Goal: Task Accomplishment & Management: Manage account settings

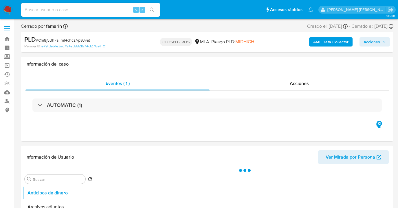
select select "10"
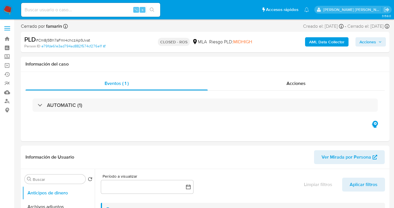
click at [8, 12] on img at bounding box center [8, 10] width 10 height 10
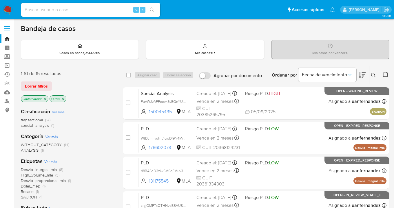
click at [373, 74] on icon at bounding box center [373, 75] width 5 height 5
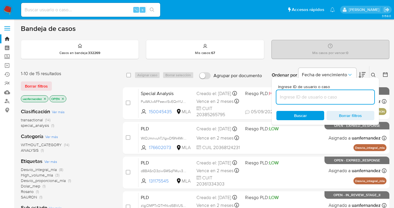
click at [317, 98] on input at bounding box center [325, 98] width 98 height 8
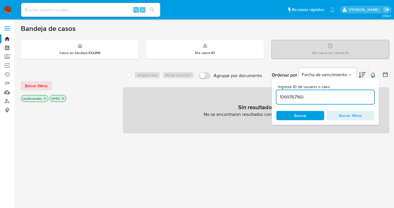
click at [373, 75] on icon at bounding box center [373, 75] width 5 height 5
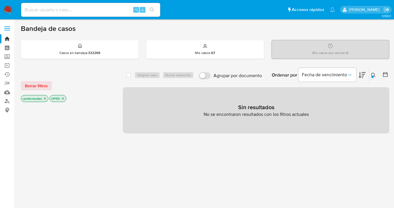
click at [373, 75] on icon at bounding box center [373, 75] width 5 height 5
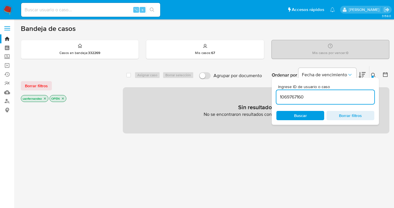
click at [43, 91] on div "Borrar filtros uanfernandez OPEN" at bounding box center [67, 87] width 93 height 33
click at [42, 87] on span "Borrar filtros" at bounding box center [36, 86] width 23 height 8
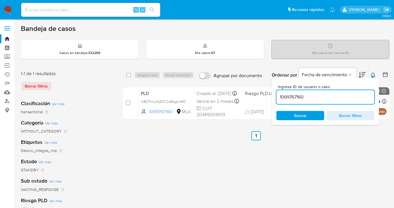
click at [332, 96] on input "1069767160" at bounding box center [325, 98] width 98 height 8
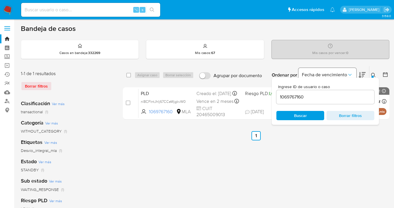
drag, startPoint x: 373, startPoint y: 76, endPoint x: 354, endPoint y: 73, distance: 19.6
click at [373, 76] on icon at bounding box center [373, 75] width 4 height 4
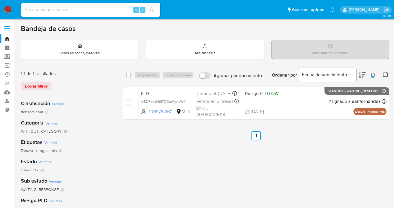
drag, startPoint x: 373, startPoint y: 75, endPoint x: 343, endPoint y: 86, distance: 31.8
click at [373, 75] on icon at bounding box center [373, 75] width 5 height 5
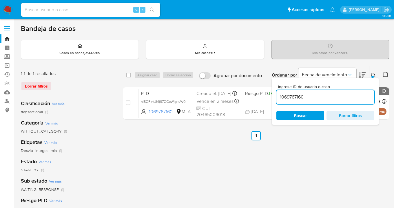
drag, startPoint x: 304, startPoint y: 97, endPoint x: 276, endPoint y: 97, distance: 28.1
click at [276, 97] on input "1069767160" at bounding box center [325, 98] width 98 height 8
click at [373, 75] on icon at bounding box center [373, 75] width 5 height 5
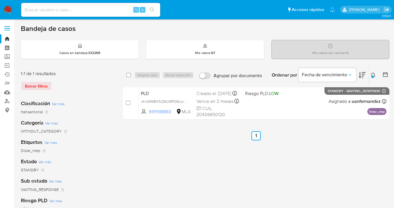
click at [371, 74] on icon at bounding box center [373, 75] width 5 height 5
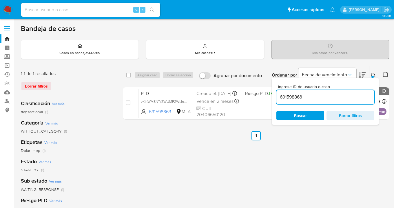
drag, startPoint x: 304, startPoint y: 98, endPoint x: 299, endPoint y: 86, distance: 12.4
click at [279, 96] on input "691598863" at bounding box center [325, 98] width 98 height 8
type input "1169580639"
click at [373, 75] on icon at bounding box center [373, 75] width 5 height 5
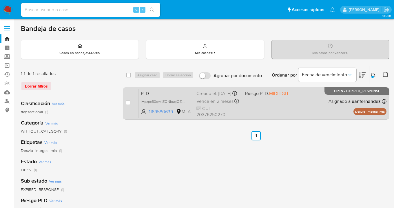
click at [318, 102] on div "PLD jHpzpc50qwkZONbucjOZWXBC 1169580639 MLA Riesgo PLD: MIDHIGH Creado el: 12/0…" at bounding box center [262, 103] width 248 height 29
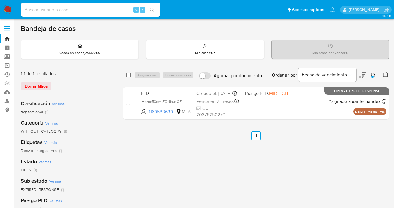
click at [128, 74] on input "checkbox" at bounding box center [128, 75] width 5 height 5
checkbox input "true"
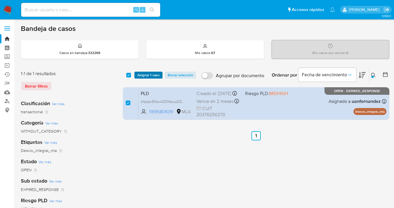
click at [141, 73] on span "Asignar 1 caso" at bounding box center [148, 75] width 22 height 6
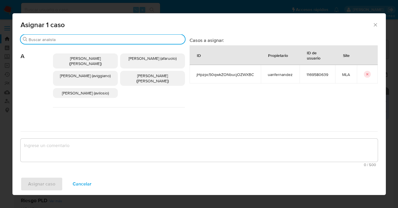
click at [140, 39] on input "Buscar" at bounding box center [106, 39] width 154 height 5
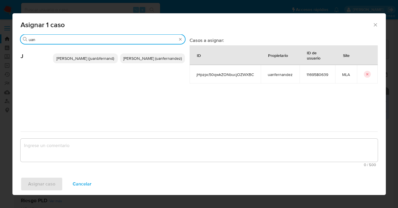
type input "uan"
drag, startPoint x: 165, startPoint y: 58, endPoint x: 160, endPoint y: 73, distance: 16.0
click at [165, 58] on span "Juan Pablo Fernandez (uanfernandez)" at bounding box center [152, 59] width 58 height 6
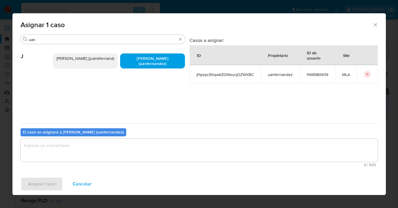
click at [128, 146] on textarea "assign-modal" at bounding box center [199, 150] width 357 height 23
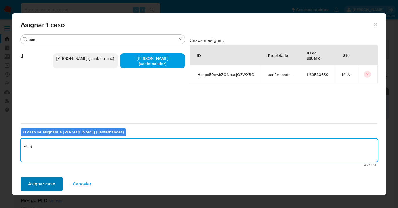
type textarea "asig"
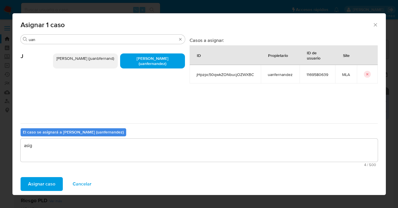
click at [45, 182] on span "Asignar caso" at bounding box center [41, 184] width 27 height 13
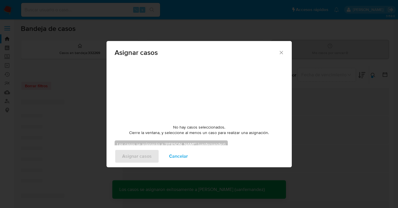
checkbox input "false"
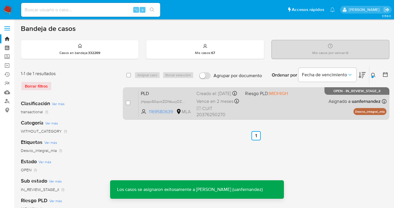
click at [293, 105] on div "PLD jHpzpc50qwkZONbucjOZWXBC 1169580639 MLA Riesgo PLD: MIDHIGH Creado el: 12/0…" at bounding box center [262, 103] width 248 height 29
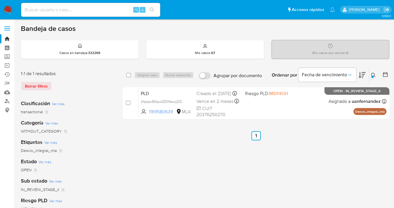
click at [372, 74] on icon at bounding box center [373, 75] width 5 height 5
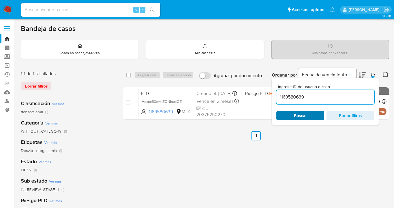
drag, startPoint x: 312, startPoint y: 115, endPoint x: 318, endPoint y: 111, distance: 6.9
click at [312, 115] on span "Buscar" at bounding box center [300, 116] width 40 height 8
click at [374, 76] on icon at bounding box center [373, 75] width 5 height 5
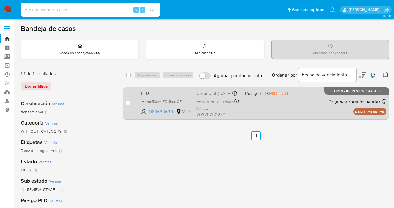
click at [321, 105] on div "PLD jHpzpc50qwkZONbucjOZWXBC 1169580639 MLA Riesgo PLD: MIDHIGH Creado el: 12/0…" at bounding box center [262, 103] width 248 height 29
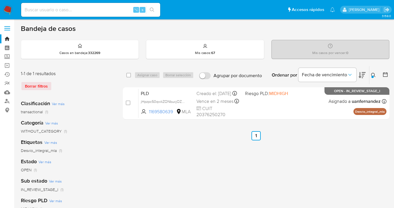
click at [372, 75] on icon at bounding box center [373, 75] width 5 height 5
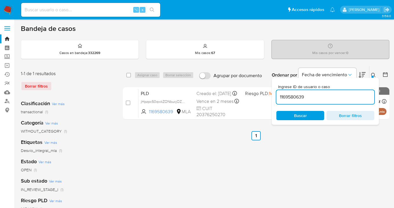
drag, startPoint x: 307, startPoint y: 97, endPoint x: 283, endPoint y: 95, distance: 24.1
click at [278, 95] on input "1169580639" at bounding box center [325, 98] width 98 height 8
type input "176602073"
click at [373, 75] on icon at bounding box center [373, 75] width 5 height 5
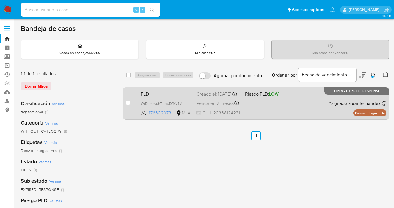
click at [287, 102] on div "PLD WtDJmnvuhTJ1gwDf9N4Mrmvq 176602073 MLA Riesgo PLD: LOW Creado el: 12/08/202…" at bounding box center [262, 103] width 248 height 29
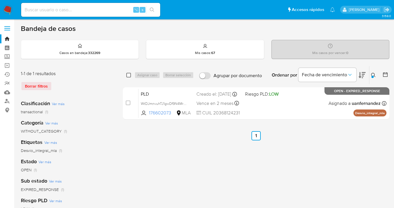
click at [128, 75] on input "checkbox" at bounding box center [128, 75] width 5 height 5
checkbox input "true"
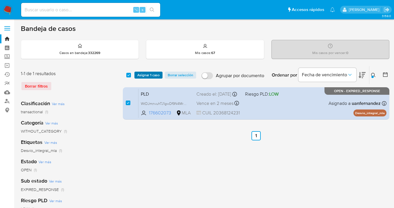
click at [137, 72] on span "Asignar 1 caso" at bounding box center [148, 75] width 22 height 6
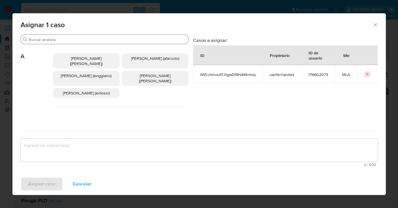
click at [108, 40] on input "Buscar" at bounding box center [107, 39] width 157 height 5
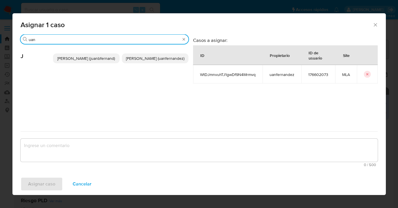
type input "uan"
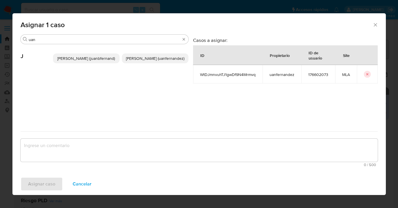
click at [146, 61] on span "Juan Pablo Fernandez (uanfernandez)" at bounding box center [155, 59] width 58 height 6
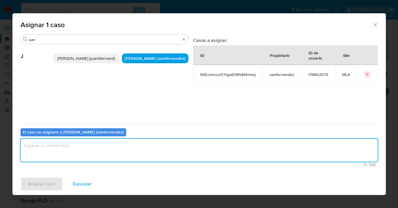
click at [104, 155] on textarea "assign-modal" at bounding box center [199, 150] width 357 height 23
type textarea "asig"
click at [50, 184] on span "Asignar caso" at bounding box center [41, 184] width 27 height 13
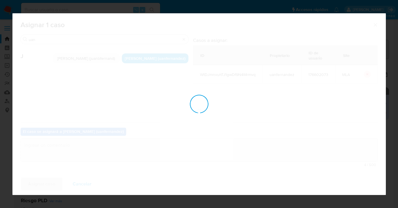
checkbox input "false"
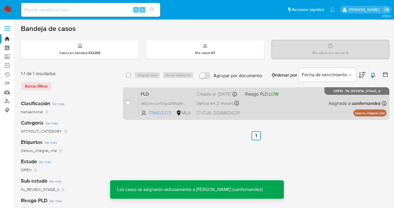
click at [287, 98] on span "Riesgo PLD: LOW" at bounding box center [267, 94] width 44 height 8
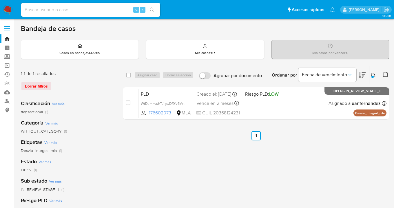
click at [373, 75] on icon at bounding box center [373, 75] width 5 height 5
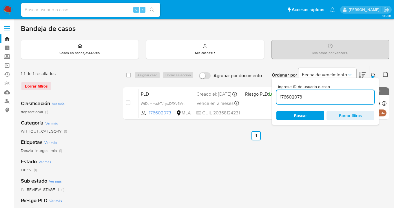
click at [334, 96] on input "176602073" at bounding box center [325, 98] width 98 height 8
drag, startPoint x: 326, startPoint y: 97, endPoint x: 278, endPoint y: 94, distance: 48.2
click at [278, 94] on input "176602073" at bounding box center [325, 98] width 98 height 8
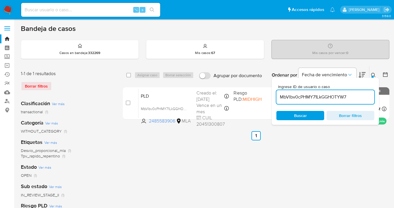
click at [373, 75] on icon at bounding box center [373, 75] width 5 height 5
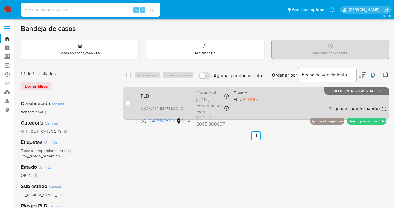
click at [299, 103] on div "PLD MbVIbv0cPHMY71LkGGHOTYW7 2485583906 MLA Riesgo PLD: MIDHIGH Creado el: 12/0…" at bounding box center [262, 103] width 248 height 29
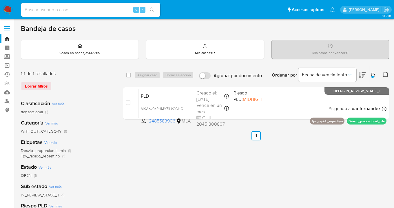
click at [372, 75] on icon at bounding box center [373, 75] width 5 height 5
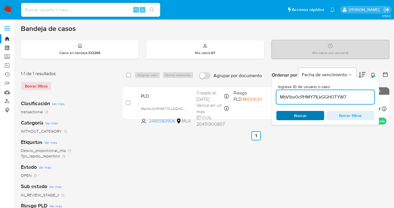
click at [317, 116] on span "Buscar" at bounding box center [300, 116] width 40 height 8
click at [373, 74] on icon at bounding box center [373, 75] width 5 height 5
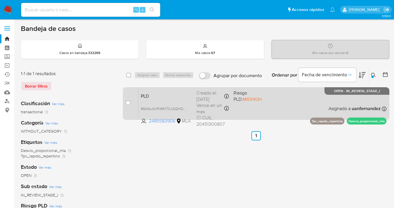
click at [302, 103] on div "PLD MbVIbv0cPHMY71LkGGHOTYW7 2485583906 MLA Riesgo PLD: MIDHIGH Creado el: 12/0…" at bounding box center [262, 103] width 248 height 29
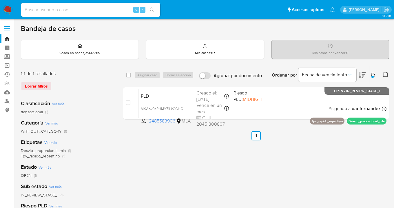
click at [373, 74] on icon at bounding box center [373, 75] width 5 height 5
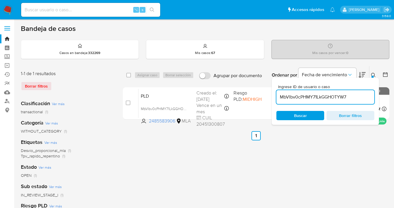
drag, startPoint x: 352, startPoint y: 100, endPoint x: 276, endPoint y: 98, distance: 76.2
click at [274, 99] on div "Ingrese ID de usuario o caso MbVIbv0cPHMY71LkGGHOTYW7 Buscar Borrar filtros" at bounding box center [325, 101] width 107 height 47
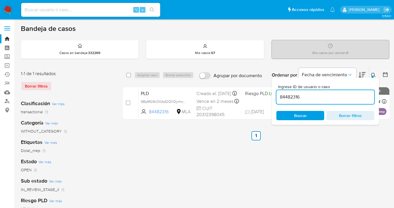
click at [372, 75] on icon at bounding box center [373, 75] width 5 height 5
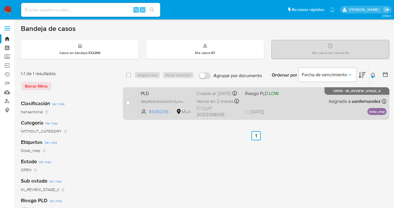
click at [313, 109] on div "PLD 6BpMG9x0XAdOQ1iOjnhoErjF 84482316 MLA Riesgo PLD: LOW Creado el: 12/08/2025…" at bounding box center [262, 103] width 248 height 29
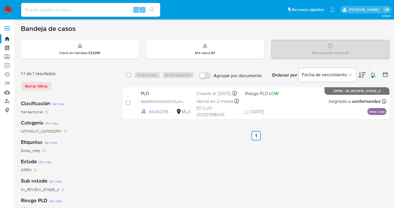
click at [373, 74] on icon at bounding box center [373, 75] width 5 height 5
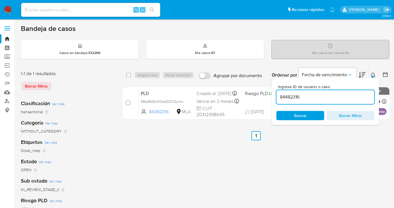
drag, startPoint x: 306, startPoint y: 98, endPoint x: 274, endPoint y: 98, distance: 32.1
click at [274, 98] on div "Ingrese ID de usuario o caso 84482316 Buscar Borrar filtros" at bounding box center [325, 101] width 107 height 47
type input "131175545"
click at [375, 75] on icon at bounding box center [373, 75] width 5 height 5
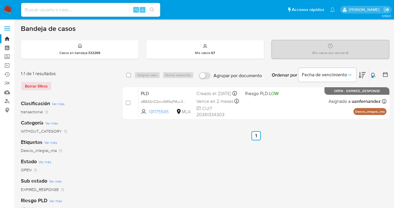
drag, startPoint x: 129, startPoint y: 75, endPoint x: 137, endPoint y: 75, distance: 7.8
click at [130, 75] on input "checkbox" at bounding box center [128, 75] width 5 height 5
checkbox input "true"
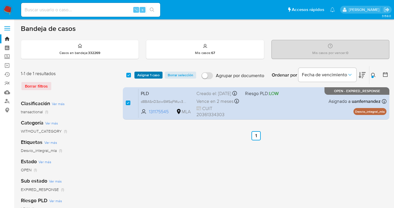
click at [139, 75] on span "Asignar 1 caso" at bounding box center [148, 75] width 22 height 6
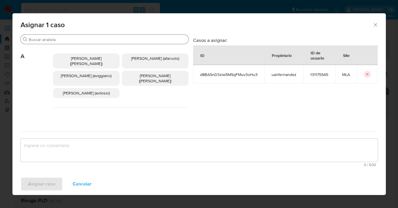
click at [109, 41] on input "Buscar" at bounding box center [107, 39] width 157 height 5
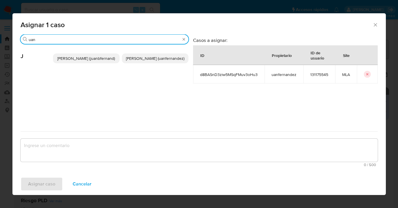
type input "uan"
click at [159, 59] on span "Juan Pablo Fernandez (uanfernandez)" at bounding box center [155, 59] width 58 height 6
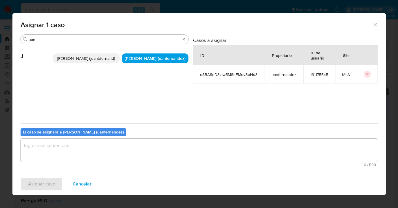
click at [125, 155] on textarea "assign-modal" at bounding box center [199, 150] width 357 height 23
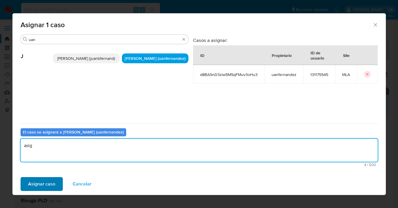
type textarea "asig"
click at [41, 182] on span "Asignar caso" at bounding box center [41, 184] width 27 height 13
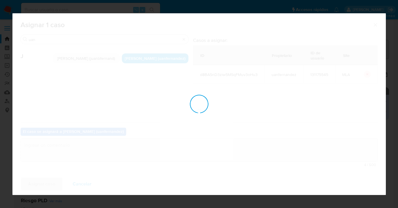
checkbox input "false"
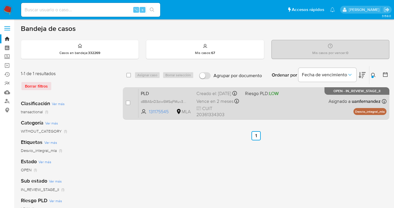
click at [303, 105] on div "PLD d8BASnD3ziw5MSqFMuv3oHu3 131175545 MLA Riesgo PLD: LOW Creado el: 12/08/202…" at bounding box center [262, 103] width 248 height 29
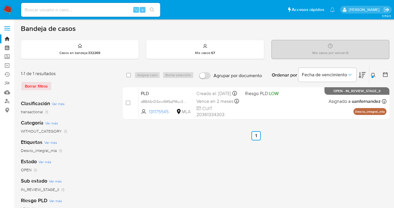
drag, startPoint x: 373, startPoint y: 75, endPoint x: 369, endPoint y: 79, distance: 5.3
click at [373, 75] on icon at bounding box center [373, 75] width 5 height 5
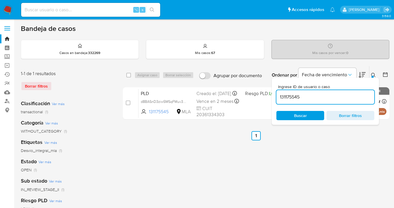
drag, startPoint x: 308, startPoint y: 114, endPoint x: 324, endPoint y: 103, distance: 19.0
click at [308, 114] on span "Buscar" at bounding box center [300, 116] width 40 height 8
click at [373, 74] on icon at bounding box center [373, 75] width 5 height 5
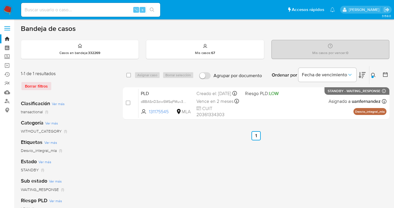
click at [373, 74] on icon at bounding box center [373, 75] width 5 height 5
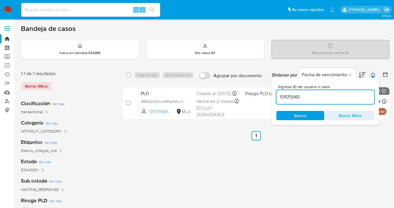
drag, startPoint x: 296, startPoint y: 96, endPoint x: 281, endPoint y: 93, distance: 15.7
click at [281, 94] on input "131175545" at bounding box center [325, 98] width 98 height 8
click at [372, 74] on icon at bounding box center [373, 75] width 5 height 5
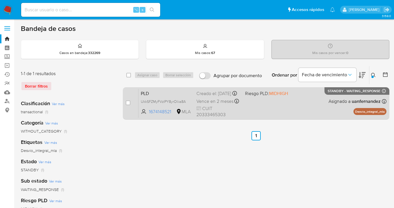
click at [313, 104] on div "PLD UkkSFZMyFVzIPY8yrOliia8A 1674148521 MLA Riesgo PLD: MIDHIGH Creado el: 12/0…" at bounding box center [262, 103] width 248 height 29
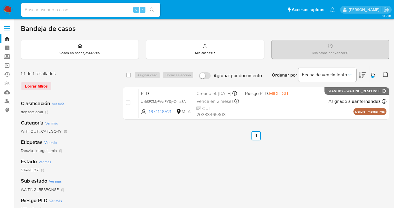
drag, startPoint x: 373, startPoint y: 75, endPoint x: 358, endPoint y: 86, distance: 18.7
click at [373, 75] on icon at bounding box center [373, 75] width 5 height 5
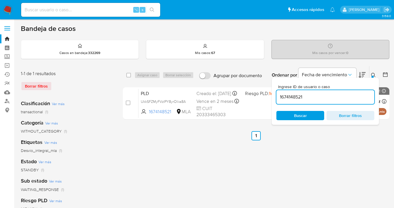
drag, startPoint x: 320, startPoint y: 97, endPoint x: 279, endPoint y: 92, distance: 41.4
click at [279, 92] on div "1674148521" at bounding box center [325, 97] width 98 height 14
type input "739417836"
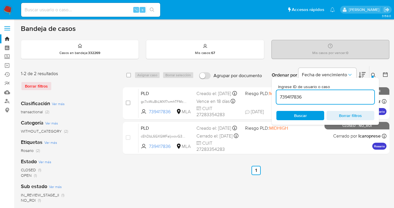
drag, startPoint x: 373, startPoint y: 74, endPoint x: 366, endPoint y: 77, distance: 7.3
click at [373, 75] on icon at bounding box center [373, 75] width 5 height 5
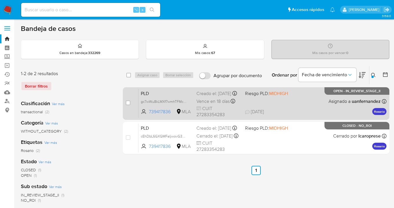
click at [304, 104] on div "PLD gc7wWu8kLMXf7wmhTFMchEdL 739417836 MLA Riesgo PLD: MIDHIGH Creado el: 12/08…" at bounding box center [262, 103] width 248 height 29
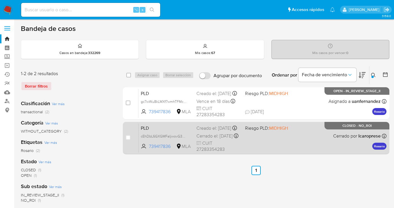
click at [301, 139] on div "PLD cEhDbL6GXGMFaIjwovG3YLPJ 739417836 MLA Riesgo PLD: MIDHIGH Creado el: 12/12…" at bounding box center [262, 138] width 248 height 29
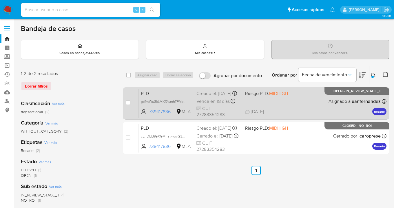
click at [312, 102] on div "PLD gc7wWu8kLMXf7wmhTFMchEdL 739417836 MLA Riesgo PLD: MIDHIGH Creado el: 12/08…" at bounding box center [262, 103] width 248 height 29
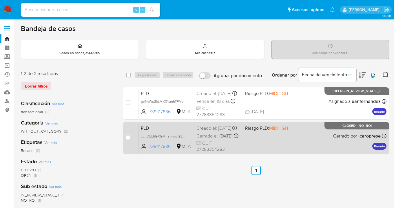
click at [306, 140] on div "PLD cEhDbL6GXGMFaIjwovG3YLPJ 739417836 MLA Riesgo PLD: MIDHIGH Creado el: 12/12…" at bounding box center [262, 138] width 248 height 29
click at [292, 142] on div "PLD cEhDbL6GXGMFaIjwovG3YLPJ 739417836 MLA Riesgo PLD: MIDHIGH Creado el: 12/12…" at bounding box center [262, 138] width 248 height 29
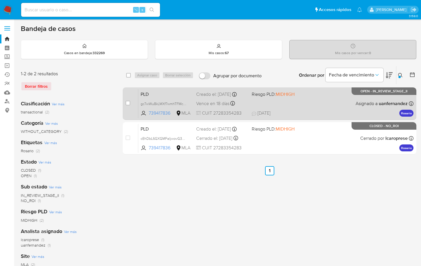
click at [338, 106] on div "PLD gc7wWu8kLMXf7wmhTFMchEdL 739417836 MLA Riesgo PLD: MIDHIGH Creado el: 12/08…" at bounding box center [275, 103] width 275 height 29
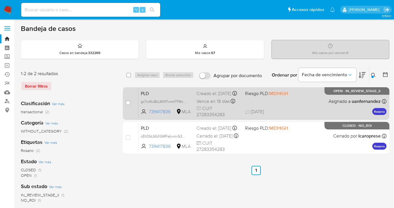
click at [301, 102] on div "PLD gc7wWu8kLMXf7wmhTFMchEdL 739417836 MLA Riesgo PLD: MIDHIGH Creado el: 12/08…" at bounding box center [262, 103] width 248 height 29
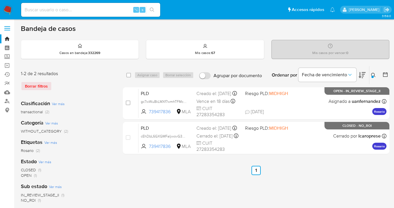
click at [373, 74] on icon at bounding box center [373, 75] width 5 height 5
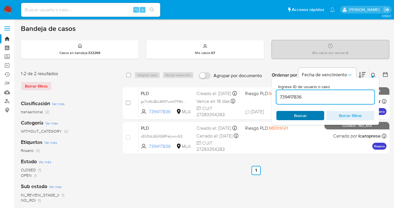
click at [317, 116] on span "Buscar" at bounding box center [300, 116] width 40 height 8
click at [373, 76] on icon at bounding box center [373, 75] width 5 height 5
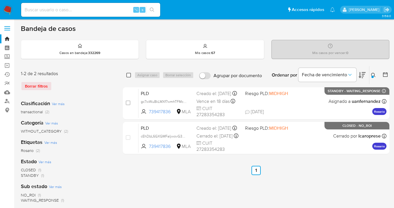
click at [128, 76] on input "checkbox" at bounding box center [128, 75] width 5 height 5
checkbox input "true"
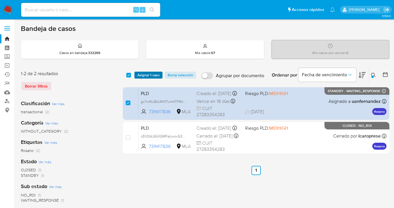
click at [141, 76] on span "Asignar 1 caso" at bounding box center [148, 75] width 22 height 6
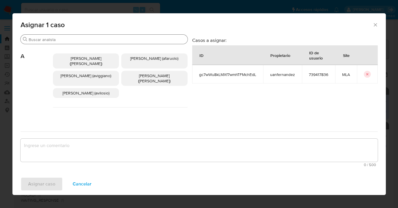
click at [105, 41] on input "Buscar" at bounding box center [107, 39] width 157 height 5
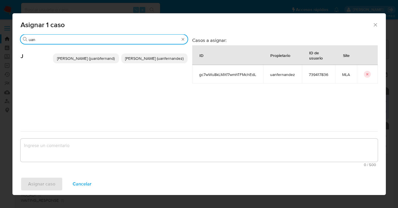
type input "uan"
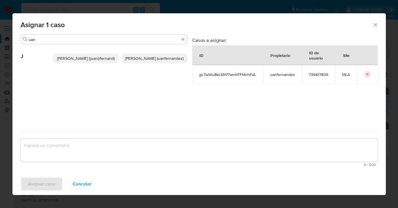
click at [160, 61] on span "Juan Pablo Fernandez (uanfernandez)" at bounding box center [154, 59] width 58 height 6
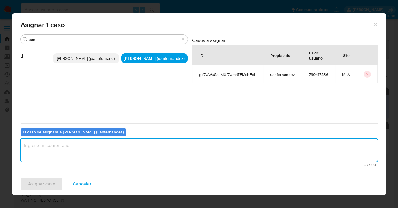
click at [125, 149] on textarea "assign-modal" at bounding box center [199, 150] width 357 height 23
type textarea "asig"
click at [44, 185] on span "Asignar caso" at bounding box center [41, 184] width 27 height 13
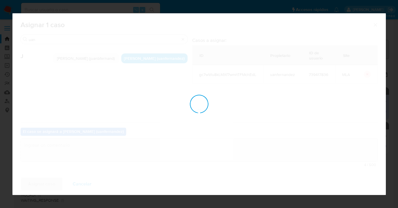
checkbox input "false"
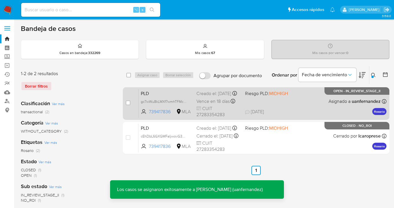
click at [295, 100] on div "PLD gc7wWu8kLMXf7wmhTFMchEdL 739417836 MLA Riesgo PLD: MIDHIGH Creado el: 12/08…" at bounding box center [262, 103] width 248 height 29
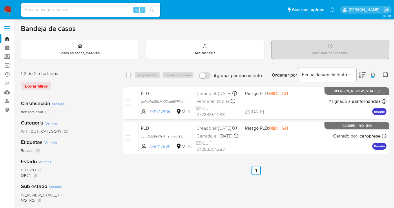
click at [373, 76] on div at bounding box center [372, 77] width 2 height 2
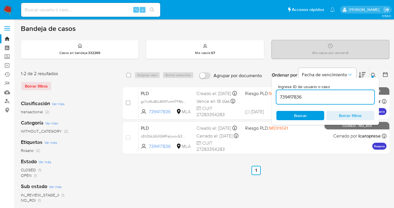
drag, startPoint x: 316, startPoint y: 113, endPoint x: 361, endPoint y: 97, distance: 47.6
click at [316, 113] on span "Buscar" at bounding box center [300, 116] width 40 height 8
click at [373, 74] on icon at bounding box center [373, 75] width 5 height 5
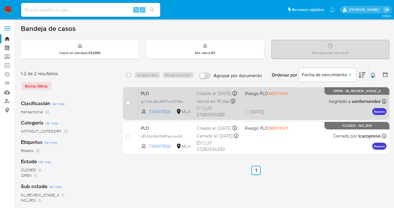
click at [312, 101] on div "PLD gc7wWu8kLMXf7wmhTFMchEdL 739417836 MLA Riesgo PLD: MIDHIGH Creado el: 12/08…" at bounding box center [262, 103] width 248 height 29
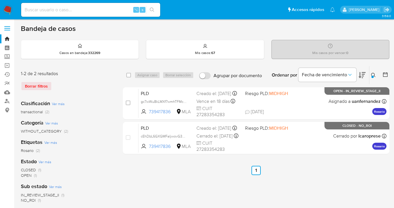
click at [371, 72] on button at bounding box center [374, 75] width 10 height 7
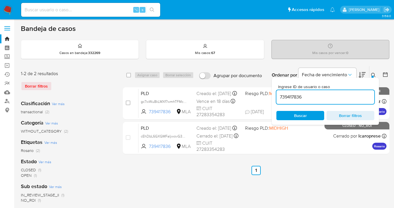
click at [373, 74] on icon at bounding box center [373, 75] width 5 height 5
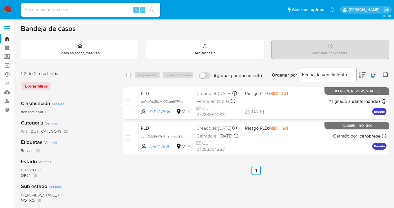
click at [373, 74] on icon at bounding box center [373, 75] width 5 height 5
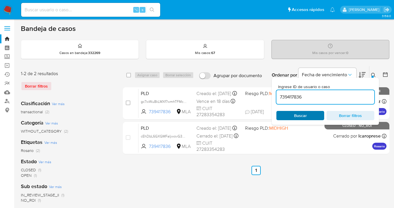
click at [304, 115] on span "Buscar" at bounding box center [300, 115] width 13 height 9
click at [372, 74] on icon at bounding box center [373, 75] width 5 height 5
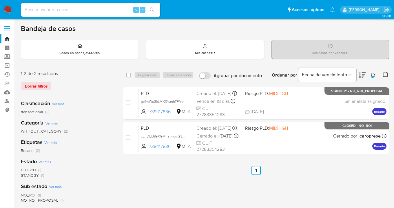
drag, startPoint x: 372, startPoint y: 74, endPoint x: 367, endPoint y: 74, distance: 4.7
click at [371, 74] on icon at bounding box center [373, 75] width 5 height 5
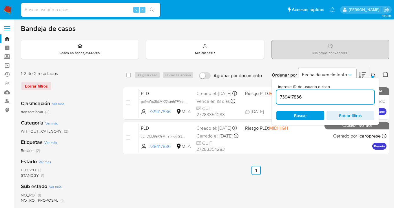
drag, startPoint x: 317, startPoint y: 97, endPoint x: 275, endPoint y: 95, distance: 41.7
click at [275, 95] on div "Ingrese ID de usuario o caso 739417836 Buscar Borrar filtros" at bounding box center [325, 101] width 107 height 47
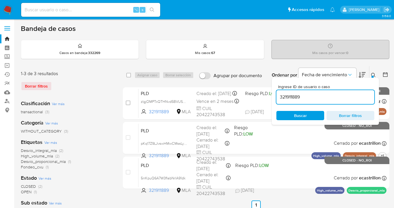
drag, startPoint x: 373, startPoint y: 74, endPoint x: 354, endPoint y: 82, distance: 19.9
click at [373, 74] on icon at bounding box center [373, 75] width 5 height 5
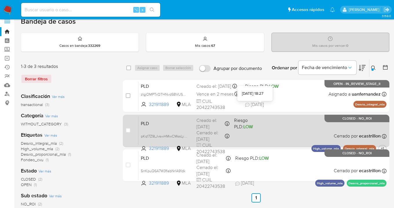
scroll to position [40, 0]
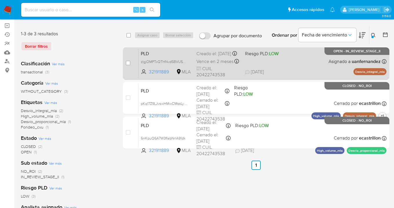
click at [300, 66] on div "PLD zlgjOMPTxQTHNvd5BVUS4TIt 321911889 MLA Riesgo PLD: LOW Creado el: 12/08/202…" at bounding box center [262, 63] width 248 height 29
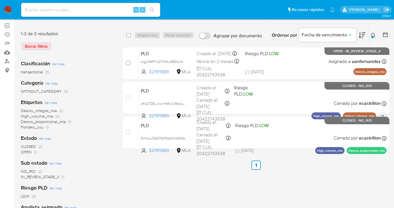
drag, startPoint x: 374, startPoint y: 34, endPoint x: 370, endPoint y: 36, distance: 4.0
click at [373, 34] on icon at bounding box center [373, 35] width 5 height 5
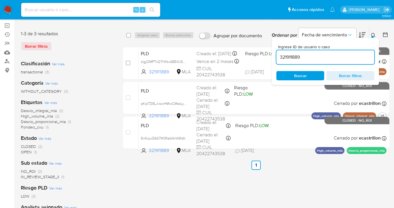
scroll to position [0, 0]
drag, startPoint x: 323, startPoint y: 57, endPoint x: 279, endPoint y: 56, distance: 43.5
click at [274, 58] on div "Ingrese ID de usuario o caso 321911889 Buscar Borrar filtros" at bounding box center [325, 61] width 107 height 47
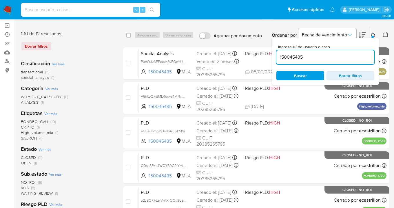
click at [372, 36] on div at bounding box center [372, 37] width 2 height 2
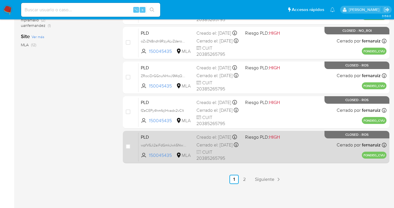
scroll to position [269, 0]
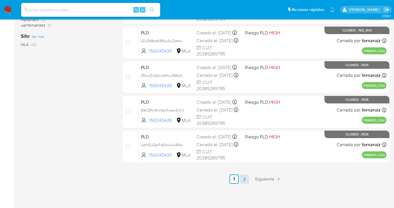
click at [244, 177] on link "2" at bounding box center [244, 179] width 9 height 9
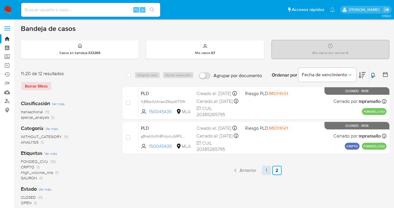
click at [267, 173] on link "1" at bounding box center [266, 170] width 9 height 9
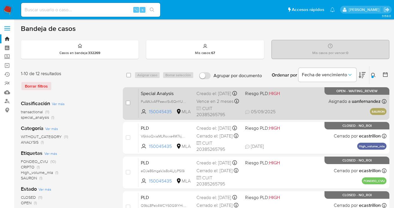
click at [313, 105] on div "Special Analysis PuAWJvAFFeewlSvEQnYUBfgk 150045435 MLA Riesgo PLD: HIGH Creado…" at bounding box center [262, 103] width 248 height 29
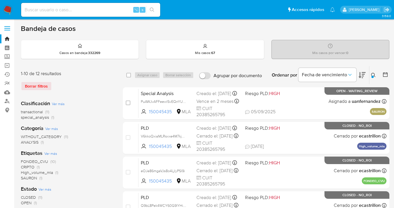
drag, startPoint x: 373, startPoint y: 75, endPoint x: 370, endPoint y: 78, distance: 3.9
click at [373, 75] on icon at bounding box center [373, 75] width 5 height 5
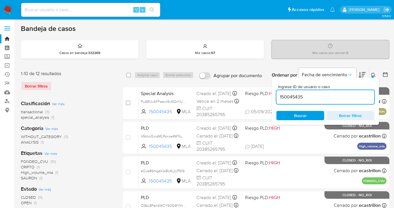
drag, startPoint x: 307, startPoint y: 97, endPoint x: 278, endPoint y: 98, distance: 29.5
click at [278, 98] on input "150045435" at bounding box center [325, 98] width 98 height 8
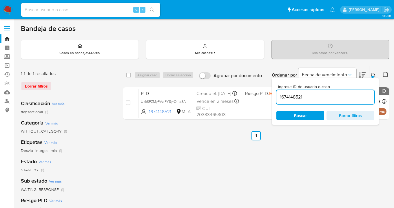
click at [372, 74] on icon at bounding box center [373, 75] width 5 height 5
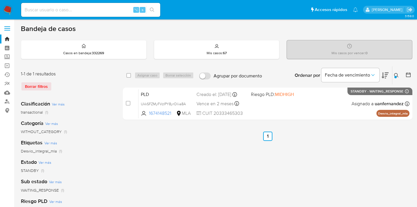
drag, startPoint x: 396, startPoint y: 74, endPoint x: 376, endPoint y: 83, distance: 21.8
click at [396, 74] on icon at bounding box center [396, 75] width 5 height 5
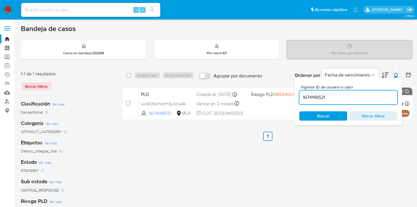
drag, startPoint x: 342, startPoint y: 99, endPoint x: 299, endPoint y: 98, distance: 42.9
click at [299, 98] on input "1674148521" at bounding box center [348, 98] width 98 height 8
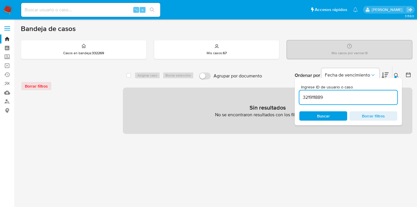
click at [396, 75] on icon at bounding box center [396, 75] width 5 height 5
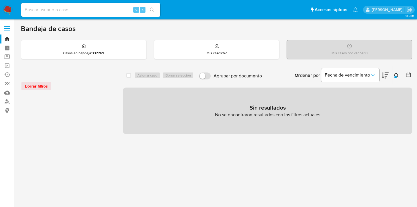
drag, startPoint x: 397, startPoint y: 76, endPoint x: 389, endPoint y: 80, distance: 8.8
click at [396, 76] on icon at bounding box center [396, 75] width 4 height 4
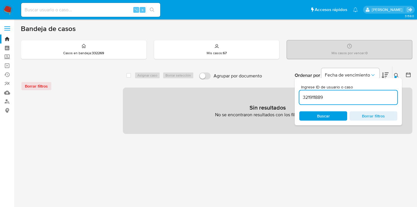
click at [335, 98] on input "321911889" at bounding box center [348, 98] width 98 height 8
type input "321911889"
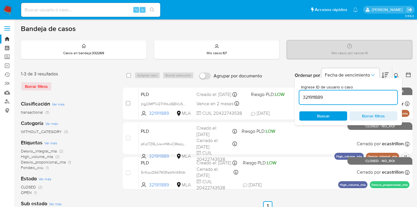
click at [396, 73] on icon at bounding box center [396, 75] width 5 height 5
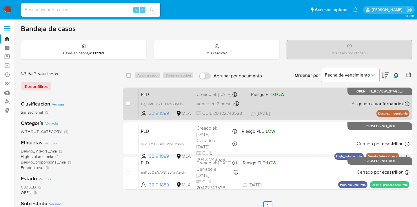
click at [326, 100] on div "PLD zlgjOMPTxQTHNvd5BVUS4TIt 321911889 MLA Riesgo PLD: LOW Creado el: 12/08/202…" at bounding box center [273, 103] width 271 height 29
click at [332, 104] on div "PLD zlgjOMPTxQTHNvd5BVUS4TIt 321911889 MLA Riesgo PLD: LOW Creado el: 12/08/202…" at bounding box center [273, 103] width 271 height 29
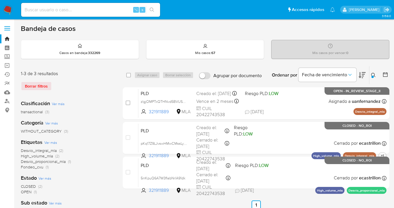
click at [373, 75] on icon at bounding box center [373, 75] width 5 height 5
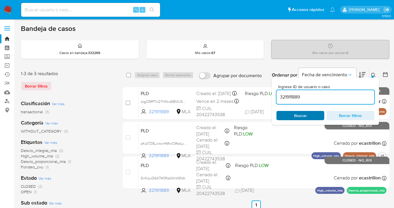
click at [313, 114] on span "Buscar" at bounding box center [301, 116] width 40 height 8
click at [373, 74] on icon at bounding box center [373, 75] width 5 height 5
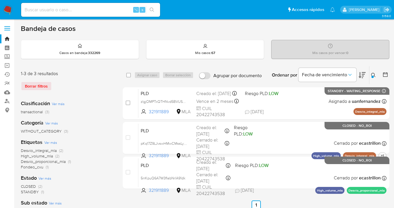
drag, startPoint x: 130, startPoint y: 75, endPoint x: 138, endPoint y: 74, distance: 8.1
click at [130, 75] on input "checkbox" at bounding box center [128, 75] width 5 height 5
checkbox input "true"
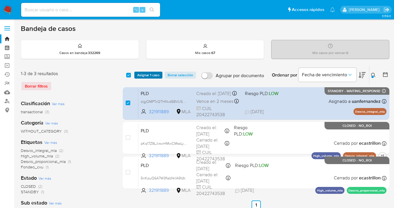
click at [142, 75] on span "Asignar 1 caso" at bounding box center [148, 75] width 22 height 6
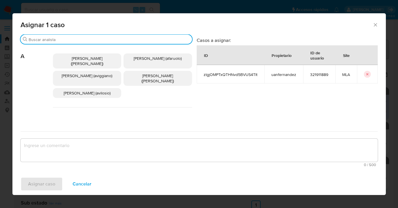
click at [110, 40] on input "Buscar" at bounding box center [109, 39] width 161 height 5
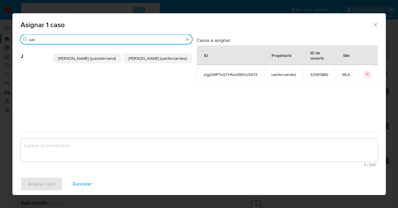
type input "uan"
click at [141, 61] on span "Juan Pablo Fernandez (uanfernandez)" at bounding box center [158, 59] width 58 height 6
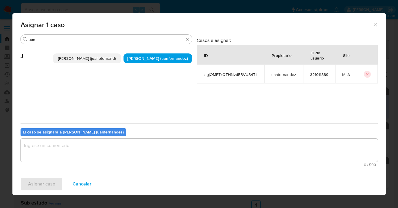
click at [131, 153] on textarea "assign-modal" at bounding box center [200, 150] width 358 height 23
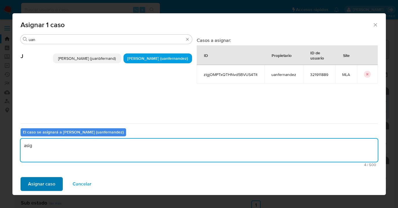
type textarea "asig"
click at [50, 184] on span "Asignar caso" at bounding box center [41, 184] width 27 height 13
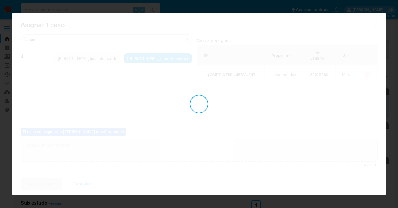
checkbox input "false"
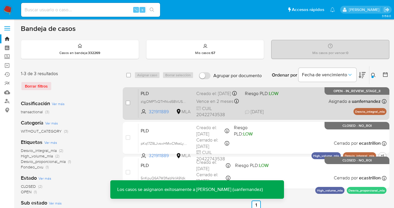
click at [306, 105] on div "PLD zlgjOMPTxQTHNvd5BVUS4TIt 321911889 MLA Riesgo PLD: LOW Creado el: 12/08/202…" at bounding box center [262, 103] width 248 height 29
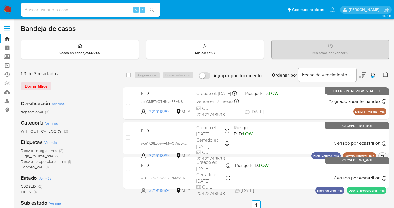
drag, startPoint x: 371, startPoint y: 74, endPoint x: 344, endPoint y: 98, distance: 36.3
click at [371, 74] on icon at bounding box center [373, 75] width 5 height 5
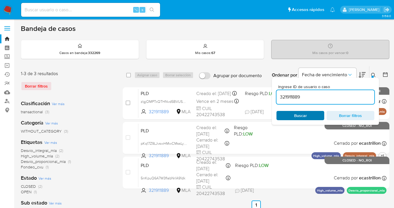
click at [295, 119] on span "Buscar" at bounding box center [300, 115] width 13 height 9
click at [374, 74] on icon at bounding box center [373, 75] width 5 height 5
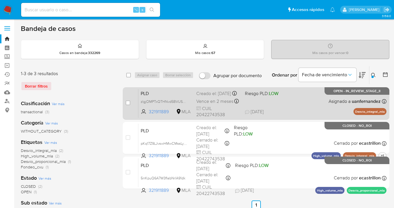
click at [313, 111] on div "PLD zlgjOMPTxQTHNvd5BVUS4TIt 321911889 MLA Riesgo PLD: LOW Creado el: 12/08/202…" at bounding box center [262, 103] width 248 height 29
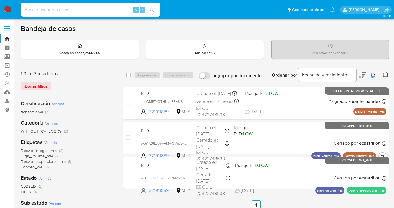
click at [372, 75] on icon at bounding box center [373, 75] width 5 height 5
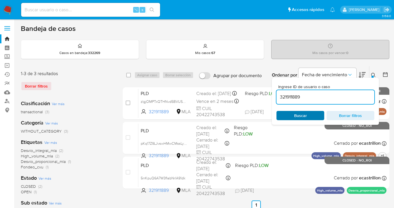
click at [296, 118] on span "Buscar" at bounding box center [300, 115] width 13 height 9
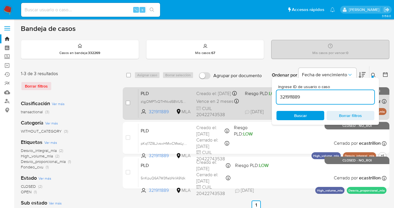
drag, startPoint x: 373, startPoint y: 75, endPoint x: 305, endPoint y: 91, distance: 69.9
click at [373, 75] on icon at bounding box center [373, 75] width 5 height 5
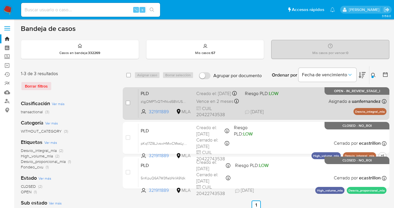
click at [312, 98] on div "PLD zlgjOMPTxQTHNvd5BVUS4TIt 321911889 MLA Riesgo PLD: LOW Creado el: 12/08/202…" at bounding box center [262, 103] width 248 height 29
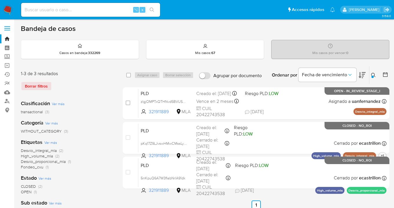
drag, startPoint x: 374, startPoint y: 76, endPoint x: 366, endPoint y: 77, distance: 7.7
click at [373, 76] on icon at bounding box center [373, 75] width 4 height 4
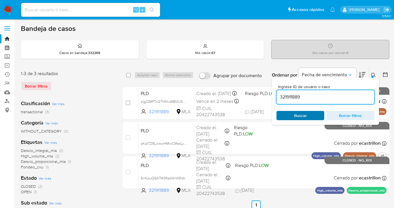
click at [310, 116] on span "Buscar" at bounding box center [301, 116] width 40 height 8
click at [374, 75] on icon at bounding box center [373, 75] width 5 height 5
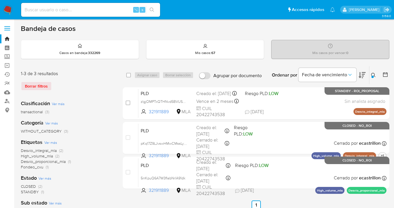
click at [371, 74] on icon at bounding box center [373, 75] width 4 height 4
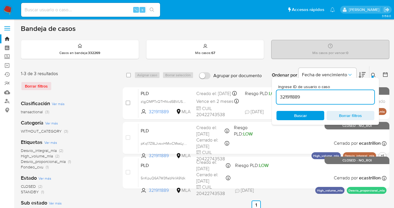
drag, startPoint x: 314, startPoint y: 100, endPoint x: 290, endPoint y: 94, distance: 25.2
click at [279, 97] on input "321911889" at bounding box center [325, 98] width 98 height 8
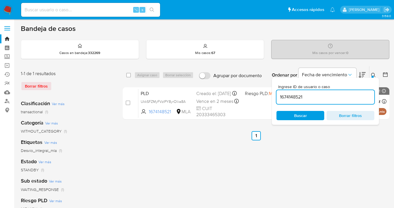
click at [373, 74] on icon at bounding box center [373, 75] width 5 height 5
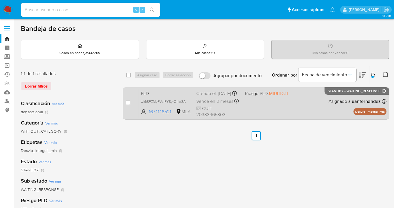
click at [322, 102] on div "PLD UkkSFZMyFVzIPY8yrOliia8A 1674148521 MLA Riesgo PLD: MIDHIGH Creado el: 12/0…" at bounding box center [262, 103] width 248 height 29
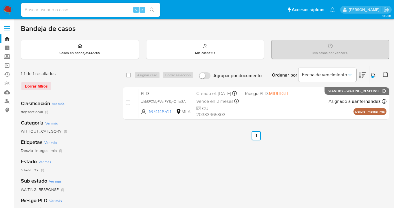
click at [374, 75] on icon at bounding box center [373, 75] width 4 height 4
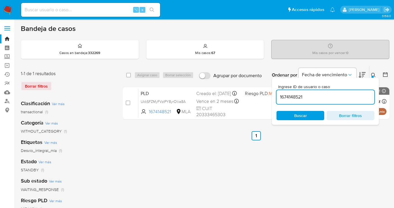
drag, startPoint x: 301, startPoint y: 96, endPoint x: 278, endPoint y: 92, distance: 23.2
click at [277, 92] on div "1674148521" at bounding box center [325, 97] width 98 height 14
click at [373, 73] on icon at bounding box center [373, 75] width 5 height 5
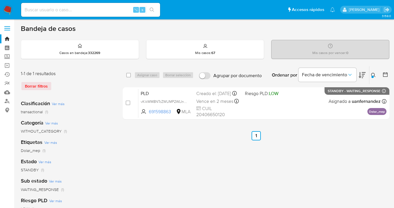
click at [374, 76] on icon at bounding box center [373, 75] width 4 height 4
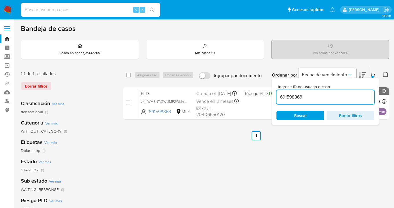
drag, startPoint x: 318, startPoint y: 93, endPoint x: 283, endPoint y: 94, distance: 35.1
click at [283, 95] on input "691598863" at bounding box center [325, 98] width 98 height 8
drag, startPoint x: 308, startPoint y: 96, endPoint x: 274, endPoint y: 97, distance: 33.9
click at [273, 98] on div "Ingrese ID de usuario o caso 691598863 Buscar Borrar filtros" at bounding box center [325, 101] width 107 height 47
click at [371, 74] on icon at bounding box center [373, 75] width 5 height 5
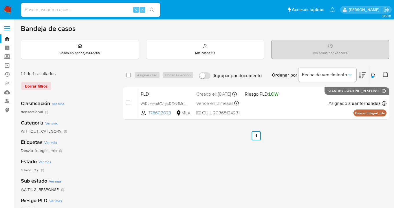
click at [374, 73] on icon at bounding box center [373, 75] width 5 height 5
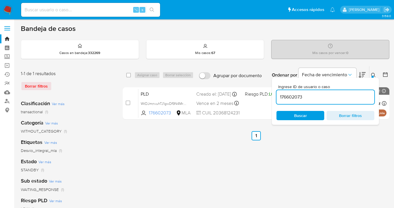
drag, startPoint x: 325, startPoint y: 96, endPoint x: 282, endPoint y: 92, distance: 42.8
click at [282, 92] on div "176602073" at bounding box center [325, 97] width 98 height 14
click at [373, 74] on icon at bounding box center [373, 75] width 5 height 5
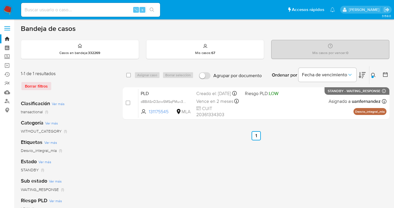
drag, startPoint x: 374, startPoint y: 74, endPoint x: 356, endPoint y: 86, distance: 21.1
click at [374, 74] on icon at bounding box center [373, 75] width 5 height 5
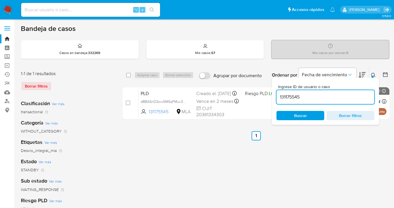
drag, startPoint x: 310, startPoint y: 97, endPoint x: 276, endPoint y: 94, distance: 33.8
click at [276, 94] on div "131175545" at bounding box center [325, 97] width 98 height 14
type input "378236011"
drag, startPoint x: 373, startPoint y: 74, endPoint x: 364, endPoint y: 80, distance: 11.1
click at [373, 75] on icon at bounding box center [373, 75] width 5 height 5
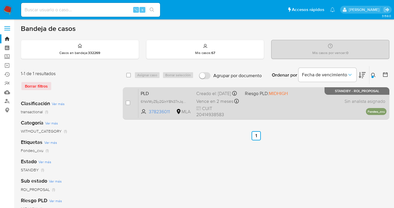
click at [304, 108] on div "PLD 6YsVWyZ5y2GlnY8N37nJqznn 378236011 MLA Riesgo PLD: MIDHIGH Creado el: 12/08…" at bounding box center [262, 103] width 248 height 29
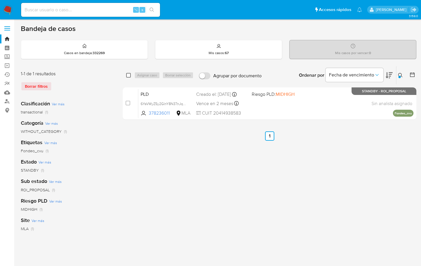
click at [129, 74] on input "checkbox" at bounding box center [128, 75] width 5 height 5
checkbox input "true"
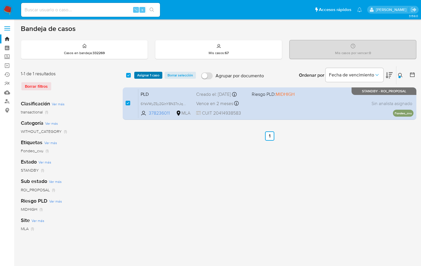
click at [142, 73] on span "Asignar 1 caso" at bounding box center [148, 75] width 22 height 6
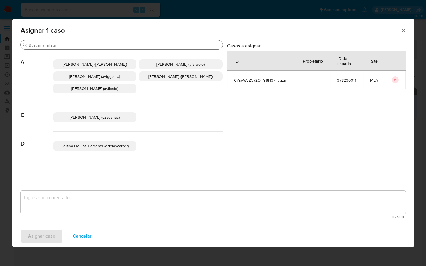
click at [112, 46] on input "Buscar" at bounding box center [124, 45] width 191 height 5
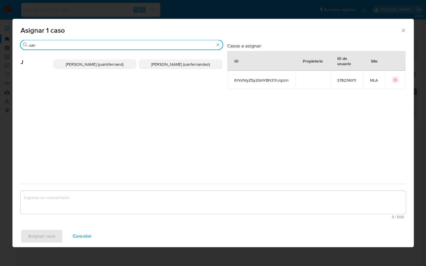
type input "uan"
click at [185, 65] on span "Juan Pablo Fernandez (uanfernandez)" at bounding box center [180, 64] width 58 height 6
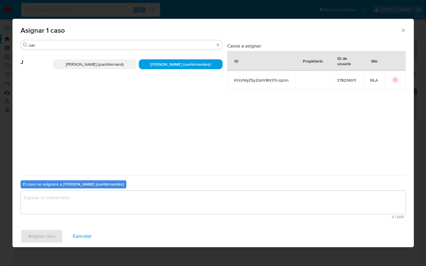
click at [147, 201] on textarea "assign-modal" at bounding box center [213, 202] width 385 height 23
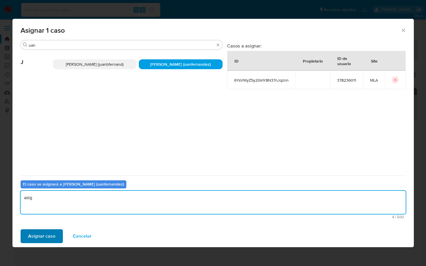
type textarea "asig"
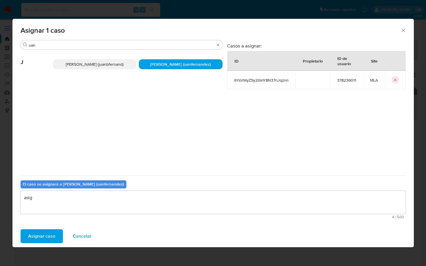
click at [40, 208] on span "Asignar caso" at bounding box center [41, 236] width 27 height 13
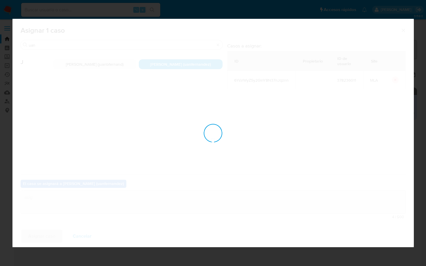
checkbox input "false"
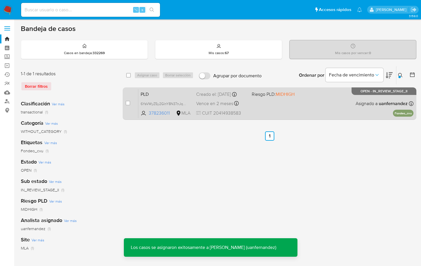
click at [324, 107] on div "PLD 6YsVWyZ5y2GlnY8N37nJqznn 378236011 MLA Riesgo PLD: MIDHIGH Creado el: 12/08…" at bounding box center [275, 103] width 275 height 29
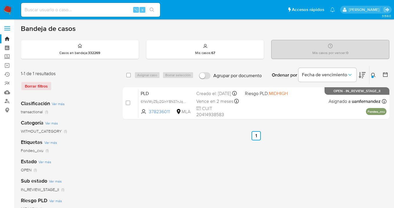
click at [374, 75] on icon at bounding box center [373, 75] width 5 height 5
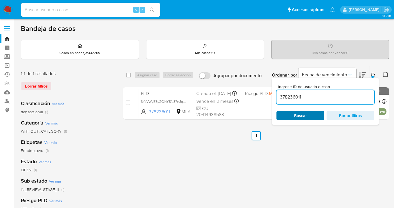
click at [305, 115] on span "Buscar" at bounding box center [300, 115] width 13 height 9
click at [374, 74] on icon at bounding box center [373, 75] width 5 height 5
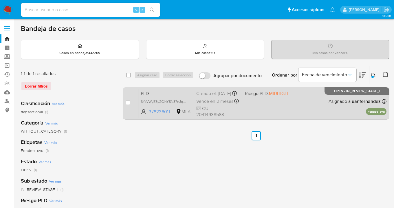
click at [296, 107] on div "PLD 6YsVWyZ5y2GlnY8N37nJqznn 378236011 MLA Riesgo PLD: MIDHIGH Creado el: 12/08…" at bounding box center [262, 103] width 248 height 29
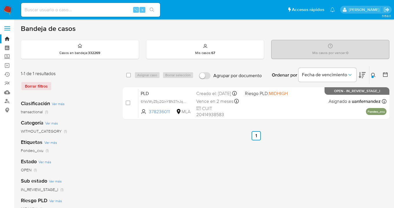
click at [372, 75] on icon at bounding box center [373, 75] width 5 height 5
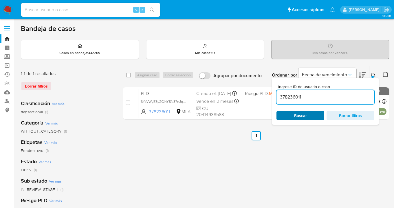
drag, startPoint x: 309, startPoint y: 115, endPoint x: 350, endPoint y: 82, distance: 52.3
click at [310, 115] on span "Buscar" at bounding box center [301, 116] width 40 height 8
click at [373, 76] on div at bounding box center [372, 77] width 2 height 2
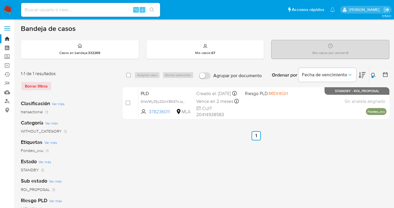
drag, startPoint x: 372, startPoint y: 74, endPoint x: 369, endPoint y: 79, distance: 6.1
click at [372, 74] on icon at bounding box center [373, 75] width 5 height 5
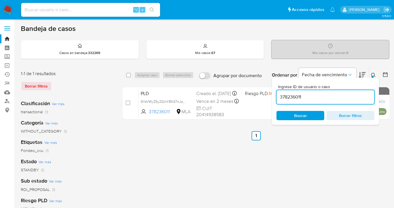
drag, startPoint x: 312, startPoint y: 95, endPoint x: 282, endPoint y: 91, distance: 30.2
click at [282, 91] on div "378236011" at bounding box center [325, 97] width 98 height 14
click at [373, 74] on icon at bounding box center [373, 75] width 5 height 5
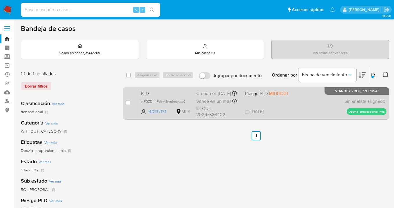
click at [318, 99] on div "PLD ctP0ZD4irFdcmfbvnlmenxs0 40137131 MLA Riesgo PLD: MIDHIGH Creado el: 12/07/…" at bounding box center [262, 103] width 248 height 29
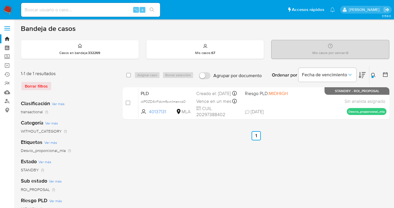
click at [373, 73] on icon at bounding box center [373, 75] width 5 height 5
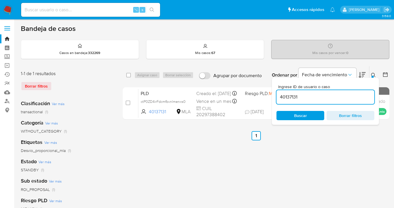
drag, startPoint x: 300, startPoint y: 96, endPoint x: 279, endPoint y: 96, distance: 20.8
click at [279, 96] on input "40137131" at bounding box center [325, 98] width 98 height 8
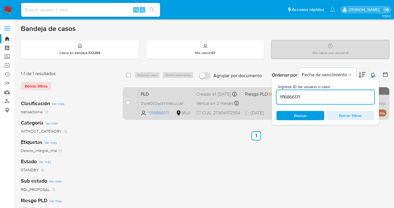
drag, startPoint x: 374, startPoint y: 75, endPoint x: 343, endPoint y: 91, distance: 35.0
click at [374, 75] on icon at bounding box center [373, 75] width 5 height 5
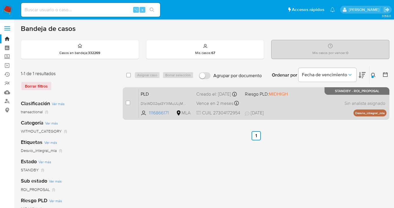
click at [316, 102] on div "PLD D1ziWD02qd3Y1XMuULijMhn2 1116866171 MLA Riesgo PLD: MIDHIGH Creado el: 12/0…" at bounding box center [262, 103] width 248 height 29
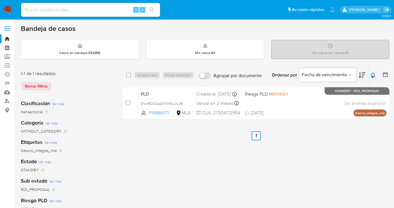
click at [373, 73] on icon at bounding box center [373, 75] width 5 height 5
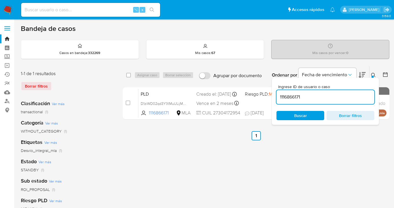
drag, startPoint x: 303, startPoint y: 96, endPoint x: 276, endPoint y: 97, distance: 27.0
click at [276, 97] on input "1116866171" at bounding box center [325, 98] width 98 height 8
drag, startPoint x: 373, startPoint y: 75, endPoint x: 370, endPoint y: 76, distance: 3.0
click at [373, 75] on icon at bounding box center [373, 75] width 5 height 5
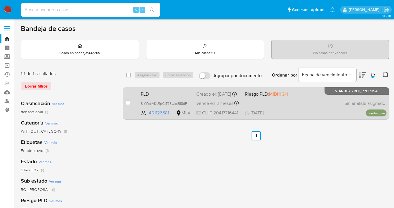
click at [324, 107] on div "PLD SIYWoiAKU1pCtT7BwksBl8dP 401126581 MLA Riesgo PLD: MIDHIGH Creado el: 12/08…" at bounding box center [262, 103] width 248 height 29
click at [311, 109] on div "PLD SIYWoiAKU1pCtT7BwksBl8dP 401126581 MLA Riesgo PLD: MIDHIGH Creado el: 12/08…" at bounding box center [262, 103] width 248 height 29
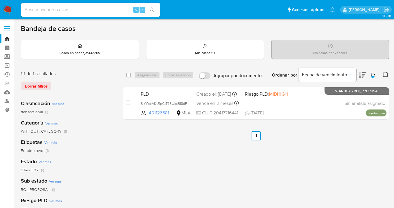
click at [373, 73] on icon at bounding box center [373, 75] width 4 height 4
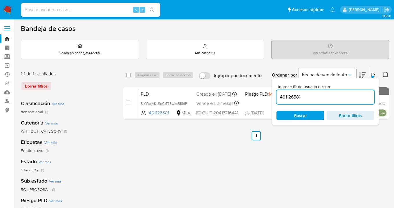
drag, startPoint x: 320, startPoint y: 98, endPoint x: 279, endPoint y: 98, distance: 41.4
click at [279, 98] on input "401126581" at bounding box center [325, 98] width 98 height 8
type input "2488447613"
click at [374, 75] on icon at bounding box center [373, 75] width 4 height 4
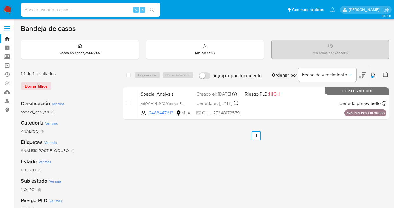
click at [372, 74] on icon at bounding box center [373, 75] width 5 height 5
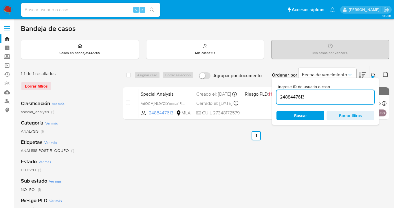
drag, startPoint x: 325, startPoint y: 100, endPoint x: 283, endPoint y: 96, distance: 41.6
click at [275, 97] on div "Ingrese ID de usuario o caso 2488447613 Buscar Borrar filtros" at bounding box center [325, 101] width 107 height 47
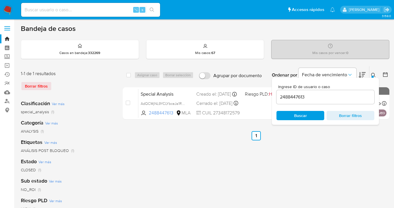
click at [374, 74] on icon at bounding box center [373, 75] width 5 height 5
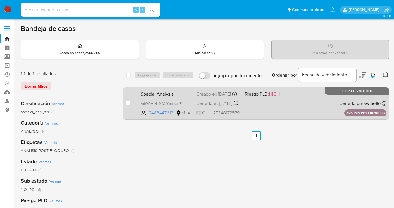
click at [318, 104] on div "Special Analysis AdQCMjNL9YCLYbceJa1RKKHq 2488447613 MLA Riesgo PLD: HIGH Cread…" at bounding box center [262, 103] width 248 height 29
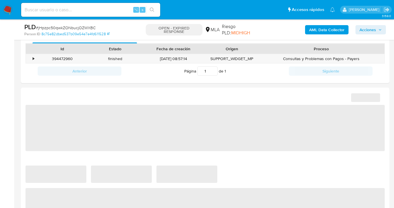
select select "10"
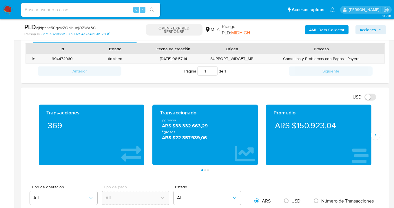
scroll to position [246, 0]
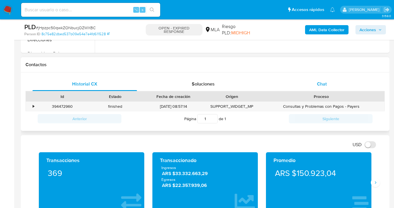
click at [321, 77] on div "Chat" at bounding box center [321, 84] width 105 height 14
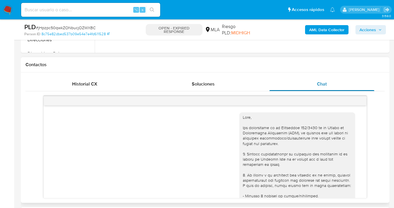
scroll to position [363, 0]
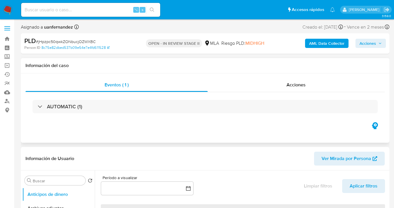
select select "10"
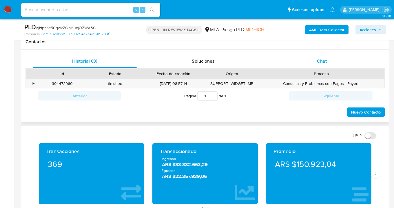
scroll to position [232, 0]
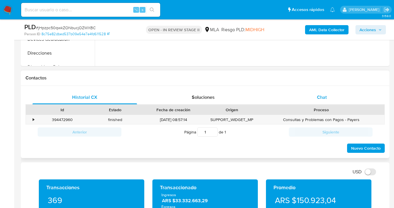
click at [322, 97] on span "Chat" at bounding box center [322, 97] width 10 height 7
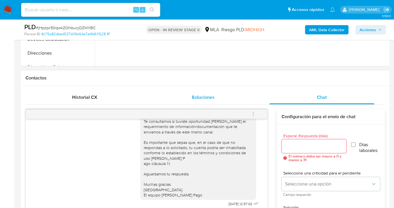
scroll to position [241, 0]
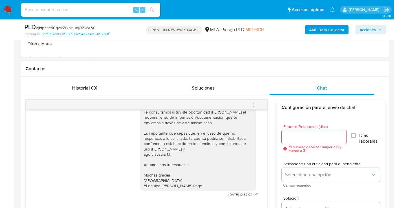
click at [253, 104] on icon "menu-action" at bounding box center [252, 104] width 5 height 5
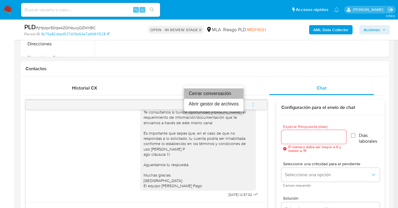
click at [217, 94] on li "Cerrar conversación" at bounding box center [213, 94] width 59 height 10
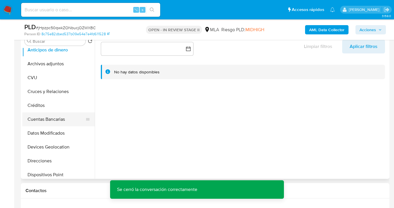
scroll to position [11, 0]
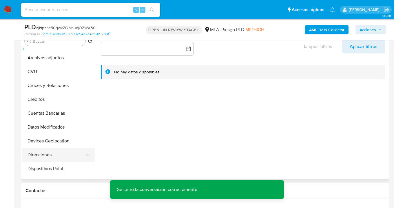
drag, startPoint x: 61, startPoint y: 165, endPoint x: 63, endPoint y: 158, distance: 7.4
click at [61, 165] on button "Dispositivos Point" at bounding box center [58, 169] width 72 height 14
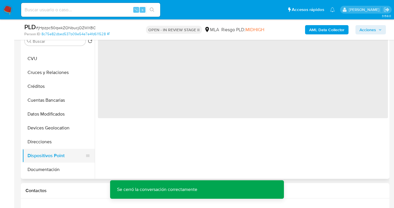
scroll to position [55, 0]
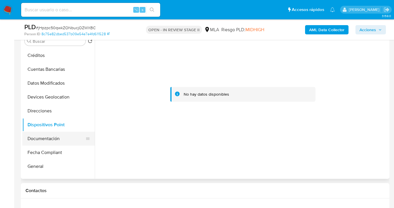
click at [64, 140] on button "Documentación" at bounding box center [56, 139] width 68 height 14
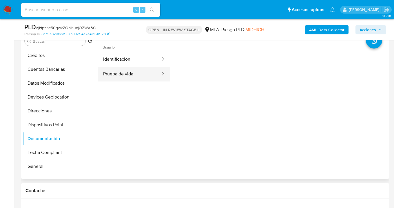
click at [133, 75] on button "Prueba de vida" at bounding box center [129, 74] width 63 height 15
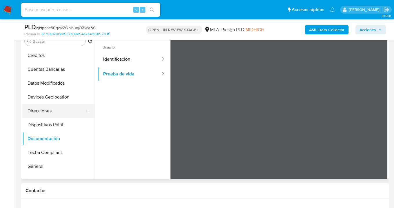
click at [53, 113] on button "Direcciones" at bounding box center [56, 111] width 68 height 14
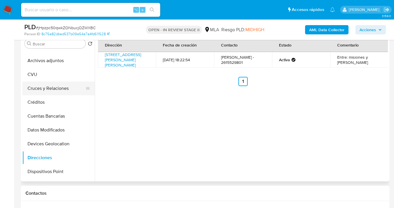
scroll to position [0, 0]
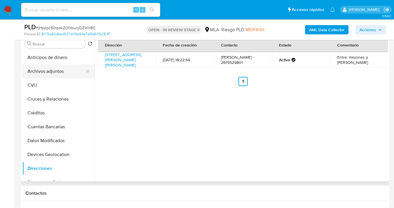
click at [58, 73] on button "Archivos adjuntos" at bounding box center [56, 72] width 68 height 14
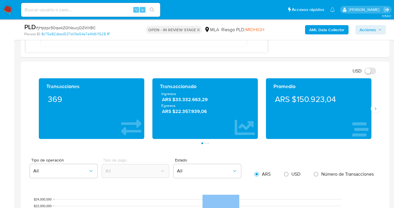
scroll to position [449, 0]
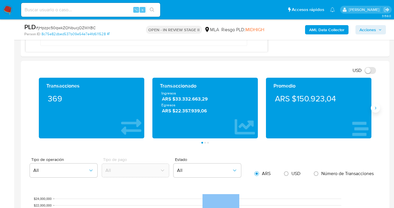
click at [374, 110] on icon "Siguiente" at bounding box center [375, 108] width 5 height 5
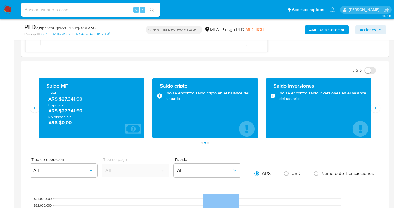
drag, startPoint x: 248, startPoint y: 149, endPoint x: 261, endPoint y: 144, distance: 13.5
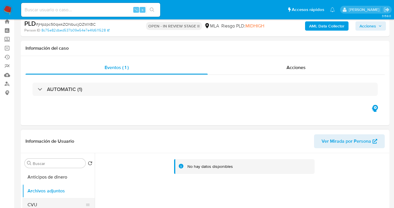
scroll to position [53, 0]
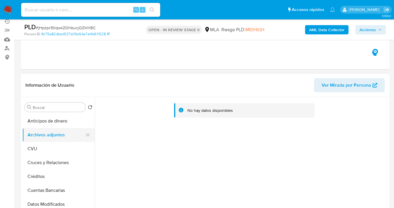
click at [70, 132] on button "Archivos adjuntos" at bounding box center [56, 135] width 68 height 14
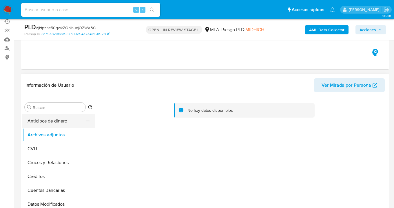
click at [67, 125] on button "Anticipos de dinero" at bounding box center [56, 121] width 68 height 14
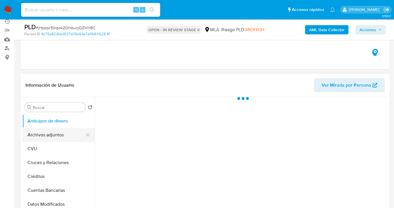
click at [66, 135] on button "Archivos adjuntos" at bounding box center [56, 135] width 68 height 14
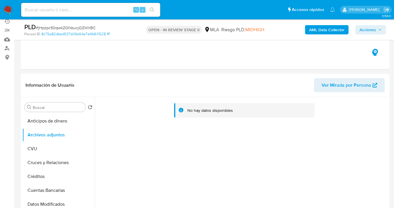
click at [324, 31] on b "AML Data Collector" at bounding box center [326, 29] width 35 height 9
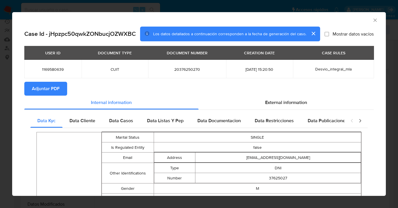
click at [53, 87] on span "Adjuntar PDF" at bounding box center [46, 89] width 28 height 13
click at [372, 20] on icon "Cerrar ventana" at bounding box center [375, 20] width 6 height 6
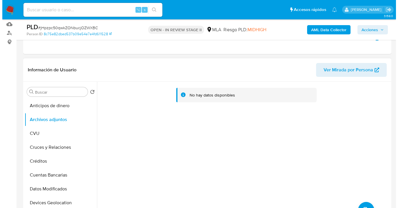
scroll to position [99, 0]
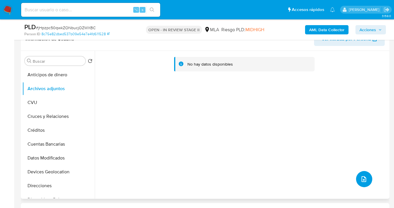
click at [364, 179] on icon "upload-file" at bounding box center [363, 179] width 7 height 7
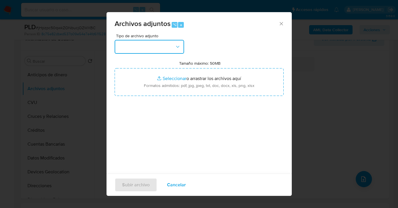
drag, startPoint x: 181, startPoint y: 48, endPoint x: 178, endPoint y: 53, distance: 6.3
click at [180, 49] on button "button" at bounding box center [149, 47] width 69 height 14
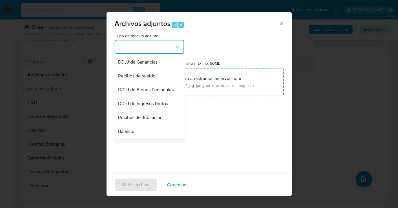
scroll to position [173, 0]
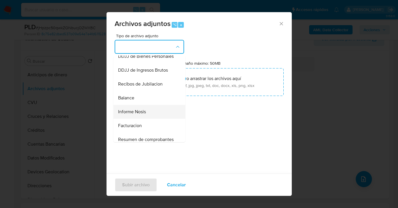
click at [159, 119] on div "Informe Nosis" at bounding box center [147, 112] width 59 height 14
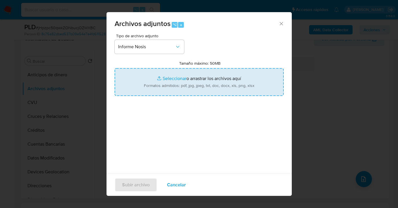
click at [190, 87] on input "Tamaño máximo: 50MB Seleccionar archivos" at bounding box center [199, 82] width 169 height 28
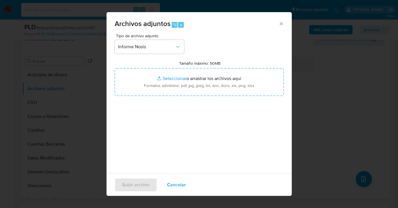
type input "C:\fakepath\1169580639 -NOSIS_Manager_InformeIndividual_20376250270_620658_2025…"
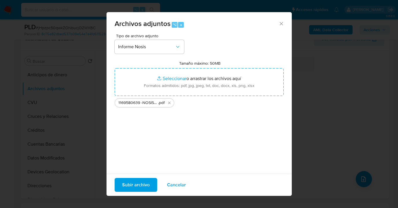
click at [141, 186] on span "Subir archivo" at bounding box center [136, 185] width 28 height 13
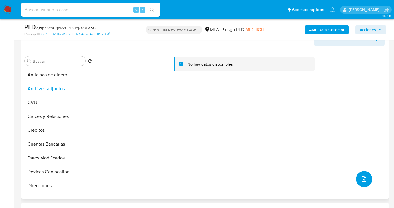
click at [361, 179] on icon "upload-file" at bounding box center [363, 179] width 7 height 7
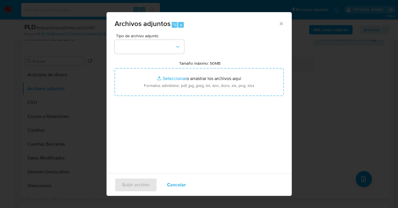
click at [200, 130] on div "Tipo de archivo adjunto Tamaño máximo: 50MB Seleccionar archivos Seleccionar o …" at bounding box center [199, 102] width 169 height 137
click at [132, 48] on button "button" at bounding box center [149, 47] width 69 height 14
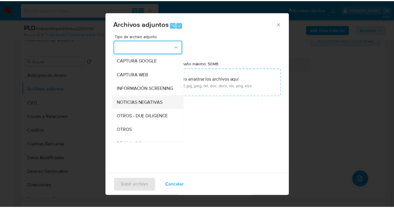
scroll to position [76, 0]
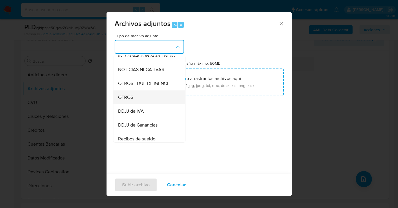
click at [137, 104] on div "OTROS" at bounding box center [147, 98] width 59 height 14
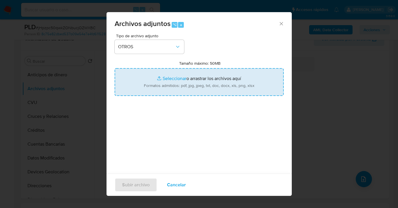
click at [176, 92] on input "Tamaño máximo: 50MB Seleccionar archivos" at bounding box center [199, 82] width 169 height 28
type input "C:\fakepath\1169580639 Movimientos.xlsx"
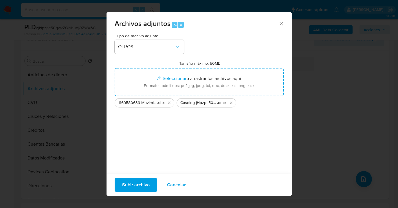
click at [139, 183] on span "Subir archivo" at bounding box center [136, 185] width 28 height 13
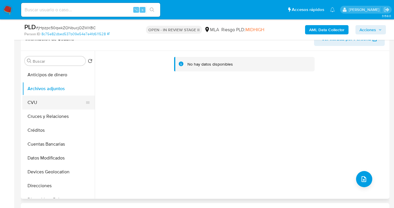
click at [47, 100] on button "CVU" at bounding box center [56, 103] width 68 height 14
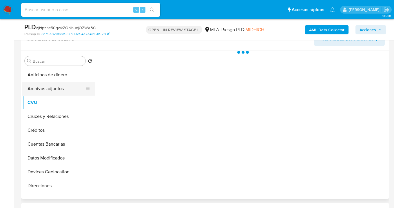
drag, startPoint x: 55, startPoint y: 90, endPoint x: 77, endPoint y: 91, distance: 22.0
click at [55, 90] on button "Archivos adjuntos" at bounding box center [56, 89] width 68 height 14
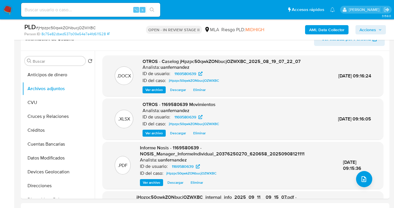
click at [367, 34] on div "AML Data Collector Acciones" at bounding box center [326, 30] width 119 height 14
click at [367, 31] on span "Acciones" at bounding box center [367, 29] width 17 height 9
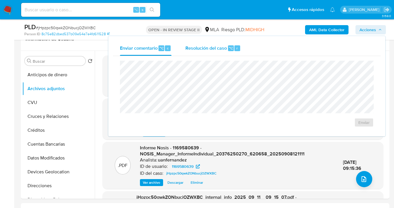
drag, startPoint x: 197, startPoint y: 52, endPoint x: 191, endPoint y: 59, distance: 9.3
click at [197, 52] on div "Resolución del caso ⌥ r" at bounding box center [212, 48] width 55 height 15
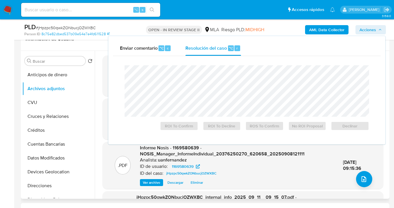
click at [100, 50] on div "Información de Usuario Ver Mirada por Persona" at bounding box center [205, 39] width 368 height 23
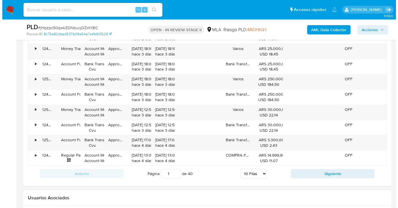
scroll to position [1037, 0]
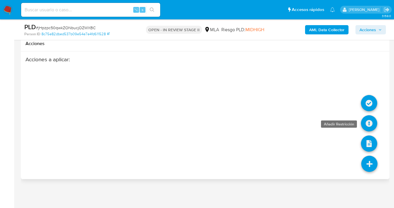
click at [367, 122] on icon at bounding box center [369, 124] width 16 height 16
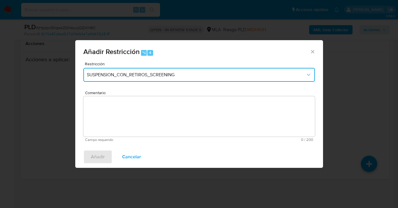
click at [119, 75] on span "SUSPENSION_CON_RETIROS_SCREENING" at bounding box center [196, 75] width 219 height 6
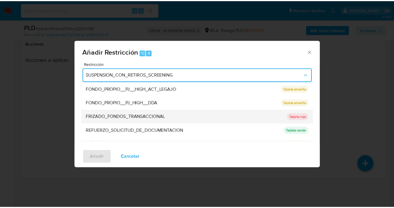
scroll to position [123, 0]
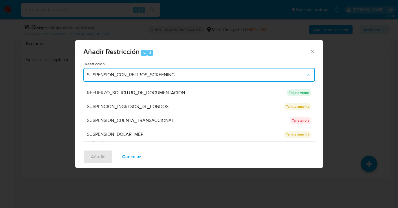
click at [137, 122] on span "SUSPENSION_CUENTA_TRANSACCIONAL" at bounding box center [130, 121] width 87 height 6
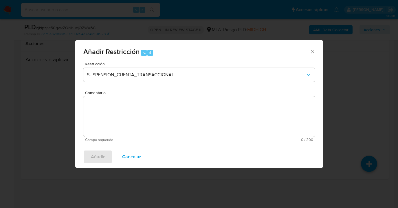
click at [135, 122] on textarea "Comentario" at bounding box center [199, 116] width 232 height 41
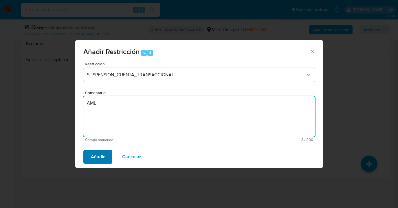
type textarea "AML"
click at [97, 159] on span "Añadir" at bounding box center [98, 157] width 14 height 13
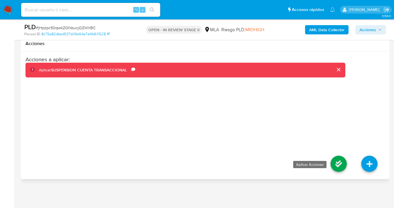
click at [338, 164] on icon at bounding box center [338, 164] width 16 height 16
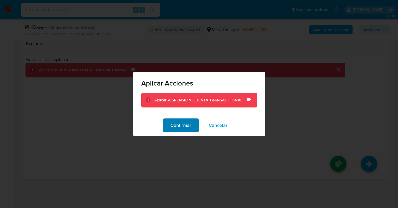
click at [180, 125] on span "Confirmar" at bounding box center [181, 125] width 21 height 13
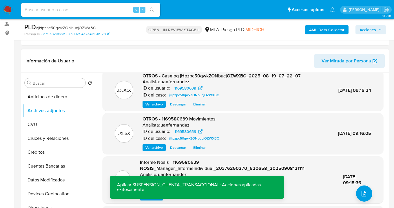
scroll to position [0, 0]
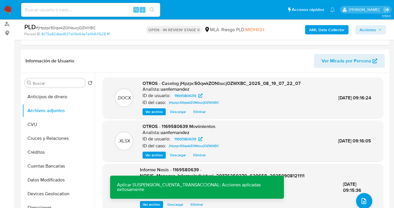
drag, startPoint x: 373, startPoint y: 32, endPoint x: 368, endPoint y: 34, distance: 5.4
click at [373, 32] on span "Acciones" at bounding box center [367, 29] width 17 height 9
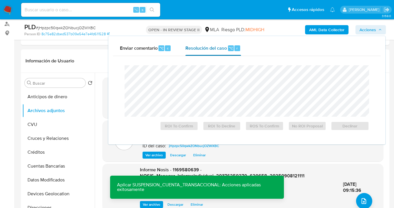
click at [220, 49] on span "Resolución del caso" at bounding box center [205, 48] width 41 height 7
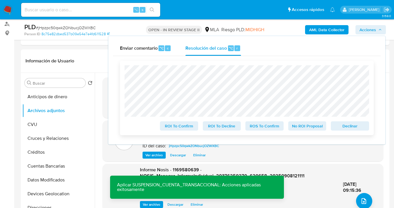
click at [344, 124] on span "Declinar" at bounding box center [350, 126] width 30 height 8
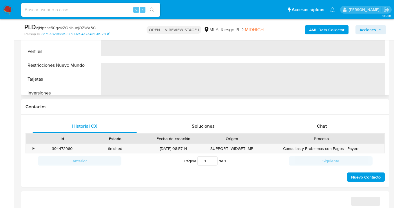
scroll to position [272, 0]
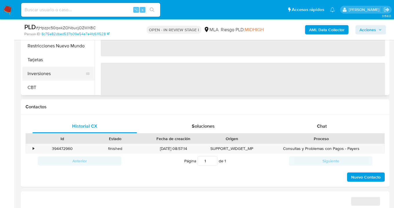
select select "10"
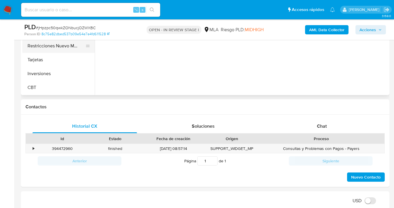
click at [62, 47] on button "Restricciones Nuevo Mundo" at bounding box center [56, 46] width 68 height 14
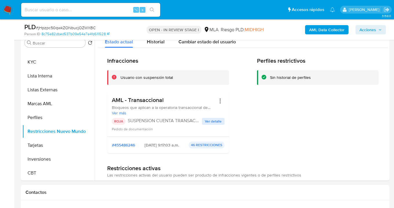
scroll to position [0, 0]
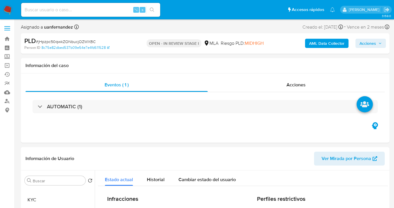
click at [367, 44] on span "Acciones" at bounding box center [367, 43] width 17 height 9
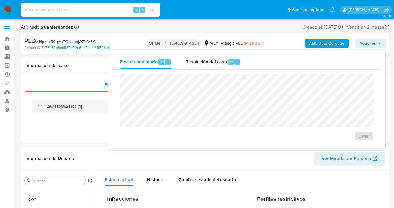
drag, startPoint x: 197, startPoint y: 61, endPoint x: 195, endPoint y: 72, distance: 11.5
click at [197, 61] on span "Resolución del caso" at bounding box center [205, 61] width 41 height 7
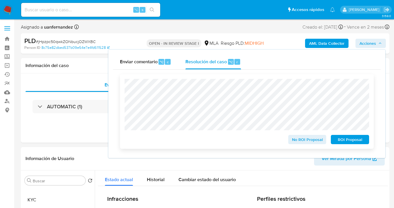
click at [351, 141] on span "ROI Proposal" at bounding box center [350, 140] width 30 height 8
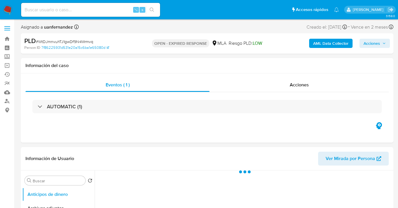
select select "10"
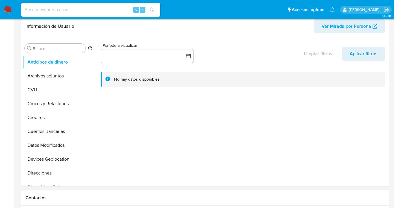
scroll to position [204, 0]
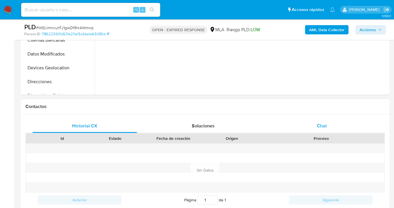
drag, startPoint x: 323, startPoint y: 125, endPoint x: 320, endPoint y: 123, distance: 3.3
click at [323, 125] on span "Chat" at bounding box center [322, 126] width 10 height 7
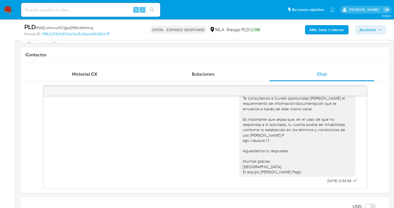
scroll to position [369, 0]
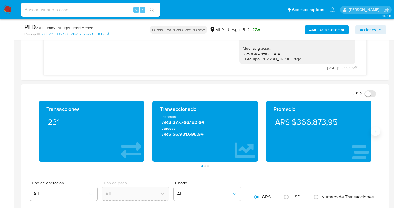
click at [374, 133] on icon "Siguiente" at bounding box center [375, 131] width 5 height 5
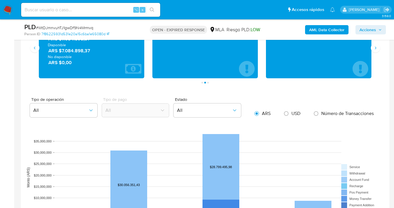
scroll to position [378, 0]
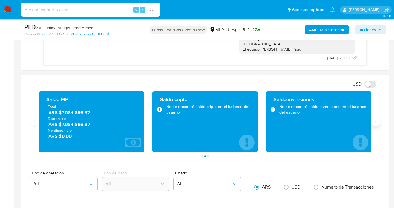
click at [375, 124] on icon "Siguiente" at bounding box center [375, 122] width 5 height 5
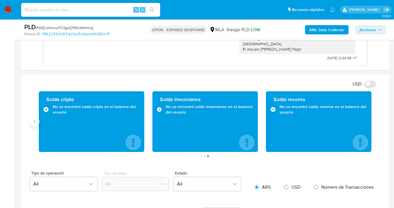
click at [37, 124] on button "Anterior" at bounding box center [34, 121] width 9 height 9
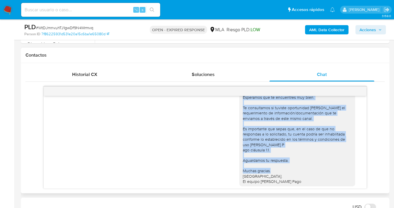
scroll to position [363, 0]
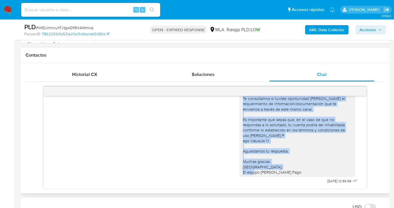
drag, startPoint x: 239, startPoint y: 123, endPoint x: 291, endPoint y: 169, distance: 69.3
click at [291, 169] on div "Hola, Esperamos que te encuentres muy bien. Te consultamos si tuviste oportunid…" at bounding box center [297, 125] width 109 height 100
copy div "Hola, Esperamos que te encuentres muy bien. Te consultamos si tuviste oportunid…"
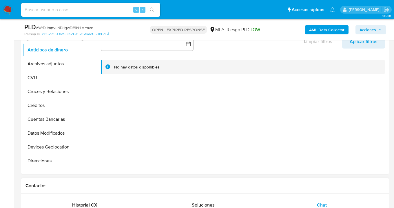
scroll to position [243, 0]
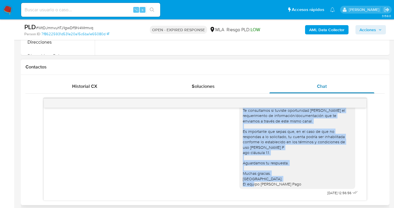
click at [320, 85] on span "Chat" at bounding box center [322, 86] width 10 height 7
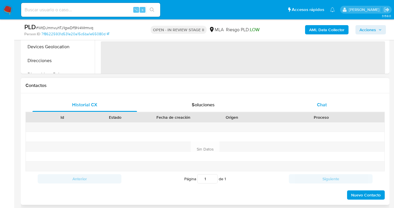
click at [319, 106] on span "Chat" at bounding box center [322, 105] width 10 height 7
select select "10"
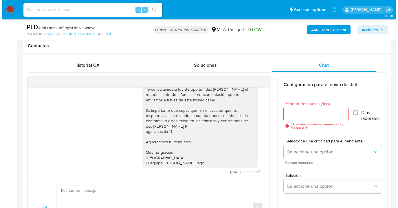
scroll to position [284, 0]
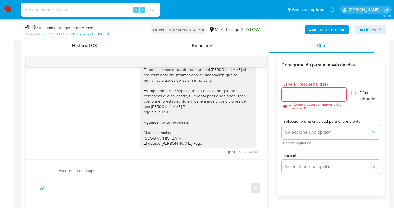
click at [290, 95] on input "Esperar Respuesta (días)" at bounding box center [313, 95] width 65 height 8
type input "1"
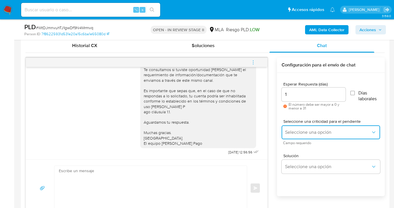
click at [290, 130] on span "Seleccione una opción" at bounding box center [328, 133] width 86 height 6
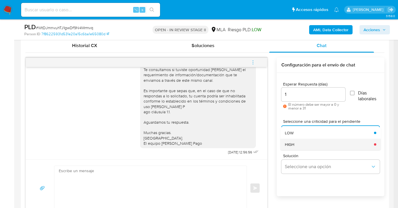
click at [301, 142] on div "HIGH" at bounding box center [328, 145] width 86 height 12
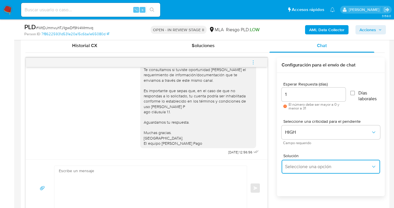
click at [303, 168] on span "Seleccione una opción" at bounding box center [328, 167] width 86 height 6
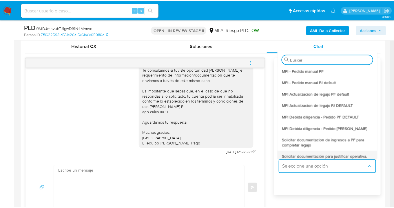
scroll to position [48, 0]
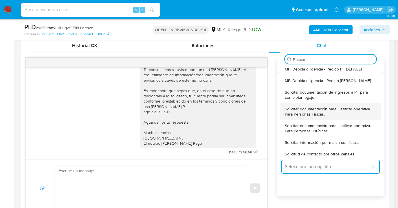
click at [319, 113] on span "Solicitar documentación para justificar operativa. Para Personas Físicas." at bounding box center [329, 112] width 88 height 10
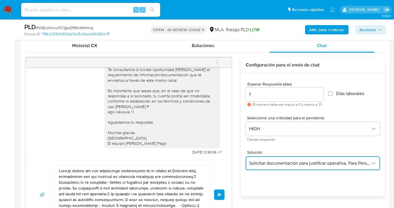
scroll to position [340, 0]
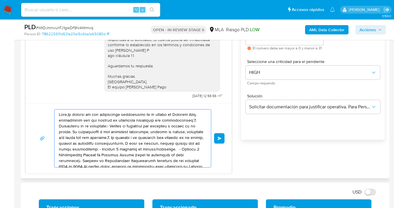
drag, startPoint x: 168, startPoint y: 157, endPoint x: 38, endPoint y: 113, distance: 137.2
click at [37, 113] on div "Enviar" at bounding box center [129, 138] width 192 height 58
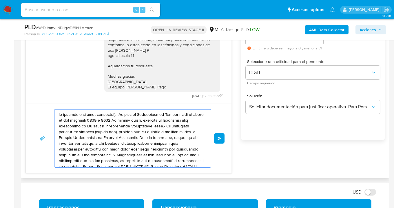
drag, startPoint x: 95, startPoint y: 127, endPoint x: 39, endPoint y: 102, distance: 61.1
click at [37, 102] on div "18/08/2025 17:29:55 Hola, Esperamos que te encuentres muy bien. Te consultamos …" at bounding box center [128, 87] width 206 height 173
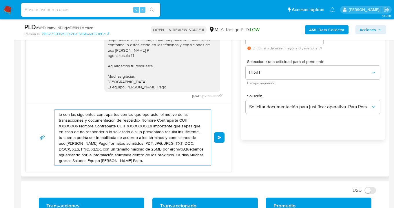
drag, startPoint x: 69, startPoint y: 122, endPoint x: 61, endPoint y: 121, distance: 7.9
click at [61, 121] on textarea "lo con las siguientes contrapartes con las que operaste, el motivo de las trans…" at bounding box center [131, 138] width 145 height 56
type textarea "lo con las siguientes contrapartes con las que operaste, el motivo de las trG, …"
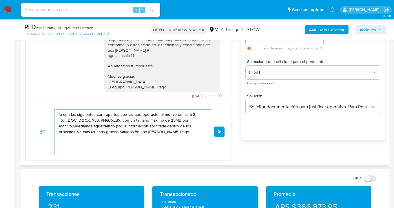
drag, startPoint x: 122, startPoint y: 131, endPoint x: 52, endPoint y: 115, distance: 72.3
click at [34, 114] on div "lo con las siguientes contrapartes con las que operaste, el motivo de las trG, …" at bounding box center [129, 131] width 192 height 45
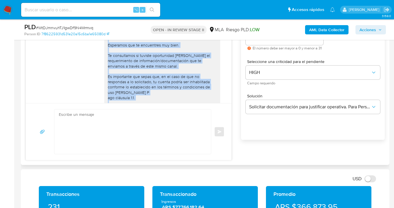
scroll to position [301, 0]
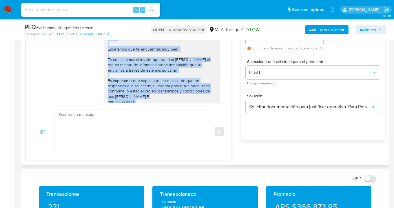
drag, startPoint x: 156, startPoint y: 85, endPoint x: 102, endPoint y: 50, distance: 64.2
click at [104, 50] on div "Hola, Esperamos que te encuentres muy bien. Te consultamos si tuviste oportunid…" at bounding box center [162, 86] width 116 height 105
copy div "Hola, Esperamos que te encuentres muy bien. Te consultamos si tuviste oportunid…"
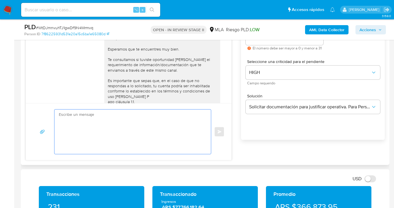
click at [70, 115] on textarea at bounding box center [131, 132] width 145 height 45
paste textarea "Hola, Esperamos que te encuentres muy bien. Te consultamos si tuviste oportunid…"
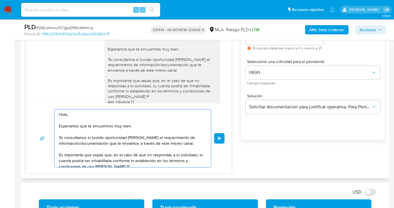
scroll to position [43, 0]
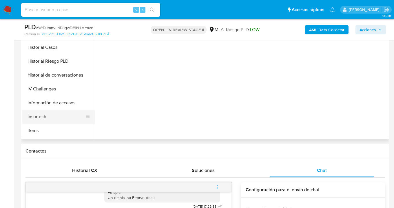
scroll to position [163, 0]
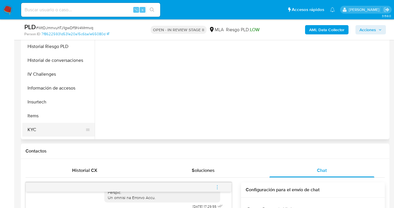
drag, startPoint x: 58, startPoint y: 127, endPoint x: 65, endPoint y: 124, distance: 8.0
click at [58, 127] on button "KYC" at bounding box center [56, 130] width 68 height 14
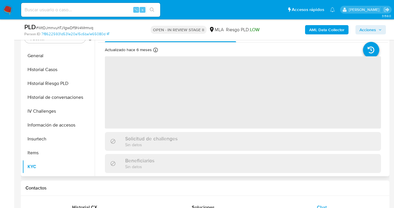
scroll to position [120, 0]
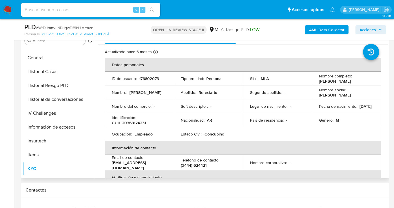
drag, startPoint x: 318, startPoint y: 82, endPoint x: 362, endPoint y: 83, distance: 43.7
click at [362, 83] on div "Nombre completo : Juan Manuel Bereciartu" at bounding box center [346, 79] width 55 height 10
copy p "Juan Manuel Bereciartu"
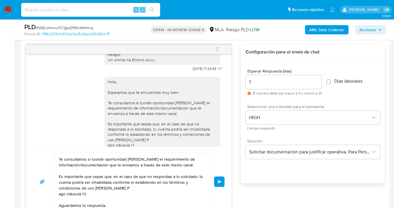
scroll to position [0, 0]
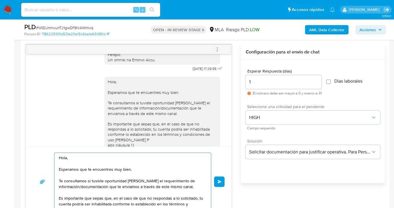
drag, startPoint x: 67, startPoint y: 157, endPoint x: 83, endPoint y: 170, distance: 19.8
click at [67, 157] on textarea "Hola, Esperamos que te encuentres muy bien. Te consultamos si tuviste oportunid…" at bounding box center [131, 182] width 145 height 58
paste textarea "Juan Manuel Bereciartu"
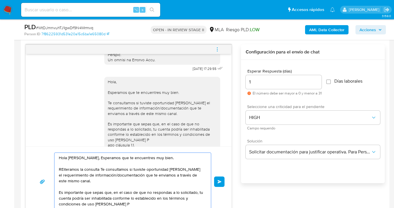
click at [63, 169] on textarea "Hola Juan Manuel Bereciartu, Esperamos que te encuentres muy bien. REiteramos l…" at bounding box center [131, 182] width 145 height 58
click at [107, 168] on textarea "Hola Juan Manuel Bereciartu, Esperamos que te encuentres muy bien. Reiteramos l…" at bounding box center [131, 182] width 145 height 58
drag, startPoint x: 197, startPoint y: 168, endPoint x: 198, endPoint y: 171, distance: 3.4
click at [197, 168] on textarea "Hola Juan Manuel Bereciartu, Esperamos que te encuentres muy bien. Reiteramos l…" at bounding box center [131, 182] width 145 height 58
click at [84, 175] on textarea "Hola Juan Manuel Bereciartu, Esperamos que te encuentres muy bien. Reiteramos l…" at bounding box center [131, 182] width 145 height 58
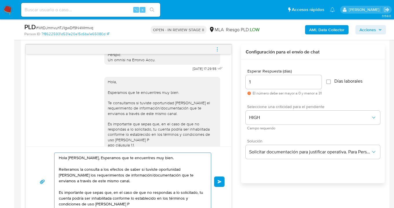
click at [114, 175] on textarea "Hola Juan Manuel Bereciartu, Esperamos que te encuentres muy bien. Reiteramos l…" at bounding box center [131, 182] width 145 height 58
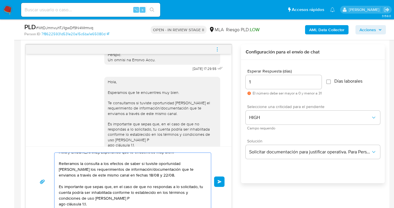
scroll to position [13, 0]
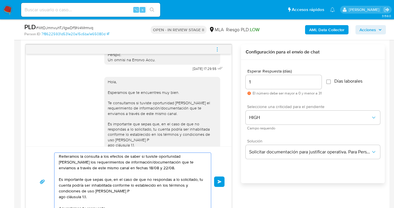
click at [139, 169] on textarea "Hola Juan Manuel Bereciartu, Esperamos que te encuentres muy bien. Reiteramos l…" at bounding box center [131, 182] width 145 height 58
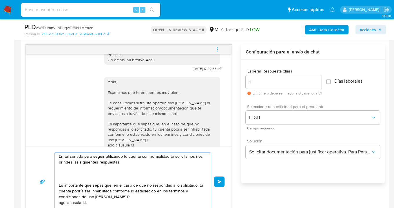
scroll to position [42, 0]
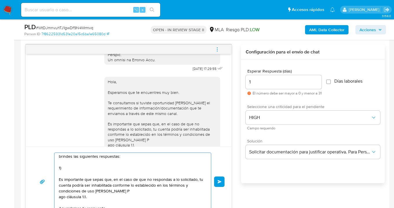
click at [83, 167] on textarea "Hola Juan Manuel Bereciartu, Esperamos que te encuentres muy bien. Reiteramos l…" at bounding box center [131, 182] width 145 height 58
paste textarea "1. Descripción de la actividad: - Detalla la actividad que realizas a través de…"
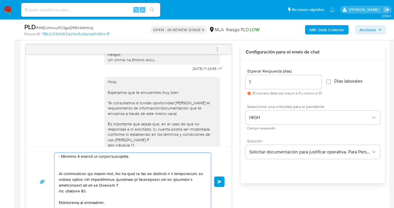
scroll to position [38, 0]
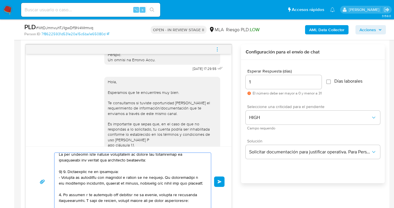
click at [120, 173] on textarea at bounding box center [131, 182] width 145 height 58
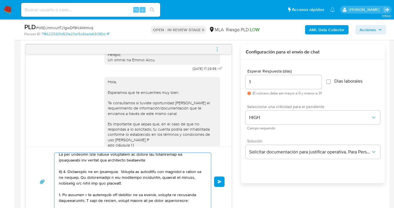
click at [64, 173] on textarea at bounding box center [131, 182] width 145 height 58
click at [132, 183] on textarea at bounding box center [131, 182] width 145 height 58
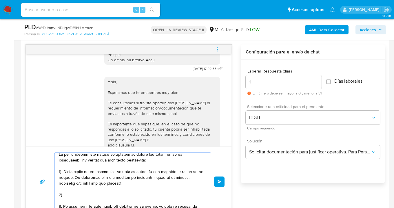
paste textarea "¿A qué corresponde el incremento significativo de fondos en tu cuenta en el mes…"
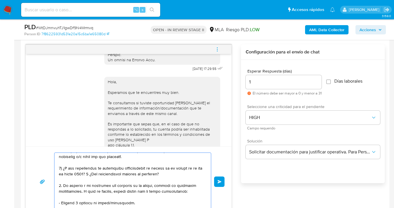
scroll to position [69, 0]
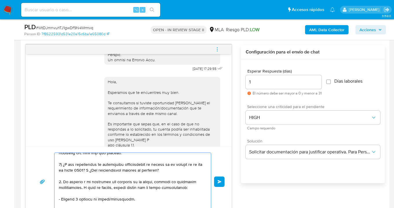
click at [60, 182] on textarea at bounding box center [131, 182] width 145 height 58
click at [119, 193] on textarea at bounding box center [131, 182] width 145 height 58
click at [159, 194] on textarea at bounding box center [131, 182] width 145 height 58
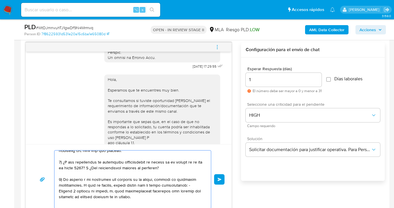
scroll to position [72, 0]
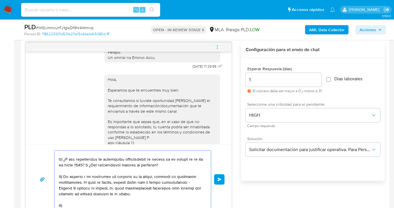
paste textarea "Proporciona el vínculo con las siguientes contrapartes con las que operaste, el…"
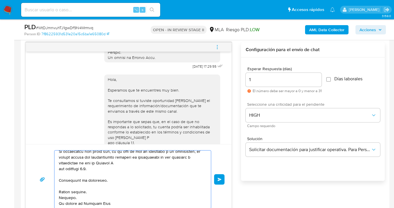
scroll to position [145, 0]
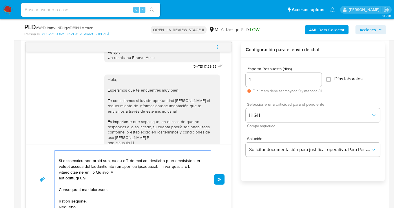
click at [108, 188] on textarea at bounding box center [131, 180] width 145 height 58
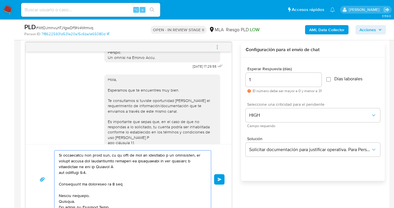
scroll to position [155, 0]
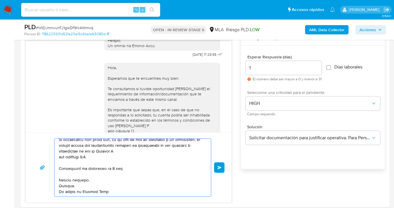
drag, startPoint x: 59, startPoint y: 161, endPoint x: 121, endPoint y: 206, distance: 76.2
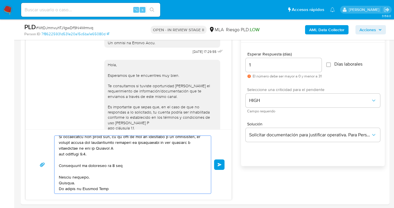
paste textarea "caso de no responder a lo solicitado o si lo presentado resulta insuficiente, t…"
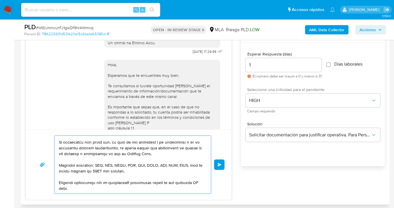
scroll to position [159, 0]
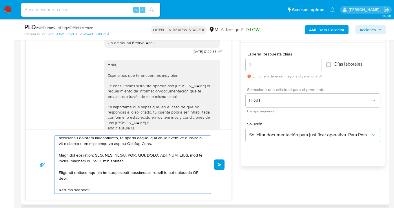
click at [64, 178] on textarea at bounding box center [131, 165] width 145 height 58
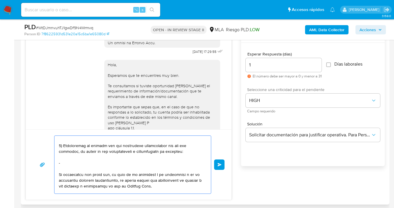
scroll to position [116, 0]
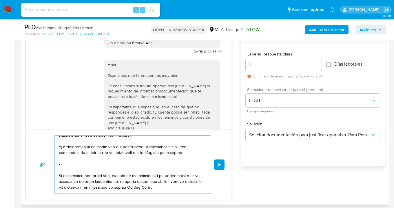
click at [76, 163] on textarea at bounding box center [131, 165] width 145 height 58
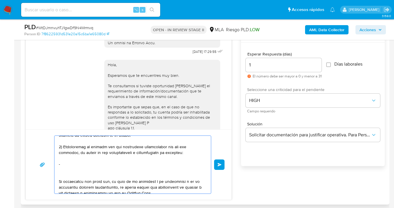
paste textarea "-"
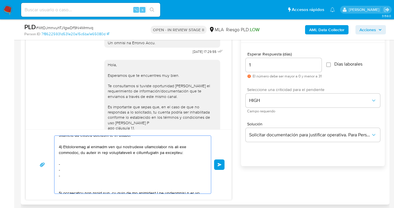
paste textarea "-"
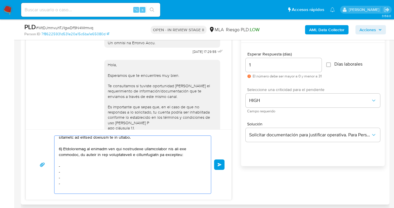
scroll to position [105, 0]
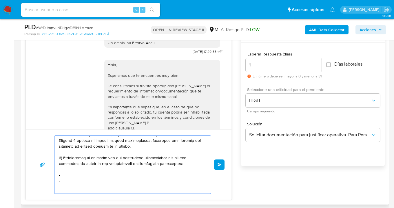
click at [77, 175] on textarea at bounding box center [131, 165] width 145 height 58
paste textarea "Marcelo Alejandro García - 20232226790"
click at [67, 180] on textarea at bounding box center [131, 165] width 145 height 58
paste textarea "Valbusa, Reinaldo José - 20128965387"
click at [68, 186] on textarea at bounding box center [131, 165] width 145 height 58
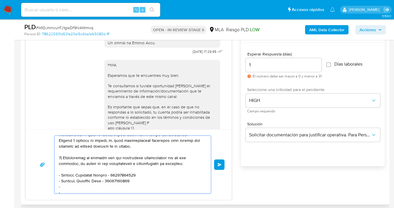
paste textarea "Carmona Iván Agustín - 20420710241"
click at [68, 192] on textarea at bounding box center [131, 165] width 145 height 58
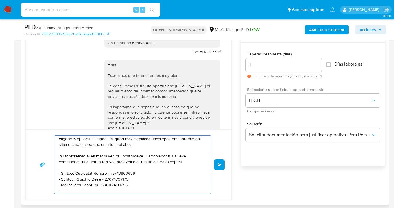
paste textarea "Francisco All - CUIT 20220678483"
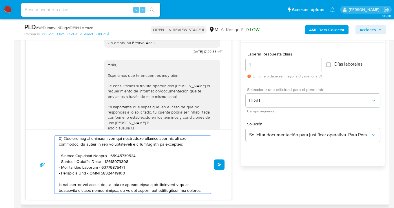
scroll to position [155, 0]
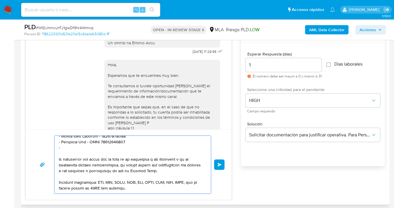
paste textarea "Sociedad Italiana De Beneficencia En Bue - CUIT 30545867679"
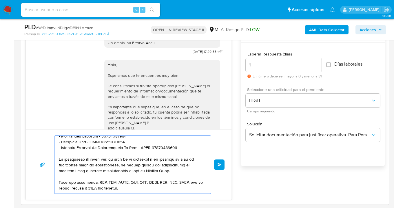
type textarea "Hola Juan Manuel Bereciartu, Esperamos que te encuentres muy bien. Reiteramos l…"
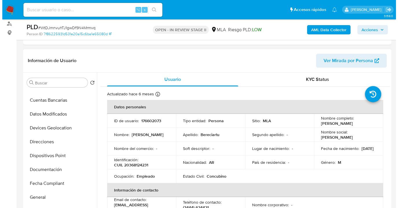
scroll to position [0, 0]
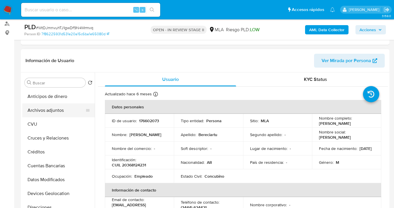
click at [61, 111] on button "Archivos adjuntos" at bounding box center [56, 111] width 68 height 14
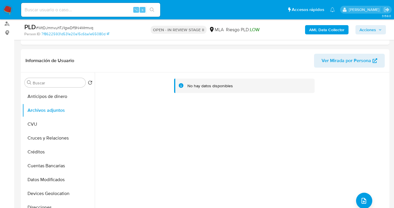
click at [318, 32] on b "AML Data Collector" at bounding box center [326, 29] width 35 height 9
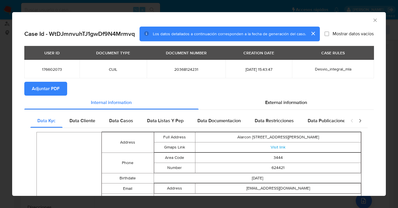
click at [32, 90] on span "Adjuntar PDF" at bounding box center [46, 89] width 28 height 13
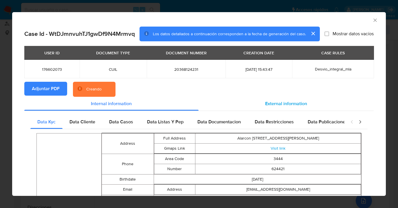
click at [275, 106] on span "External information" at bounding box center [286, 103] width 42 height 7
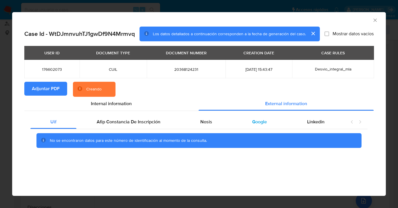
click at [261, 119] on span "Google" at bounding box center [259, 122] width 15 height 7
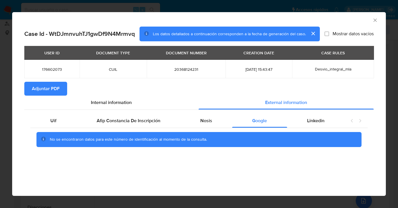
click at [376, 20] on icon "Cerrar ventana" at bounding box center [375, 20] width 6 height 6
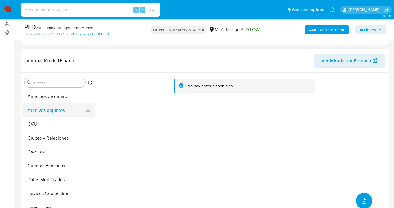
drag, startPoint x: 61, startPoint y: 127, endPoint x: 68, endPoint y: 114, distance: 14.0
click at [61, 127] on button "CVU" at bounding box center [58, 125] width 72 height 14
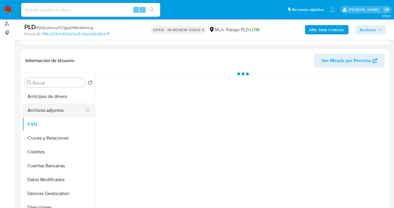
drag, startPoint x: 69, startPoint y: 112, endPoint x: 74, endPoint y: 112, distance: 4.3
click at [69, 112] on button "Archivos adjuntos" at bounding box center [56, 111] width 68 height 14
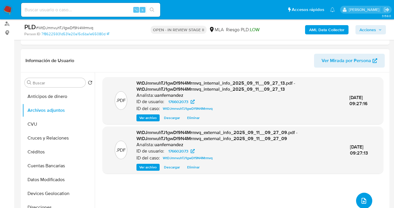
click at [363, 202] on icon "upload-file" at bounding box center [363, 201] width 7 height 7
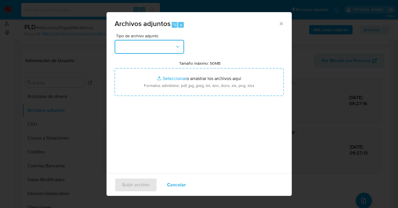
click at [181, 49] on button "button" at bounding box center [149, 47] width 69 height 14
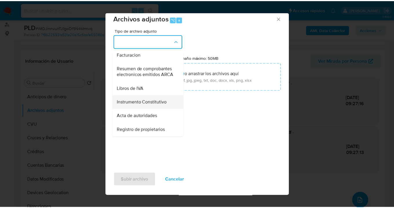
scroll to position [209, 0]
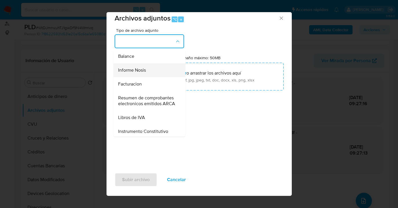
click at [152, 77] on div "Informe Nosis" at bounding box center [147, 70] width 59 height 14
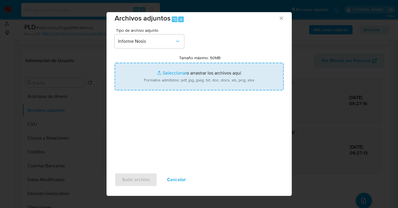
click at [202, 81] on input "Tamaño máximo: 50MB Seleccionar archivos" at bounding box center [199, 77] width 169 height 28
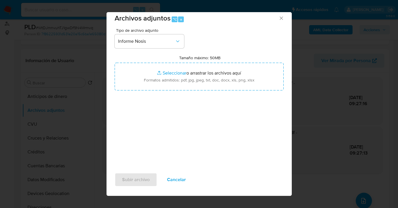
type input "C:\fakepath\176602073 -NOSIS_Manager_InformeIndividual_20368124231_620658_20250…"
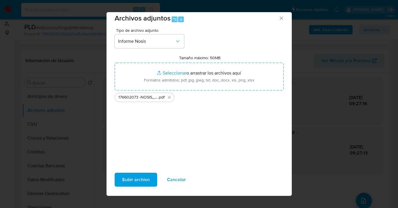
click at [136, 179] on span "Subir archivo" at bounding box center [136, 180] width 28 height 13
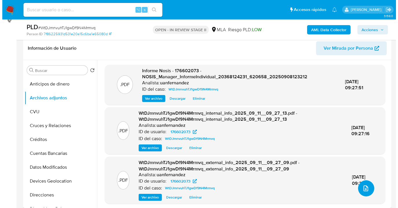
scroll to position [1, 0]
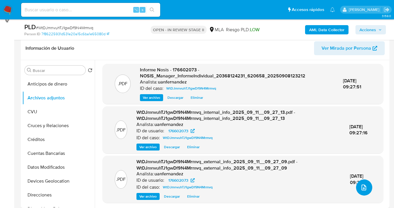
click at [366, 192] on button "upload-file" at bounding box center [364, 188] width 16 height 16
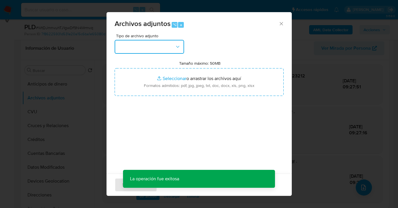
click at [177, 47] on icon "button" at bounding box center [178, 47] width 6 height 6
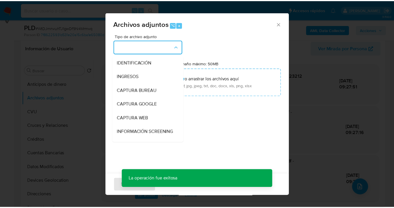
scroll to position [53, 0]
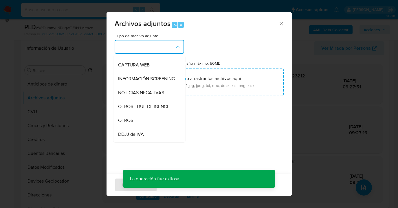
click at [149, 122] on div "OTROS" at bounding box center [147, 121] width 59 height 14
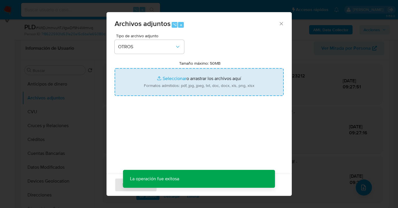
click at [196, 78] on input "Tamaño máximo: 50MB Seleccionar archivos" at bounding box center [199, 82] width 169 height 28
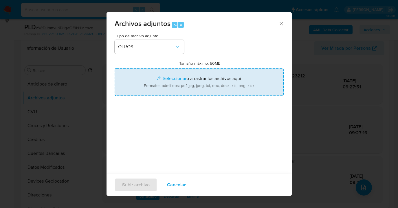
type input "C:\fakepath\176602073 Movimientos.xlsx"
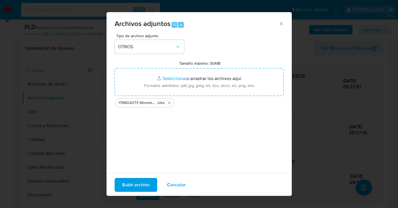
click at [139, 186] on span "Subir archivo" at bounding box center [136, 185] width 28 height 13
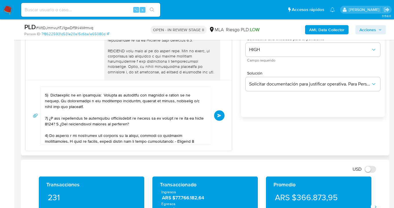
scroll to position [0, 0]
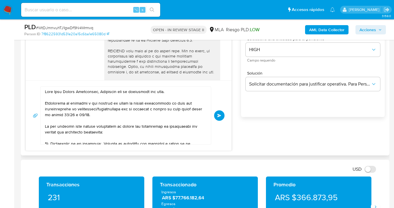
click at [218, 114] on span "Enviar" at bounding box center [219, 115] width 4 height 3
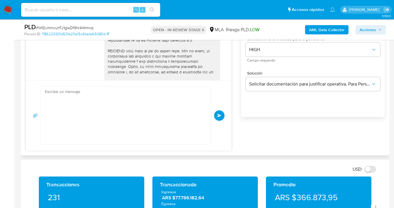
scroll to position [648, 0]
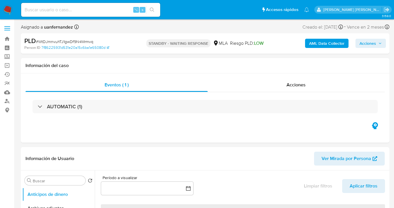
select select "10"
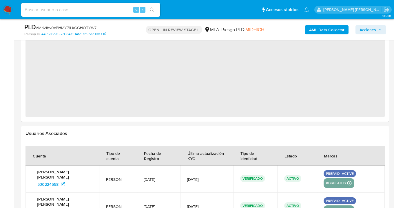
select select "10"
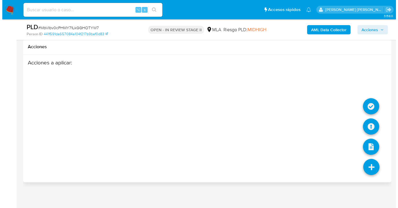
scroll to position [1027, 0]
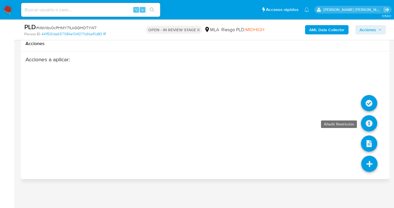
click at [369, 123] on icon at bounding box center [369, 124] width 16 height 16
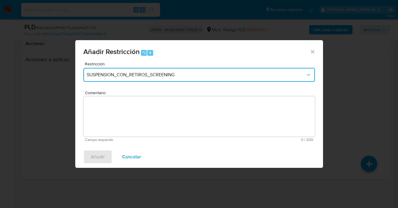
click at [180, 74] on span "SUSPENSION_CON_RETIROS_SCREENING" at bounding box center [196, 75] width 219 height 6
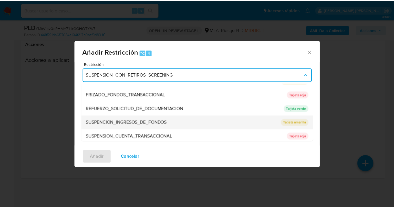
scroll to position [123, 0]
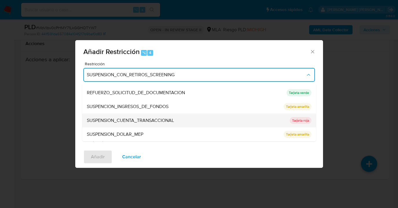
click at [162, 119] on span "SUSPENSION_CUENTA_TRANSACCIONAL" at bounding box center [130, 121] width 87 height 6
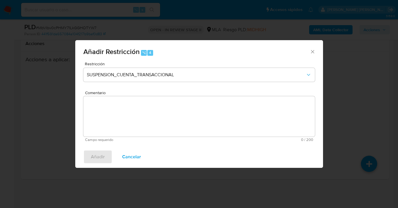
click at [159, 120] on textarea "Comentario" at bounding box center [199, 116] width 232 height 41
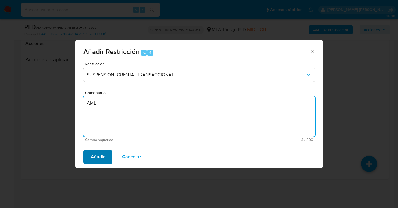
type textarea "AML"
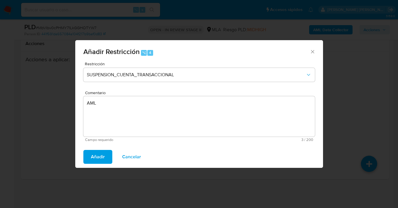
click at [98, 157] on span "Añadir" at bounding box center [98, 157] width 14 height 13
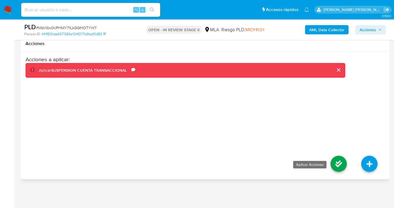
click at [342, 167] on icon at bounding box center [338, 164] width 16 height 16
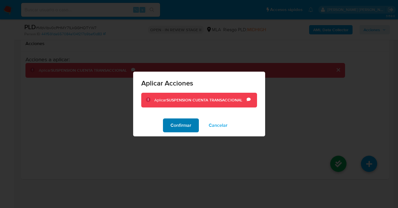
click at [186, 126] on span "Confirmar" at bounding box center [181, 125] width 21 height 13
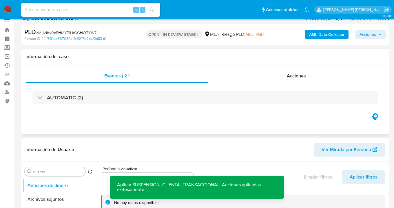
scroll to position [0, 0]
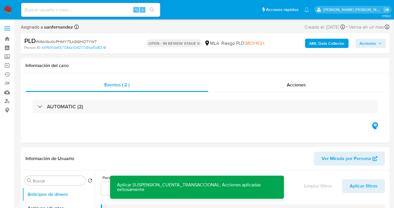
click at [373, 45] on span "Acciones" at bounding box center [367, 43] width 17 height 9
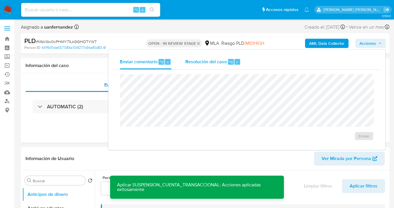
drag, startPoint x: 197, startPoint y: 63, endPoint x: 194, endPoint y: 65, distance: 3.7
click at [197, 63] on span "Resolución del caso" at bounding box center [205, 61] width 41 height 7
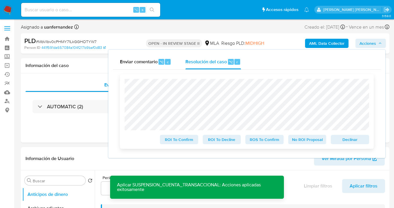
click at [357, 142] on span "Declinar" at bounding box center [350, 140] width 30 height 8
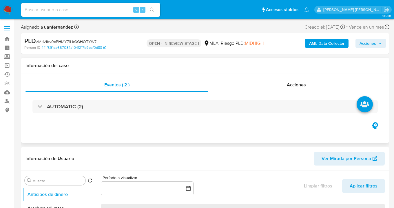
select select "10"
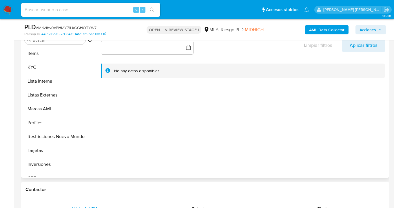
scroll to position [267, 0]
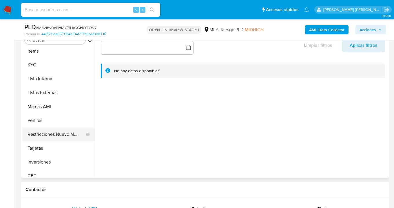
click at [65, 138] on button "Restricciones Nuevo Mundo" at bounding box center [56, 135] width 68 height 14
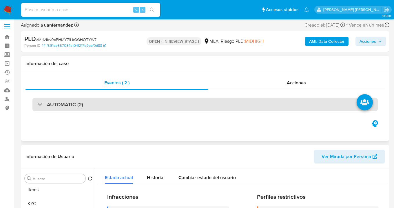
scroll to position [0, 0]
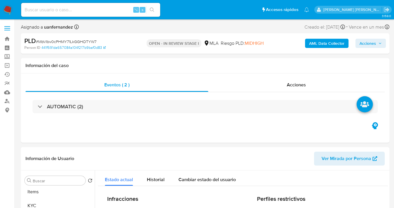
click at [368, 43] on span "Acciones" at bounding box center [367, 43] width 17 height 9
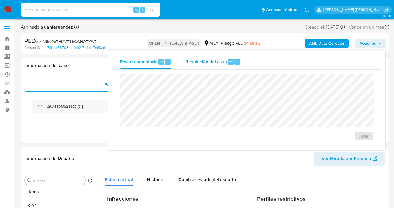
click at [191, 65] on div "Resolución del caso ⌥ r" at bounding box center [212, 61] width 55 height 15
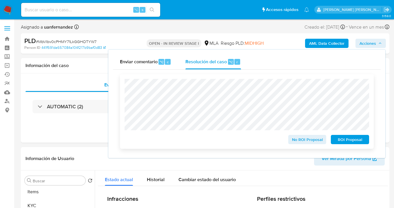
click at [352, 142] on span "ROI Proposal" at bounding box center [350, 140] width 30 height 8
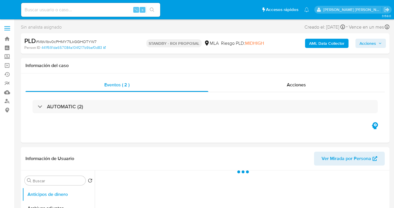
select select "10"
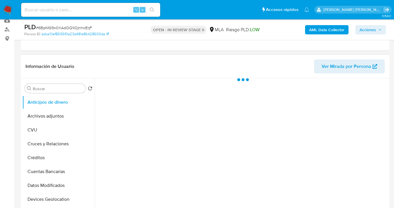
scroll to position [117, 0]
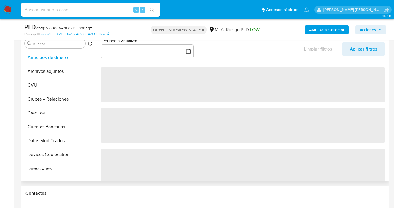
select select "10"
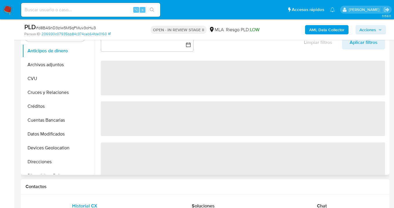
select select "10"
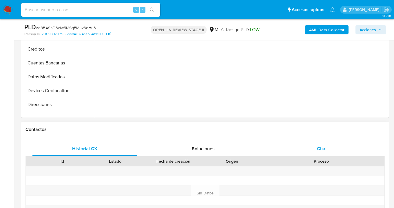
click at [332, 149] on div "Chat" at bounding box center [321, 149] width 105 height 14
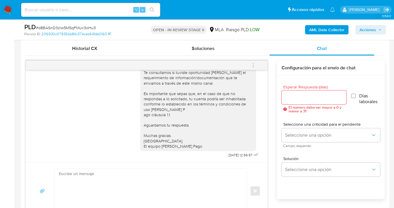
scroll to position [363, 0]
click at [79, 48] on span "Historial CX" at bounding box center [84, 48] width 25 height 7
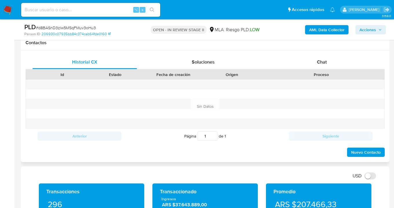
scroll to position [222, 0]
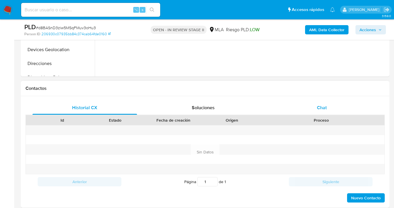
click at [327, 109] on div "Chat" at bounding box center [321, 108] width 105 height 14
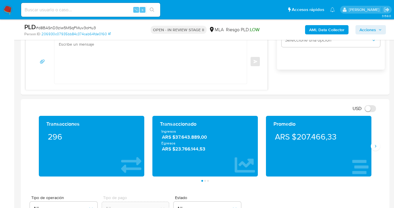
scroll to position [444, 0]
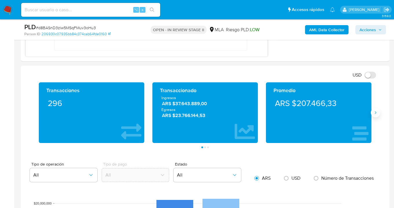
click at [376, 117] on button "Siguiente" at bounding box center [375, 112] width 9 height 9
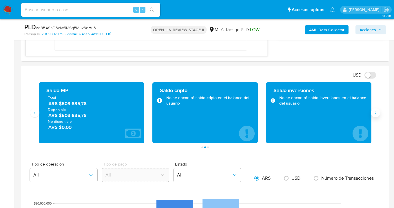
click at [374, 113] on icon "Siguiente" at bounding box center [375, 113] width 5 height 5
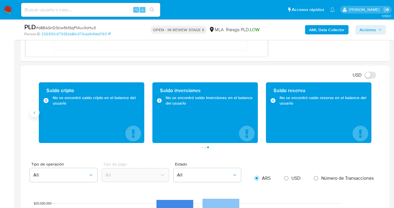
click at [32, 114] on button "Anterior" at bounding box center [34, 112] width 9 height 9
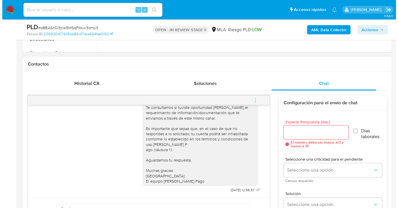
scroll to position [301, 0]
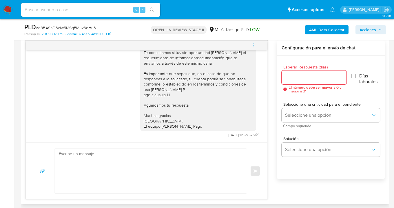
click at [288, 78] on input "Esperar Respuesta (días)" at bounding box center [313, 78] width 65 height 8
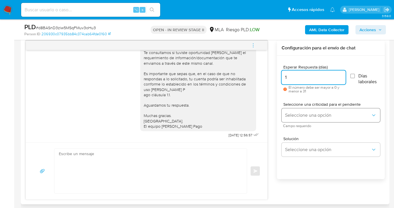
type input "1"
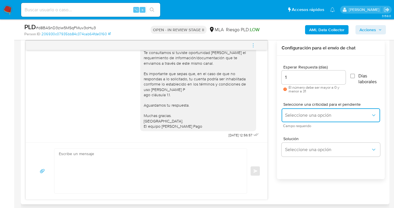
click at [304, 118] on span "Seleccione una opción" at bounding box center [328, 116] width 86 height 6
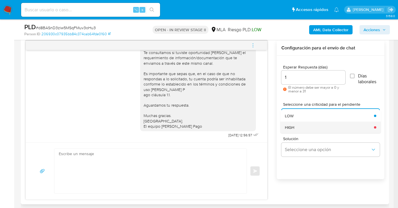
click at [301, 125] on div "HIGH" at bounding box center [328, 128] width 86 height 12
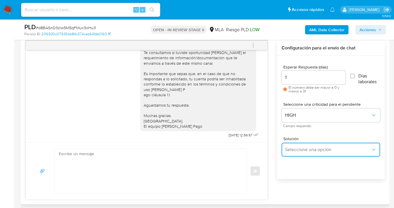
click at [301, 145] on button "Seleccione una opción" at bounding box center [330, 150] width 98 height 14
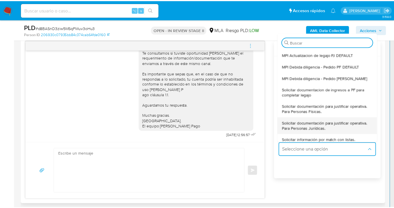
scroll to position [50, 0]
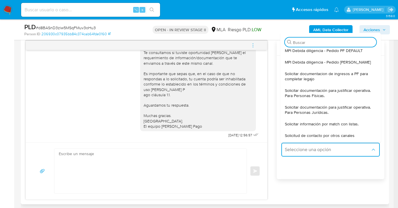
click at [312, 95] on span "Solicitar documentación para justificar operativa. Para Personas Físicas." at bounding box center [329, 93] width 88 height 10
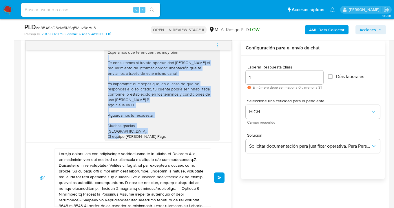
scroll to position [312, 0]
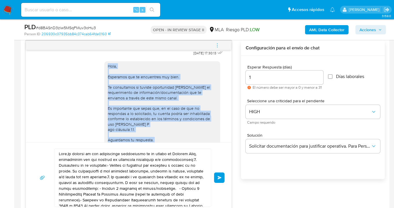
drag, startPoint x: 171, startPoint y: 123, endPoint x: 103, endPoint y: 78, distance: 81.5
click at [108, 78] on div "Hola, Esperamos que te encuentres muy bien. Te consultamos si tuviste oportunid…" at bounding box center [162, 114] width 109 height 100
copy div "Hola, Esperamos que te encuentres muy bien. Te consultamos si tuviste oportunid…"
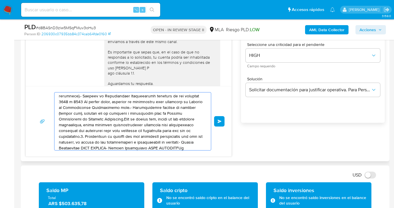
scroll to position [0, 0]
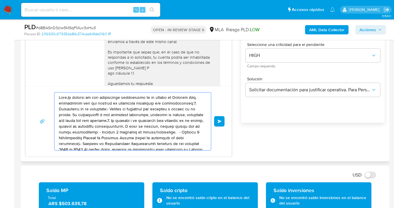
drag, startPoint x: 104, startPoint y: 116, endPoint x: 32, endPoint y: 91, distance: 76.0
click at [28, 80] on div "[DATE] 17:30:13 Hola, Esperamos que te encuentres muy bien. Te consultamos si t…" at bounding box center [128, 70] width 206 height 173
type textarea "ciones y documentación de respaldo:- Nombre Contraparte CUIT XXXXXXX- Nombre Co…"
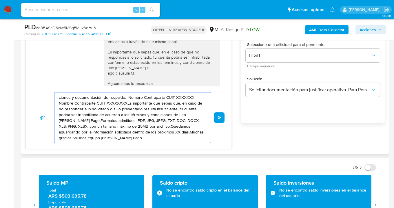
drag, startPoint x: 141, startPoint y: 139, endPoint x: 70, endPoint y: 111, distance: 76.1
click at [46, 94] on div "ciones y documentación de respaldo:- Nombre Contraparte CUIT XXXXXXX- Nombre Co…" at bounding box center [129, 117] width 192 height 51
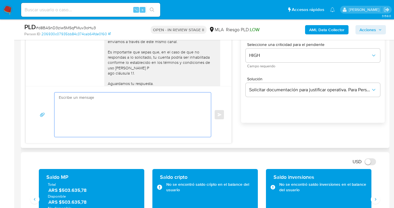
drag, startPoint x: 146, startPoint y: 127, endPoint x: 87, endPoint y: 114, distance: 60.3
click at [86, 111] on textarea at bounding box center [131, 115] width 145 height 45
paste textarea "Hola, Esperamos que te encuentres muy bien. Te consultamos si tuviste oportunid…"
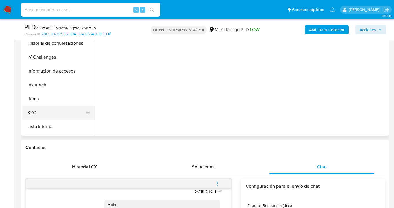
scroll to position [177, 0]
click at [70, 107] on button "KYC" at bounding box center [56, 113] width 68 height 14
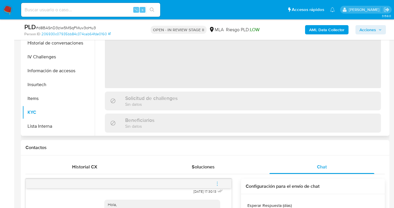
drag, startPoint x: 43, startPoint y: 111, endPoint x: 125, endPoint y: 111, distance: 82.5
click at [43, 111] on button "KYC" at bounding box center [58, 113] width 72 height 14
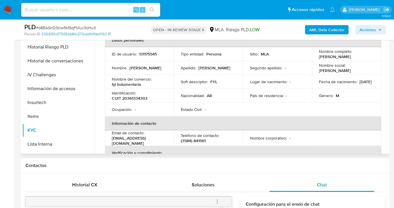
scroll to position [141, 0]
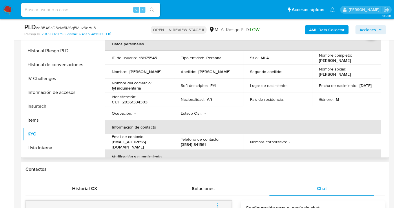
drag, startPoint x: 318, startPoint y: 61, endPoint x: 350, endPoint y: 61, distance: 31.8
click at [350, 61] on div "Nombre completo : [PERSON_NAME]" at bounding box center [346, 58] width 55 height 10
copy p "[PERSON_NAME]"
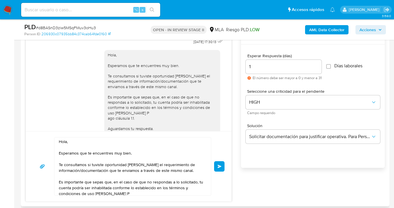
scroll to position [0, 0]
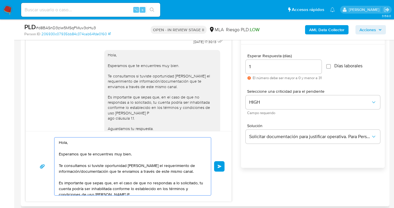
click at [68, 143] on textarea "Hola, Esperamos que te encuentres muy bien. Te consultamos si tuviste oportunid…" at bounding box center [131, 167] width 145 height 58
paste textarea "[PERSON_NAME]"
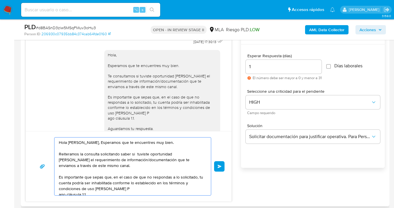
click at [189, 155] on textarea "Hola [PERSON_NAME], Esperamos que te encuentres muy bien. Reiteramos la consult…" at bounding box center [131, 167] width 145 height 58
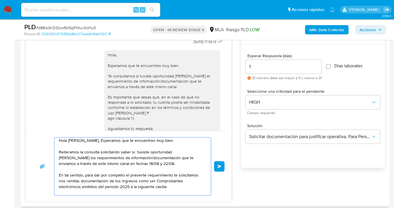
paste textarea "documentacion@mercadopago.com.ar"
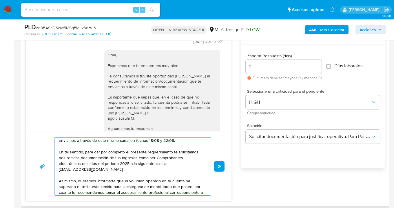
scroll to position [31, 0]
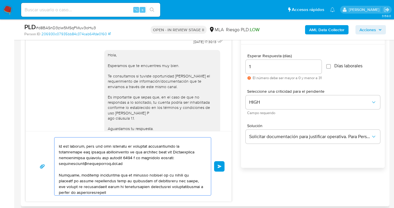
click at [106, 188] on textarea at bounding box center [131, 167] width 145 height 58
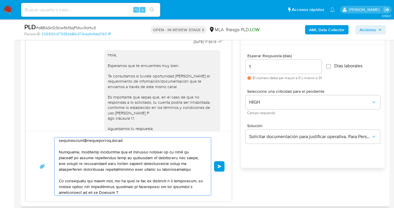
scroll to position [54, 0]
click at [155, 178] on textarea at bounding box center [131, 167] width 145 height 58
click at [151, 191] on textarea at bounding box center [131, 167] width 145 height 58
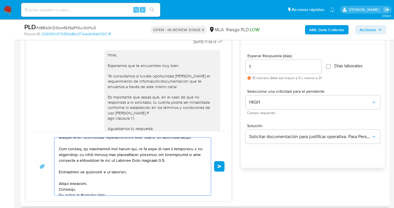
scroll to position [91, 0]
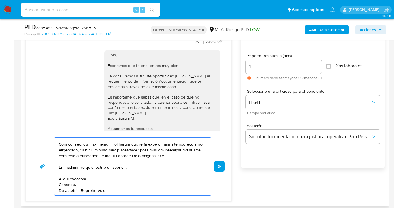
click at [97, 180] on textarea at bounding box center [131, 167] width 145 height 58
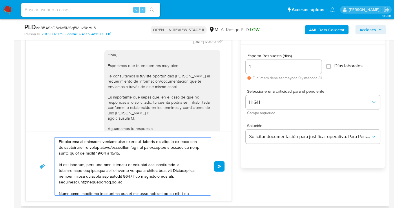
scroll to position [0, 0]
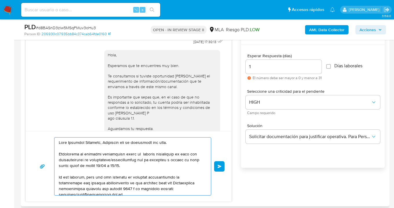
click at [136, 153] on textarea at bounding box center [131, 167] width 145 height 58
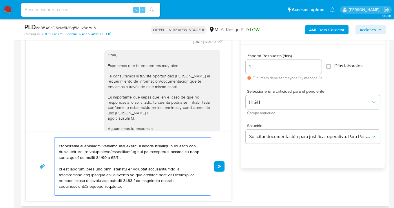
scroll to position [12, 0]
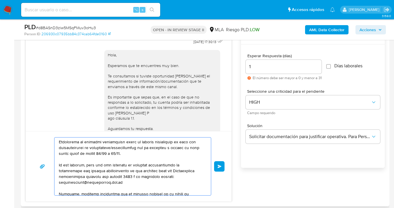
click at [130, 175] on textarea at bounding box center [131, 167] width 145 height 58
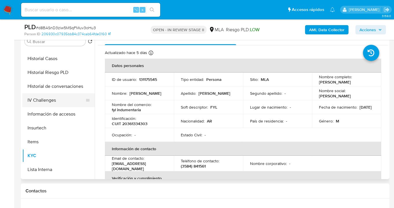
scroll to position [0, 0]
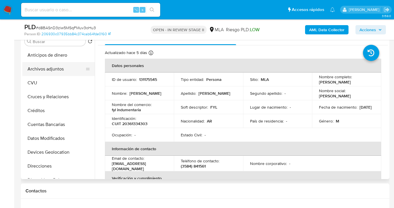
type textarea "Hola Leonardo Perrotta, Esperamos que te encuentres muy bien. Reiteramos la con…"
click at [66, 68] on button "Archivos adjuntos" at bounding box center [56, 69] width 68 height 14
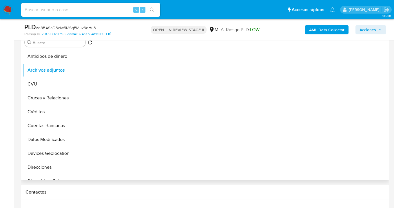
scroll to position [63, 0]
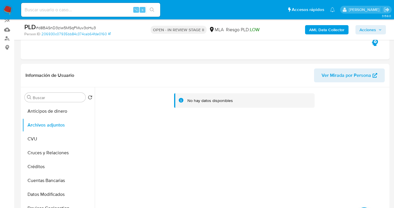
click at [325, 30] on b "AML Data Collector" at bounding box center [326, 29] width 35 height 9
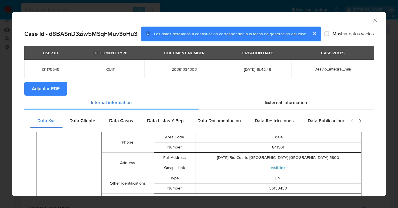
click at [46, 87] on span "Adjuntar PDF" at bounding box center [46, 89] width 28 height 13
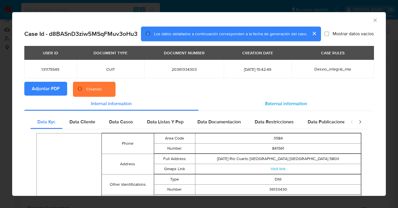
drag, startPoint x: 278, startPoint y: 103, endPoint x: 274, endPoint y: 107, distance: 4.7
click at [278, 103] on span "External information" at bounding box center [286, 103] width 42 height 7
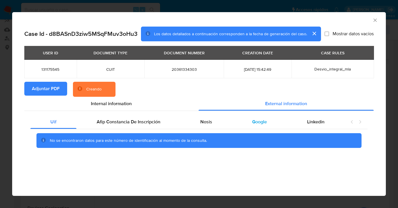
click at [258, 124] on span "Google" at bounding box center [259, 122] width 15 height 7
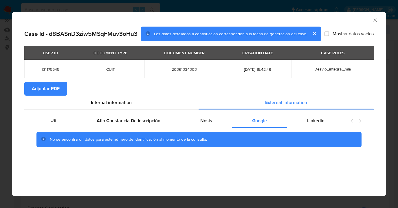
click at [375, 21] on icon "Cerrar ventana" at bounding box center [375, 20] width 6 height 6
click at [375, 21] on div "AML Data Collector Case Id - d8BASnD3ziw5MSqFMuv3oHu3 Los datos detallados a co…" at bounding box center [199, 104] width 398 height 208
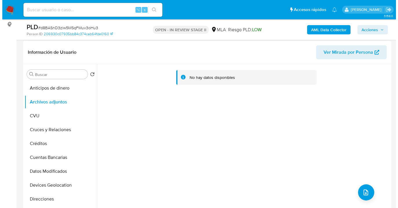
scroll to position [114, 0]
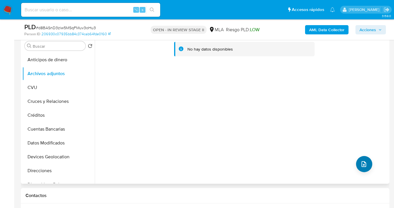
drag, startPoint x: 350, startPoint y: 158, endPoint x: 356, endPoint y: 160, distance: 6.0
click at [351, 158] on div "No hay datos disponibles" at bounding box center [241, 110] width 293 height 148
click at [357, 160] on button "upload-file" at bounding box center [364, 164] width 16 height 16
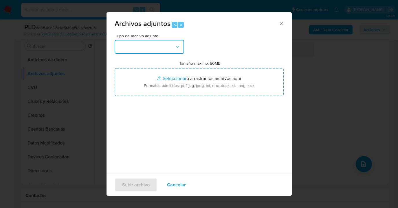
click at [177, 49] on icon "button" at bounding box center [178, 47] width 6 height 6
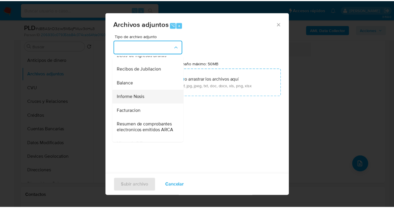
scroll to position [190, 0]
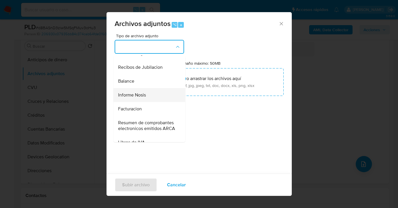
click at [155, 102] on div "Informe Nosis" at bounding box center [147, 95] width 59 height 14
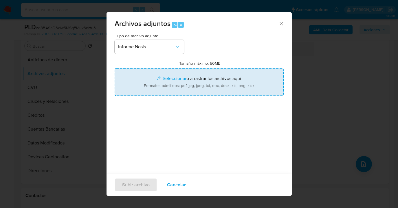
click at [210, 78] on input "Tamaño máximo: 50MB Seleccionar archivos" at bounding box center [199, 82] width 169 height 28
type input "C:\fakepath\131175545-NOSIS_Manager_InformeIndividual_20361334303_620658_202509…"
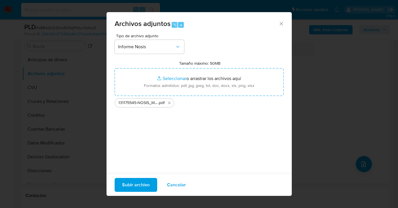
click at [137, 184] on span "Subir archivo" at bounding box center [136, 185] width 28 height 13
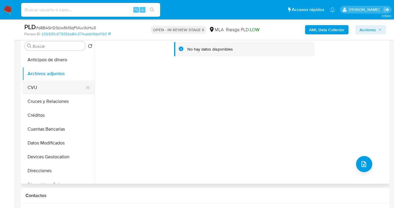
click at [57, 86] on button "CVU" at bounding box center [56, 88] width 68 height 14
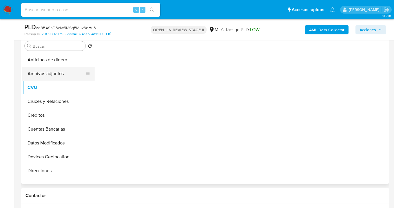
click at [61, 72] on button "Archivos adjuntos" at bounding box center [56, 74] width 68 height 14
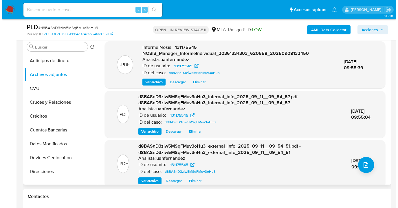
scroll to position [113, 0]
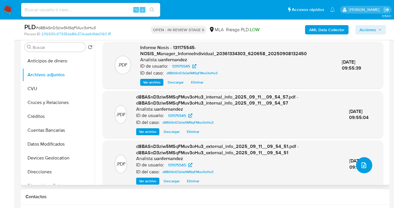
click at [360, 170] on button "upload-file" at bounding box center [364, 165] width 16 height 16
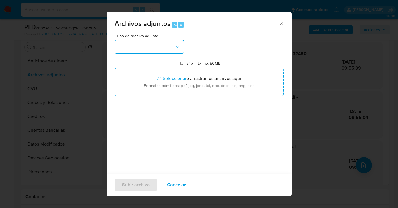
click at [178, 48] on icon "button" at bounding box center [178, 47] width 6 height 6
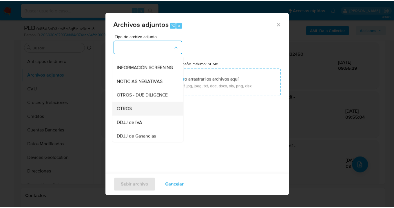
scroll to position [65, 0]
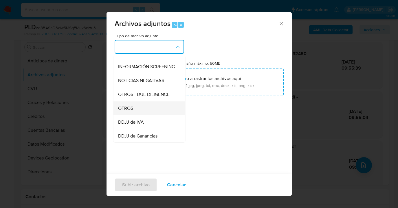
click at [151, 116] on div "OTROS" at bounding box center [147, 109] width 59 height 14
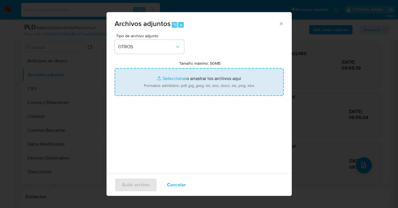
click at [199, 86] on input "Tamaño máximo: 50MB Seleccionar archivos" at bounding box center [199, 82] width 169 height 28
type input "C:\fakepath\131175545 Movimientos.xlsx"
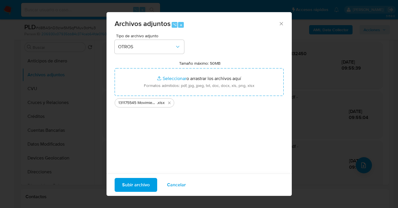
click at [131, 185] on span "Subir archivo" at bounding box center [136, 185] width 28 height 13
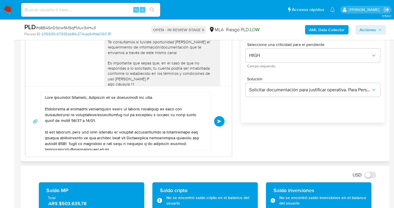
scroll to position [346, 0]
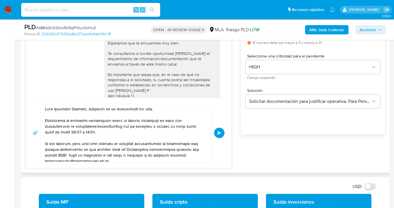
click at [219, 133] on span "Enviar" at bounding box center [219, 132] width 4 height 3
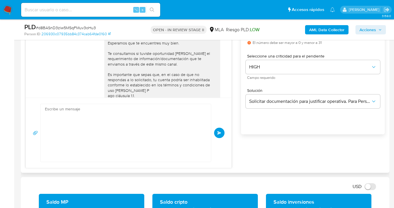
scroll to position [543, 0]
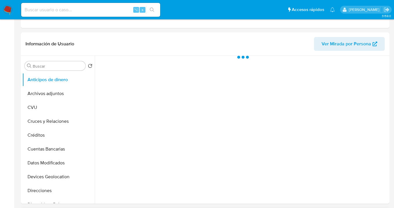
scroll to position [179, 0]
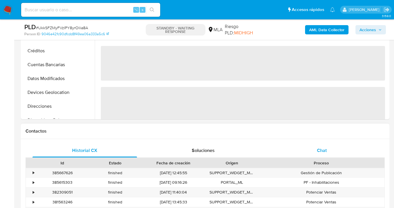
click at [331, 154] on div "Chat" at bounding box center [321, 151] width 105 height 14
select select "10"
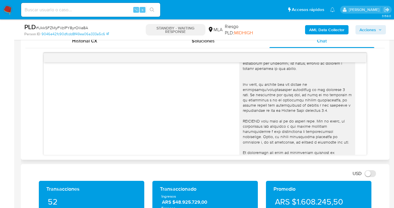
scroll to position [0, 0]
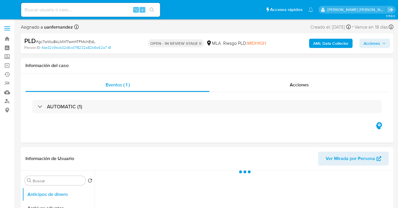
select select "10"
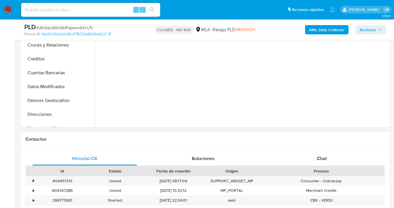
select select "10"
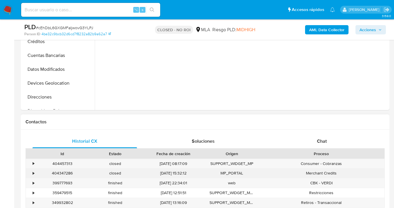
scroll to position [199, 0]
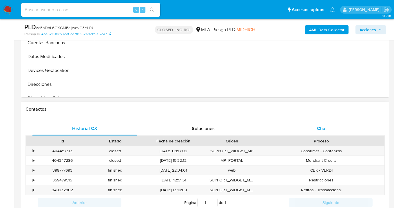
click at [324, 128] on span "Chat" at bounding box center [322, 128] width 10 height 7
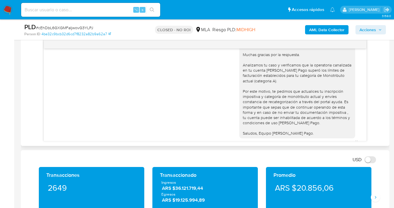
scroll to position [254, 0]
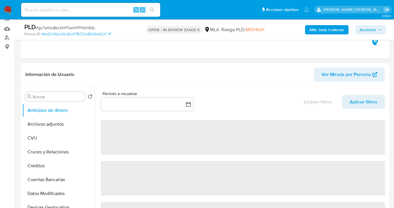
scroll to position [70, 0]
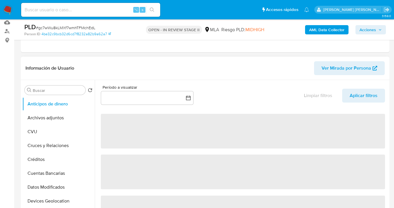
select select "10"
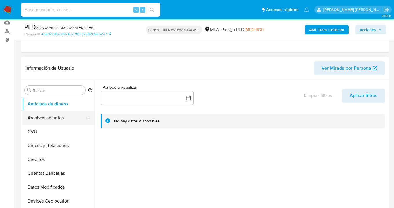
click at [72, 118] on button "Archivos adjuntos" at bounding box center [56, 118] width 68 height 14
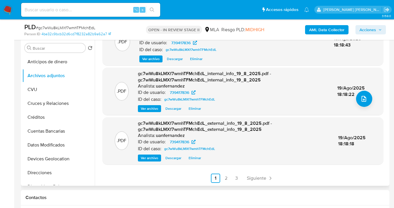
scroll to position [181, 0]
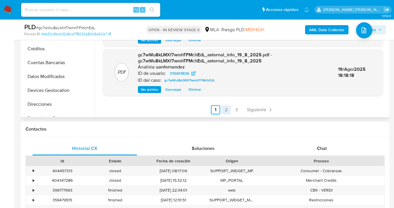
click at [225, 111] on link "2" at bounding box center [225, 109] width 9 height 9
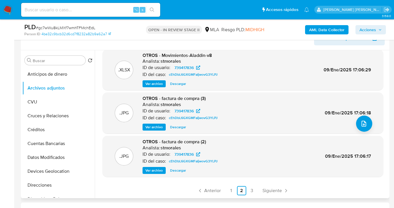
scroll to position [103, 0]
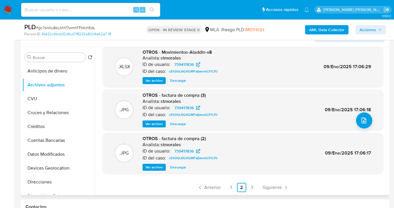
click at [157, 127] on span "Ver archivo" at bounding box center [153, 124] width 17 height 6
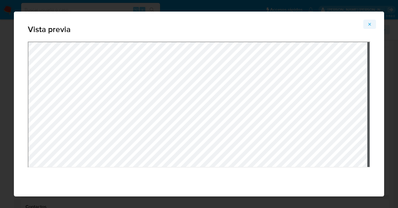
click at [370, 25] on icon "Attachment preview" at bounding box center [370, 24] width 3 height 3
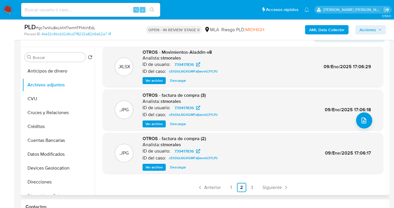
scroll to position [115, 0]
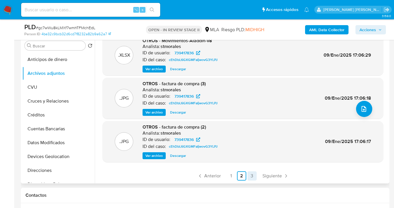
click at [251, 177] on link "3" at bounding box center [251, 176] width 9 height 9
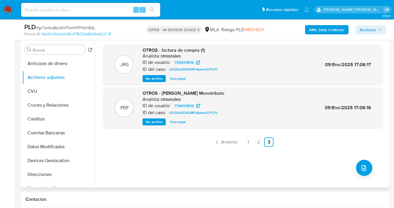
scroll to position [105, 0]
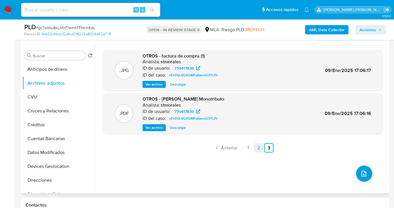
click at [257, 150] on link "2" at bounding box center [258, 148] width 9 height 9
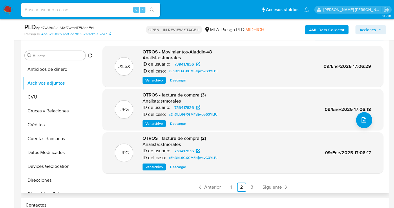
scroll to position [55, 0]
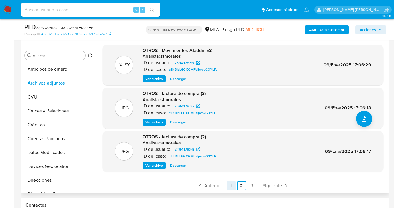
click at [231, 188] on link "1" at bounding box center [230, 186] width 9 height 9
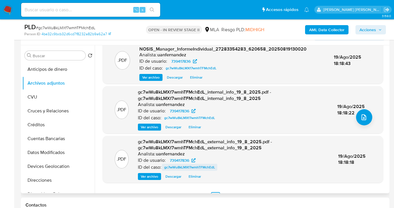
scroll to position [67, 0]
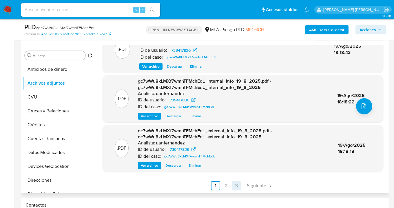
click at [236, 187] on link "3" at bounding box center [236, 186] width 9 height 9
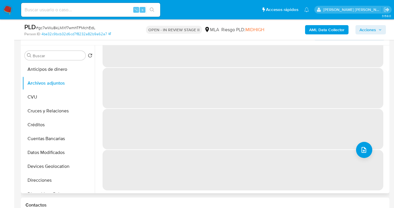
scroll to position [0, 0]
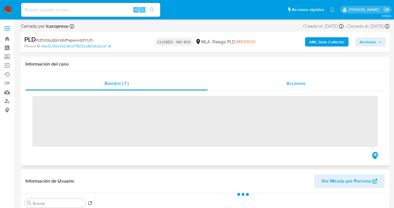
click at [302, 85] on span "Acciones" at bounding box center [295, 83] width 19 height 7
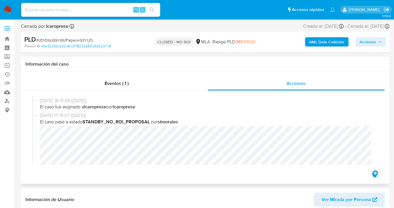
select select "10"
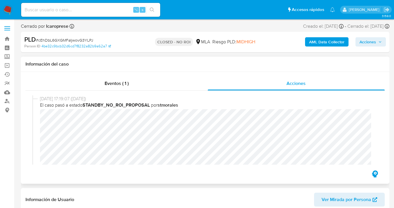
scroll to position [75, 0]
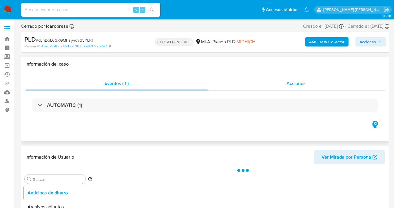
click at [291, 84] on span "Acciones" at bounding box center [295, 83] width 19 height 7
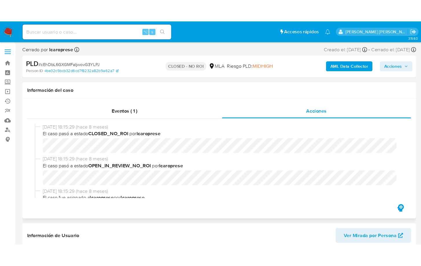
scroll to position [120, 0]
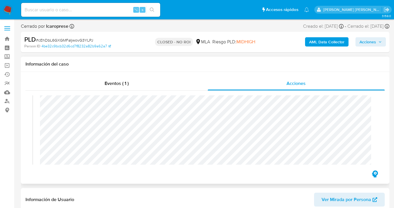
select select "10"
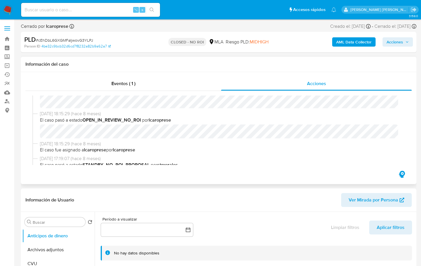
scroll to position [0, 0]
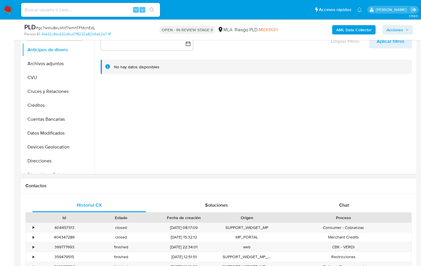
select select "10"
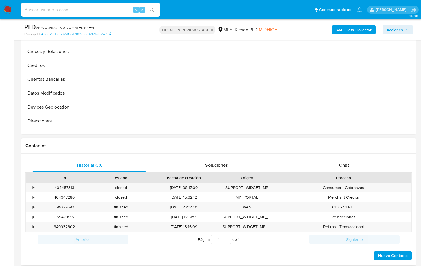
scroll to position [231, 0]
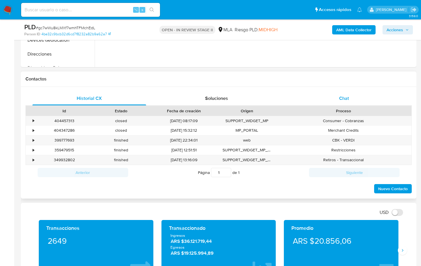
drag, startPoint x: 349, startPoint y: 99, endPoint x: 340, endPoint y: 102, distance: 9.0
click at [348, 99] on span "Chat" at bounding box center [344, 98] width 10 height 7
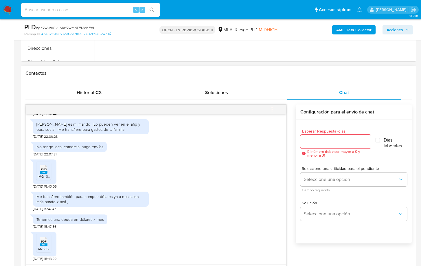
scroll to position [244, 0]
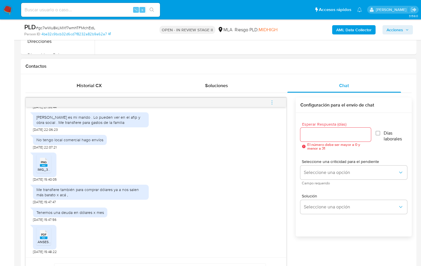
click at [286, 232] on div "18/08/2025 17:22:47 PDF PDF 2025_08_18_18_02_59_641_receipt.pdf PDF PDF Arca Va…" at bounding box center [155, 206] width 261 height 217
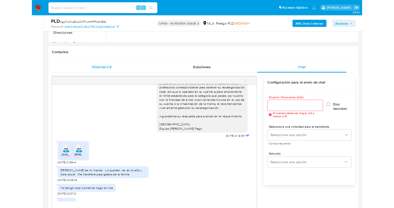
scroll to position [428, 0]
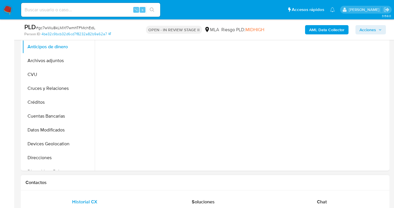
scroll to position [250, 0]
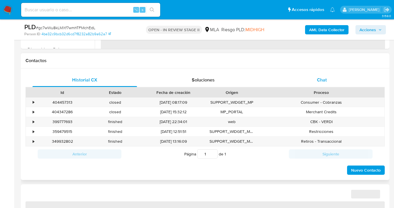
select select "10"
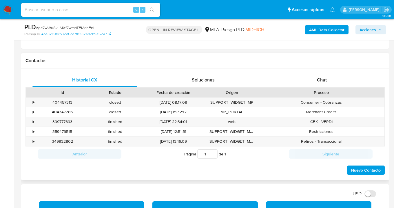
drag, startPoint x: 321, startPoint y: 80, endPoint x: 274, endPoint y: 91, distance: 47.3
click at [321, 80] on span "Chat" at bounding box center [322, 80] width 10 height 7
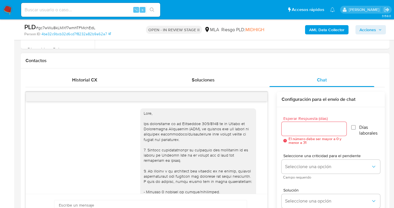
scroll to position [603, 0]
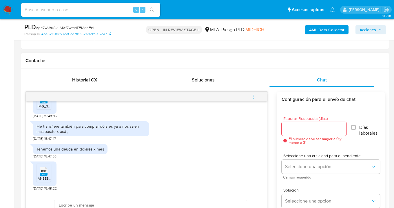
click at [284, 127] on input "Esperar Respuesta (días)" at bounding box center [313, 129] width 65 height 8
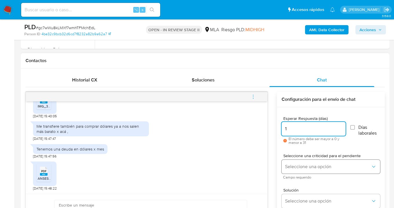
type input "1"
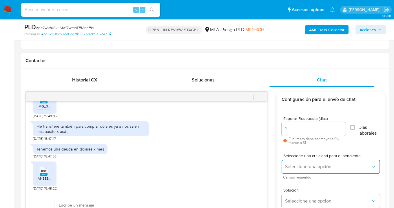
click at [306, 166] on span "Seleccione una opción" at bounding box center [328, 167] width 86 height 6
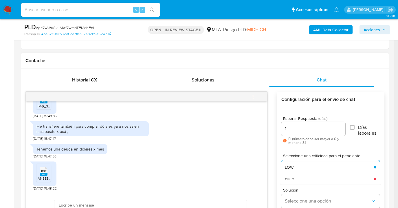
drag, startPoint x: 301, startPoint y: 179, endPoint x: 302, endPoint y: 153, distance: 25.8
click at [301, 179] on div "HIGH" at bounding box center [328, 179] width 86 height 12
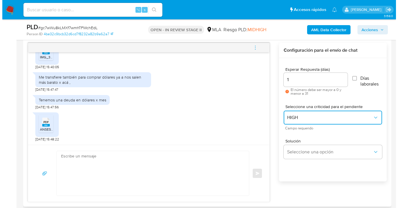
scroll to position [309, 0]
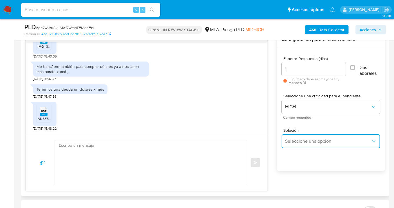
click at [304, 142] on span "Seleccione una opción" at bounding box center [328, 142] width 86 height 6
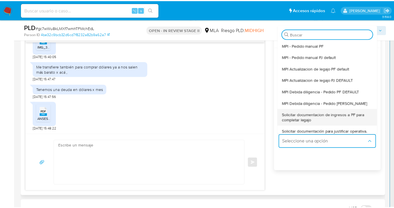
scroll to position [54, 0]
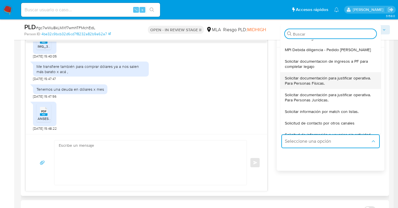
click at [309, 82] on span "Solicitar documentación para justificar operativa. Para Personas Físicas." at bounding box center [329, 81] width 88 height 10
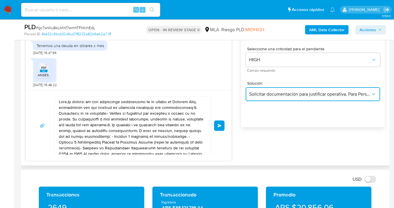
scroll to position [371, 0]
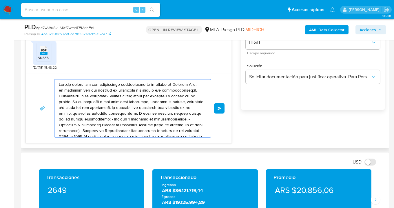
drag, startPoint x: 141, startPoint y: 126, endPoint x: 34, endPoint y: 71, distance: 119.8
click at [34, 71] on div "18/08/2025 17:22:47 PDF PDF 2025_08_18_18_02_59_641_receipt.pdf PDF PDF Arca Va…" at bounding box center [128, 57] width 206 height 173
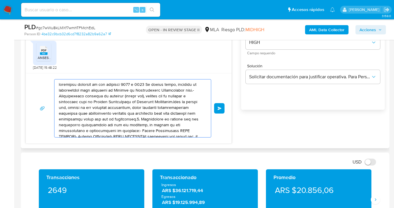
drag, startPoint x: 153, startPoint y: 126, endPoint x: 111, endPoint y: 121, distance: 42.6
click at [21, 66] on div "Historial CX Soluciones Chat Id Estado Fecha de creación Origen Proceso • 40445…" at bounding box center [205, 48] width 368 height 201
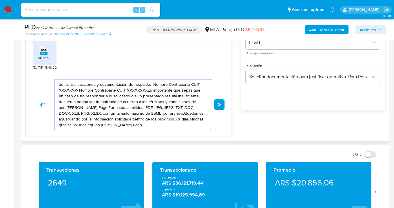
drag, startPoint x: 138, startPoint y: 121, endPoint x: 70, endPoint y: 92, distance: 73.7
click at [71, 93] on textarea "de las transacciones y documentación de respaldo:- Nombre Contraparte CUIT XXXX…" at bounding box center [131, 105] width 145 height 50
type textarea "de las transacciones y documentación de respaldo:- Nombre Contraparte CUIT XXXX"
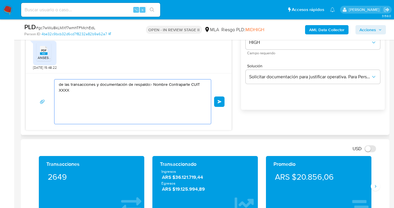
drag, startPoint x: 114, startPoint y: 99, endPoint x: 34, endPoint y: 87, distance: 80.8
click at [30, 82] on div "de las transacciones y documentación de respaldo:- Nombre Contraparte CUIT XXXX…" at bounding box center [129, 101] width 206 height 57
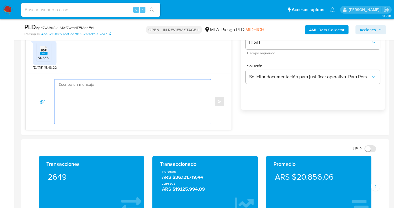
paste textarea "Hola , esperamos te encuentres muy bien. Muchas gracias por tu respuesta y la i…"
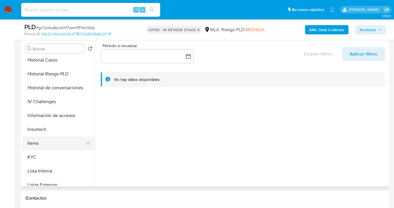
scroll to position [184, 0]
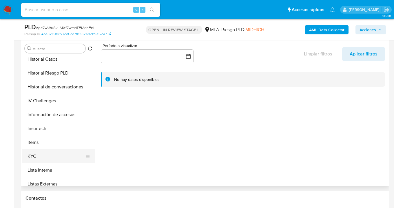
drag, startPoint x: 62, startPoint y: 156, endPoint x: 69, endPoint y: 154, distance: 7.7
click at [62, 156] on button "KYC" at bounding box center [56, 157] width 68 height 14
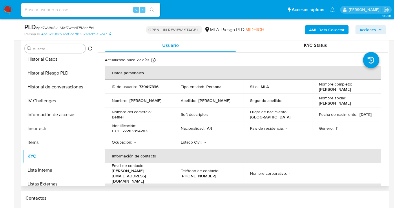
drag, startPoint x: 318, startPoint y: 90, endPoint x: 363, endPoint y: 90, distance: 45.2
click at [363, 90] on div "Nombre completo : Vanesa Soledad Ramirez" at bounding box center [346, 87] width 55 height 10
copy p "Vanesa Soledad Ramirez"
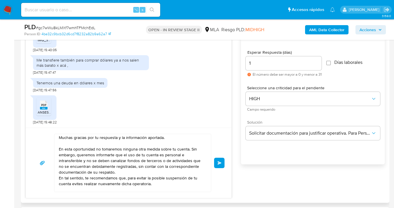
scroll to position [0, 0]
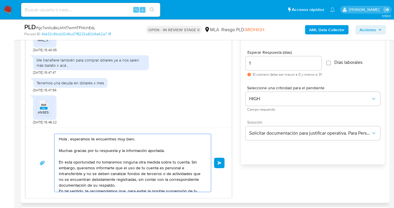
drag, startPoint x: 68, startPoint y: 140, endPoint x: 82, endPoint y: 156, distance: 21.5
click at [68, 140] on textarea "Hola , esperamos te encuentres muy bien. Muchas gracias por tu respuesta y la i…" at bounding box center [131, 163] width 145 height 58
paste textarea "Vanesa Soledad Ramirez"
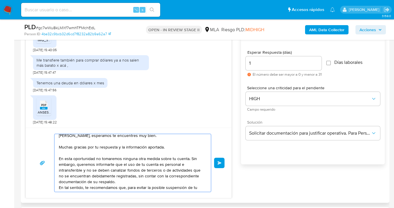
scroll to position [8, 0]
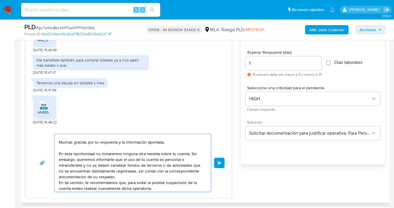
click at [123, 158] on textarea "Hola Vanesa Soledad Ramirez, esperamos te encuentres muy bien. Muchas gracias p…" at bounding box center [131, 163] width 145 height 58
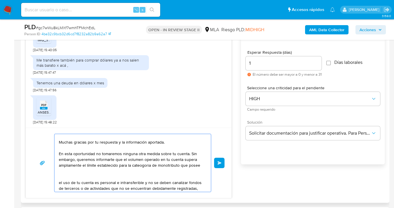
drag, startPoint x: 141, startPoint y: 165, endPoint x: 148, endPoint y: 174, distance: 11.1
click at [141, 166] on textarea "Hola Vanesa Soledad Ramirez, esperamos te encuentres muy bien. Muchas gracias p…" at bounding box center [131, 163] width 145 height 58
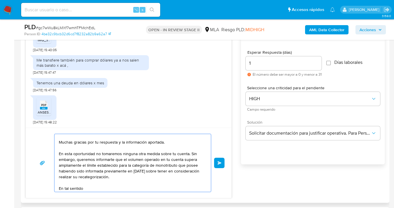
drag, startPoint x: 138, startPoint y: 178, endPoint x: 142, endPoint y: 191, distance: 13.5
click at [138, 178] on textarea "Hola Vanesa Soledad Ramirez, esperamos te encuentres muy bien. Muchas gracias p…" at bounding box center [131, 163] width 145 height 58
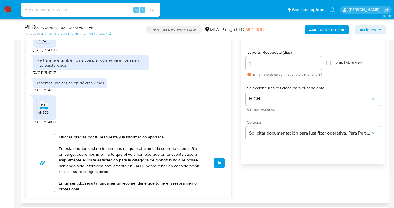
click at [120, 182] on textarea "Hola Vanesa Soledad Ramirez, esperamos te encuentres muy bien. Muchas gracias p…" at bounding box center [131, 163] width 145 height 58
click at [147, 184] on textarea "Hola Vanesa Soledad Ramirez, esperamos te encuentres muy bien. Muchas gracias p…" at bounding box center [131, 163] width 145 height 58
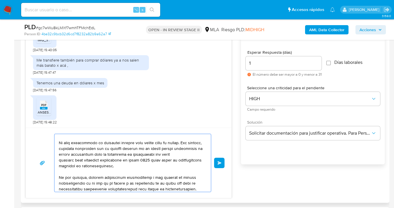
scroll to position [69, 0]
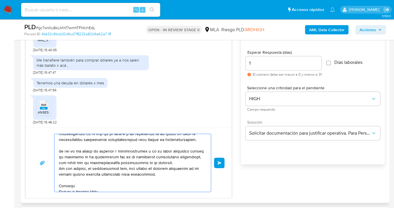
drag, startPoint x: 163, startPoint y: 174, endPoint x: 44, endPoint y: 153, distance: 120.7
click at [44, 153] on div "Enviar" at bounding box center [129, 163] width 192 height 58
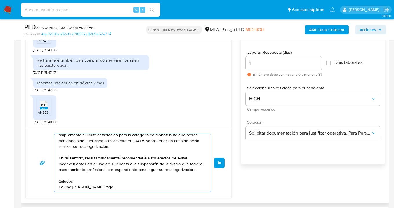
scroll to position [39, 0]
click at [198, 171] on textarea "Hola Vanesa Soledad Ramirez, esperamos te encuentres muy bien. Muchas gracias p…" at bounding box center [131, 163] width 145 height 58
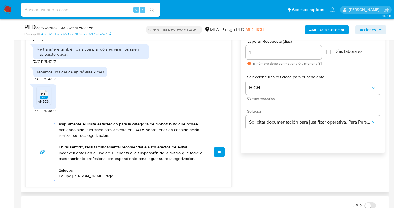
scroll to position [327, 0]
type textarea "Hola Vanesa Soledad Ramirez, esperamos te encuentres muy bien. Muchas gracias p…"
click at [219, 151] on span "Enviar" at bounding box center [219, 152] width 4 height 3
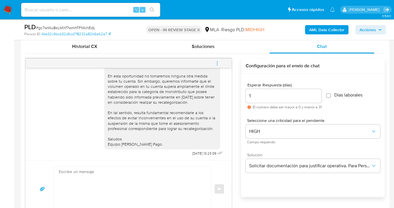
scroll to position [281, 0]
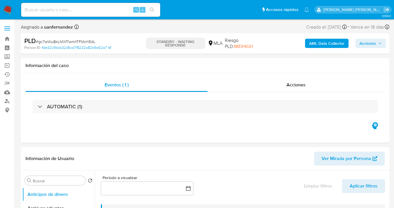
select select "10"
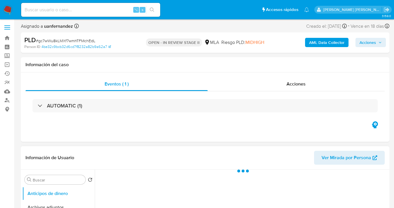
scroll to position [99, 0]
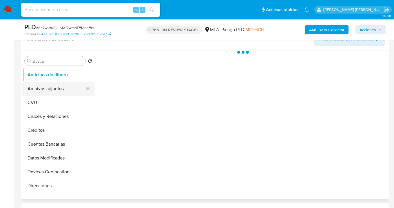
click at [58, 89] on button "Archivos adjuntos" at bounding box center [56, 89] width 68 height 14
select select "10"
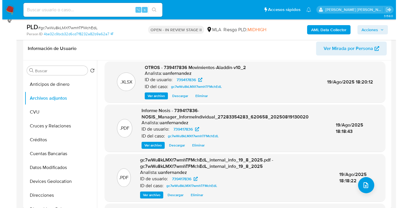
scroll to position [0, 0]
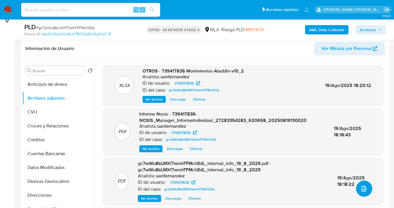
click at [360, 186] on icon "upload-file" at bounding box center [363, 189] width 7 height 7
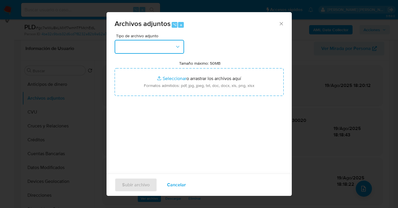
click at [180, 49] on icon "button" at bounding box center [178, 47] width 6 height 6
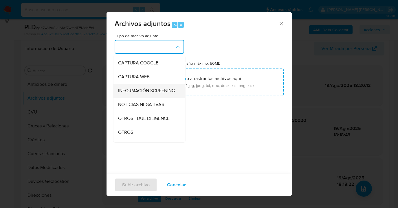
scroll to position [61, 0]
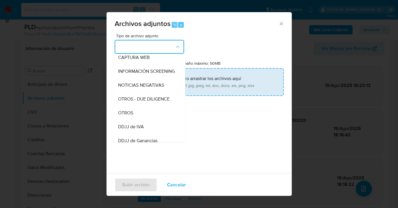
drag, startPoint x: 154, startPoint y: 114, endPoint x: 199, endPoint y: 84, distance: 54.0
click at [154, 114] on div "OTROS" at bounding box center [147, 113] width 59 height 14
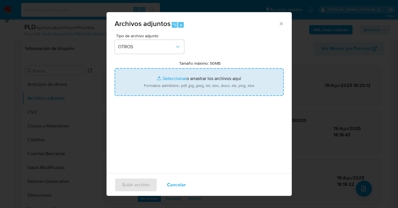
click at [198, 84] on input "Tamaño máximo: 50MB Seleccionar archivos" at bounding box center [199, 82] width 169 height 28
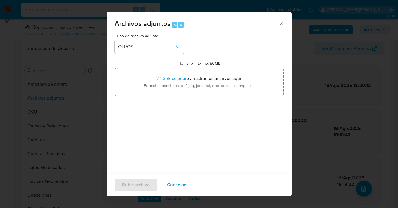
click at [178, 188] on span "Cancelar" at bounding box center [176, 185] width 19 height 13
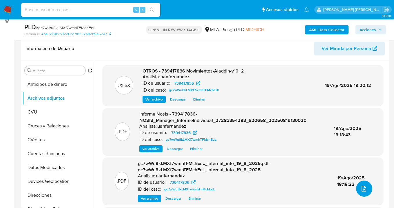
click at [360, 188] on icon "upload-file" at bounding box center [363, 189] width 7 height 7
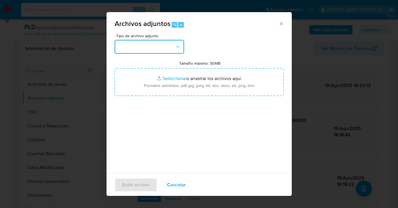
drag, startPoint x: 183, startPoint y: 48, endPoint x: 180, endPoint y: 52, distance: 5.0
click at [182, 49] on button "button" at bounding box center [149, 47] width 69 height 14
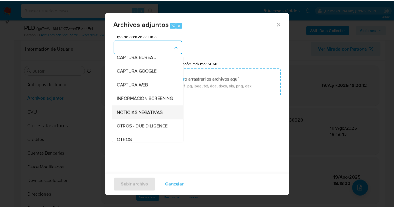
scroll to position [57, 0]
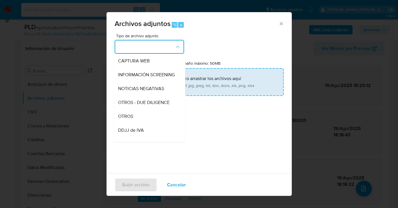
drag, startPoint x: 148, startPoint y: 120, endPoint x: 185, endPoint y: 86, distance: 50.4
click at [148, 120] on div "OTROS" at bounding box center [147, 117] width 59 height 14
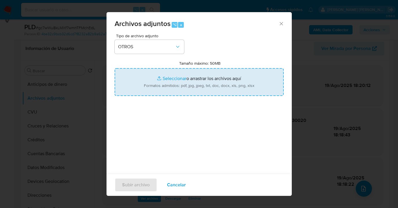
click at [197, 77] on input "Tamaño máximo: 50MB Seleccionar archivos" at bounding box center [199, 82] width 169 height 28
type input "C:\fakepath\739417836 analisis no roi Caselog gc7wWu8kLMXf7wmhTFMchEdL_2025_08_…"
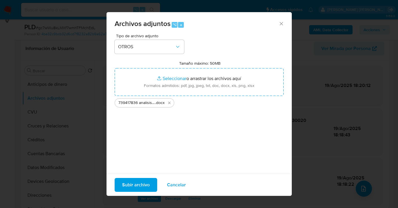
click at [141, 186] on span "Subir archivo" at bounding box center [136, 185] width 28 height 13
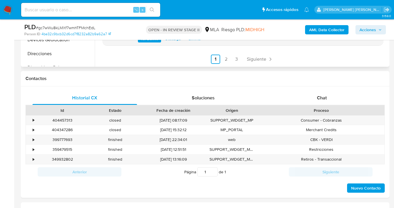
scroll to position [281, 0]
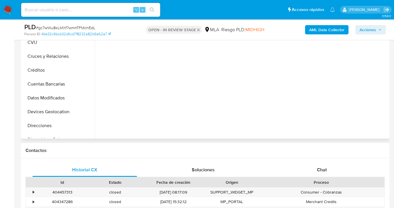
scroll to position [243, 0]
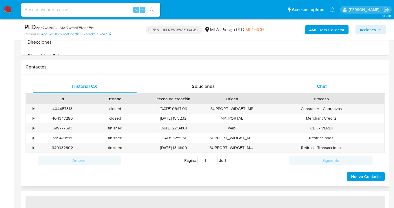
click at [327, 88] on div "Chat" at bounding box center [321, 87] width 105 height 14
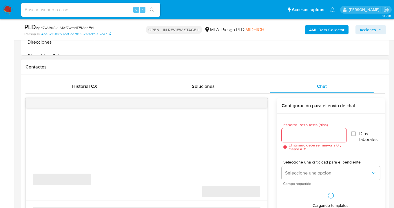
select select "10"
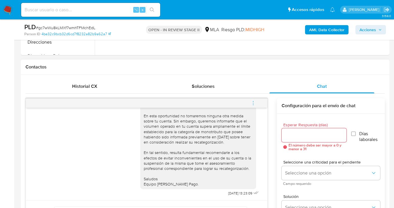
scroll to position [393, 0]
click at [253, 103] on icon "menu-action" at bounding box center [252, 103] width 5 height 5
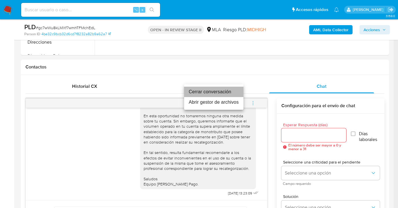
click at [213, 93] on li "Cerrar conversación" at bounding box center [213, 92] width 59 height 10
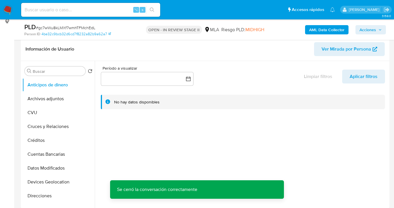
scroll to position [0, 0]
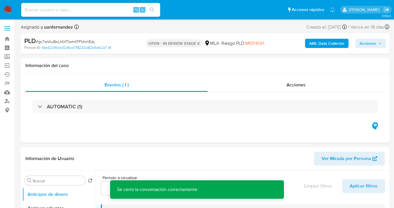
click at [373, 46] on span "Acciones" at bounding box center [367, 43] width 17 height 9
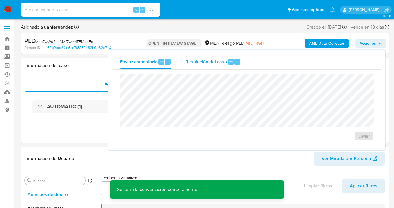
click at [206, 59] on span "Resolución del caso" at bounding box center [205, 61] width 41 height 7
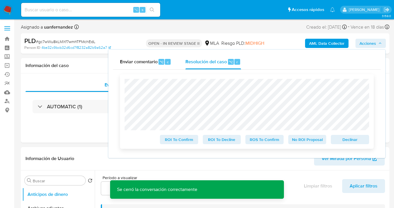
click at [297, 142] on span "No ROI Proposal" at bounding box center [307, 140] width 30 height 8
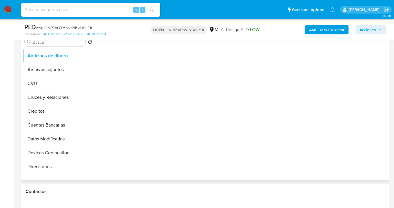
scroll to position [243, 0]
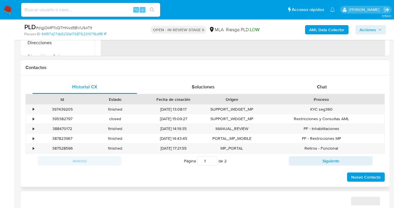
select select "10"
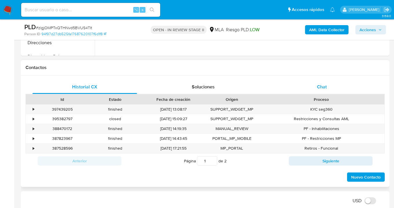
click at [324, 91] on div "Chat" at bounding box center [321, 87] width 105 height 14
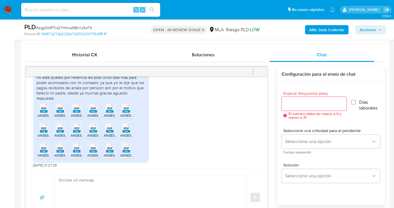
scroll to position [520, 0]
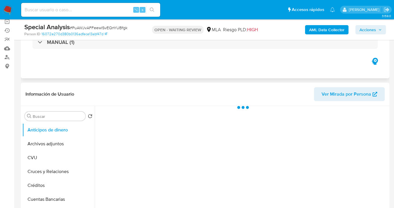
select select "10"
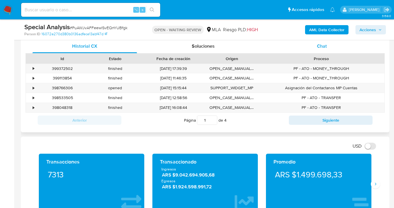
scroll to position [283, 0]
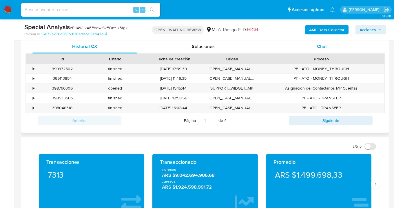
click at [324, 48] on span "Chat" at bounding box center [322, 46] width 10 height 7
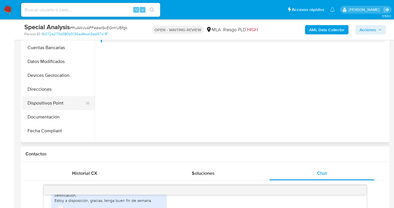
scroll to position [54, 0]
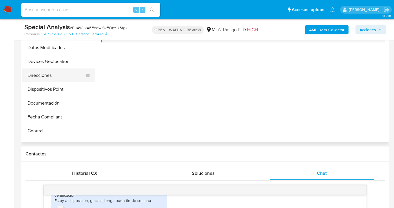
click at [65, 74] on button "Direcciones" at bounding box center [56, 76] width 68 height 14
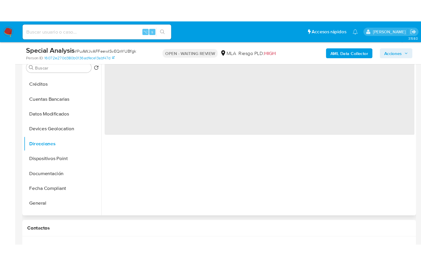
scroll to position [93, 0]
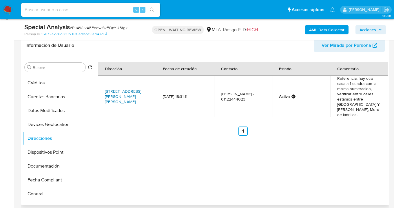
click at [122, 89] on link "Vicepresidente Adolfo Alsina 2065, Almirante Brown, Buenos Aires, 1856, Argenti…" at bounding box center [123, 97] width 36 height 16
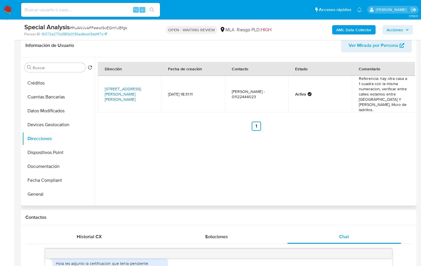
scroll to position [653, 0]
click at [129, 91] on link "Vicepresidente Adolfo Alsina 2065, Almirante Brown, Buenos Aires, 1856, Argenti…" at bounding box center [123, 94] width 36 height 16
click at [126, 88] on link "Vicepresidente Adolfo Alsina 2065, Almirante Brown, Buenos Aires, 1856, Argenti…" at bounding box center [123, 94] width 36 height 16
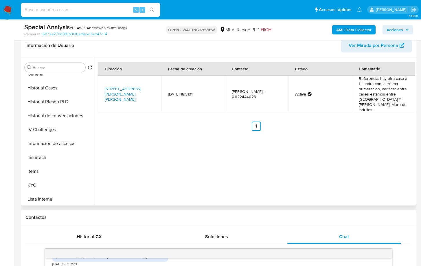
scroll to position [195, 0]
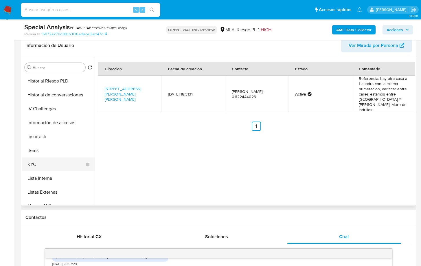
click at [67, 161] on button "KYC" at bounding box center [56, 164] width 68 height 14
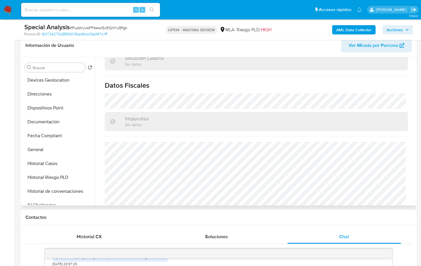
scroll to position [99, 0]
click at [62, 122] on button "Documentación" at bounding box center [56, 122] width 68 height 14
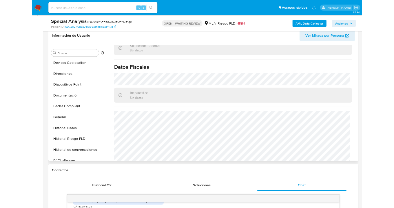
scroll to position [0, 0]
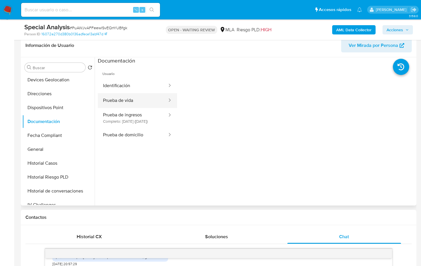
drag, startPoint x: 131, startPoint y: 101, endPoint x: 135, endPoint y: 100, distance: 3.7
click at [132, 101] on button "Prueba de vida" at bounding box center [133, 100] width 70 height 15
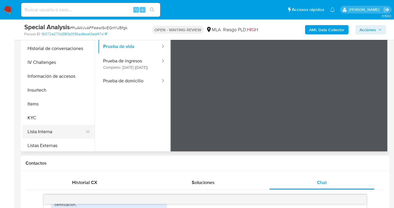
scroll to position [194, 0]
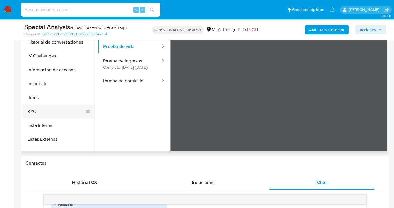
click at [57, 118] on button "KYC" at bounding box center [56, 112] width 68 height 14
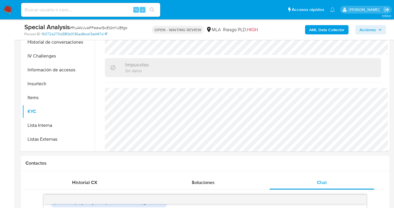
scroll to position [710, 0]
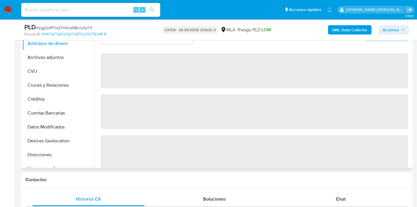
scroll to position [122, 0]
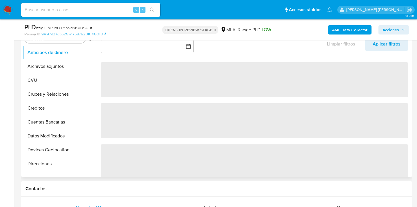
select select "10"
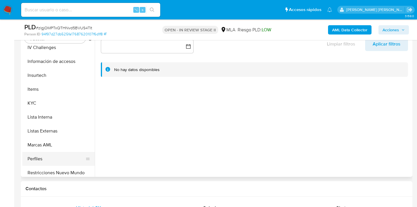
scroll to position [265, 0]
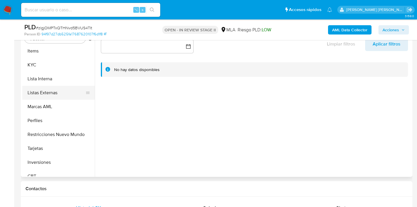
drag, startPoint x: 56, startPoint y: 64, endPoint x: 91, endPoint y: 86, distance: 41.1
click at [56, 64] on button "KYC" at bounding box center [58, 65] width 72 height 14
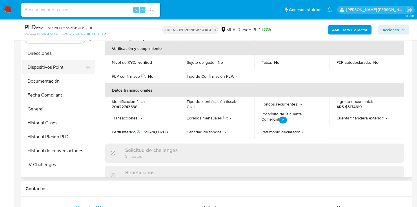
scroll to position [98, 0]
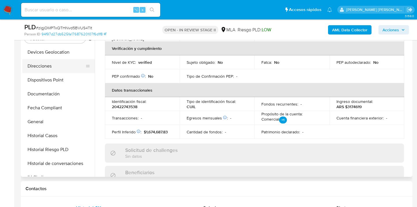
drag, startPoint x: 56, startPoint y: 63, endPoint x: 69, endPoint y: 65, distance: 13.8
click at [56, 63] on button "Direcciones" at bounding box center [56, 66] width 68 height 14
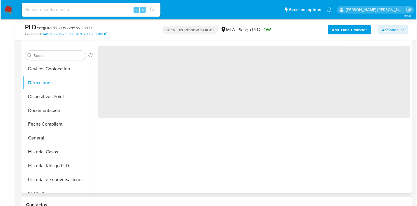
scroll to position [98, 0]
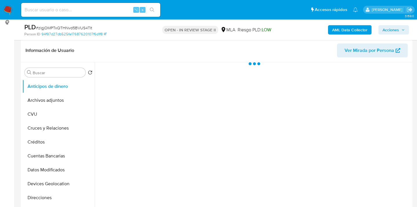
scroll to position [287, 0]
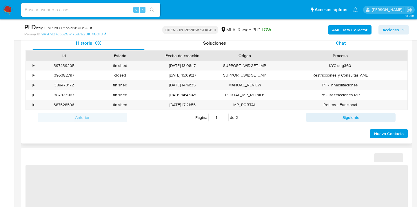
select select "10"
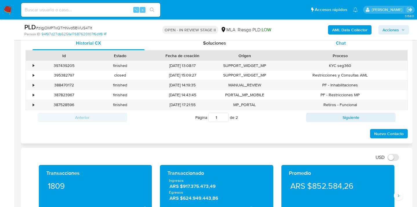
click at [347, 47] on div "Chat" at bounding box center [341, 43] width 112 height 14
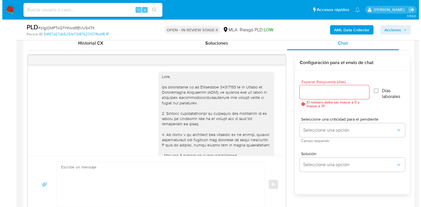
scroll to position [521, 0]
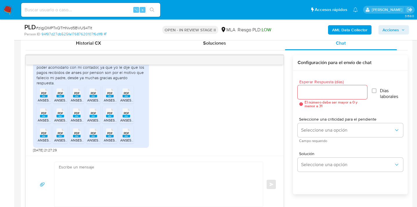
click at [312, 89] on input "Esperar Respuesta (días)" at bounding box center [331, 92] width 69 height 8
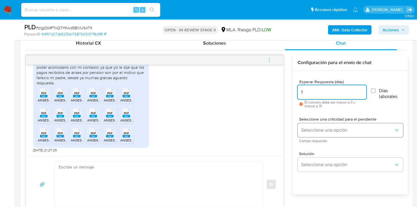
type input "1"
click at [323, 129] on span "Seleccione una opción" at bounding box center [347, 130] width 93 height 6
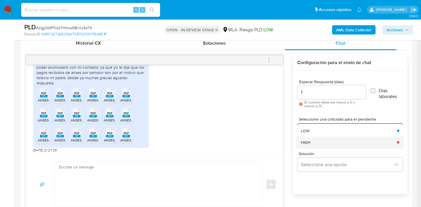
click at [319, 140] on div "HIGH" at bounding box center [347, 142] width 93 height 12
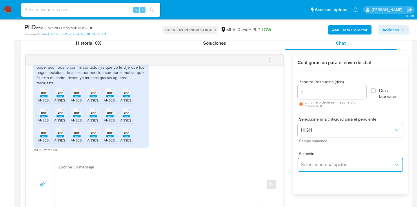
click at [316, 161] on button "Seleccione una opción" at bounding box center [349, 164] width 105 height 14
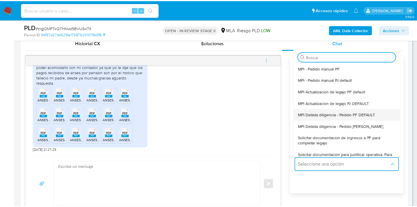
scroll to position [48, 0]
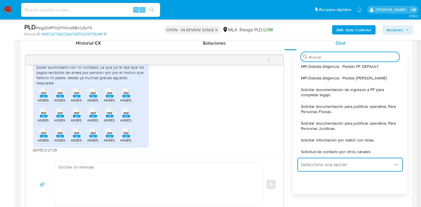
click at [329, 109] on span "Solicitar documentación para justificar operativa. Para Personas Físicas." at bounding box center [348, 109] width 95 height 10
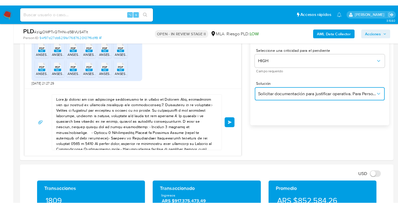
scroll to position [395, 0]
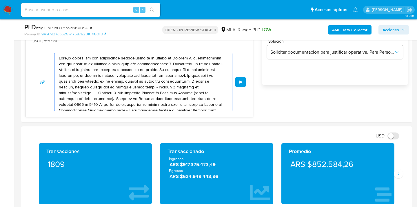
drag, startPoint x: 182, startPoint y: 96, endPoint x: 46, endPoint y: 39, distance: 146.9
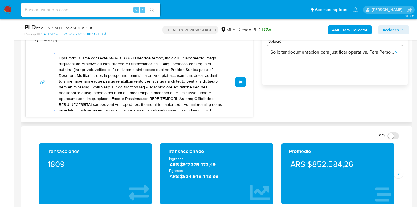
drag, startPoint x: 106, startPoint y: 74, endPoint x: 61, endPoint y: 70, distance: 44.5
click at [40, 57] on div "Enviar" at bounding box center [139, 82] width 213 height 58
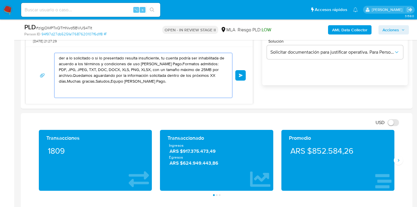
drag, startPoint x: 132, startPoint y: 78, endPoint x: 17, endPoint y: 49, distance: 119.3
type textarea "rcado Pago."
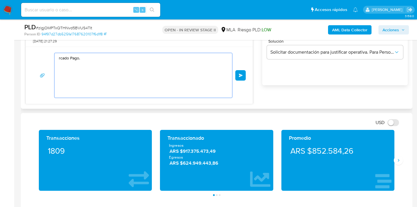
drag, startPoint x: 142, startPoint y: 78, endPoint x: 63, endPoint y: 60, distance: 80.4
click at [51, 54] on div "rcado Pago. Enviar" at bounding box center [139, 75] width 213 height 45
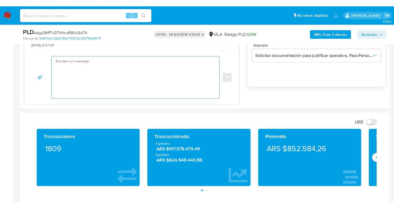
scroll to position [520, 0]
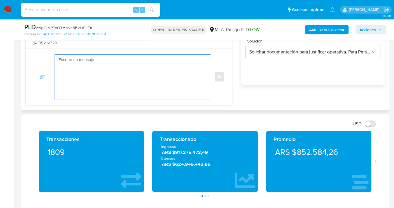
paste textarea "Hola, Muchas gracias por la respuesta. Analizamos tu caso y notamos que la info…"
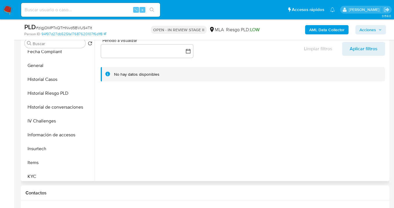
scroll to position [165, 0]
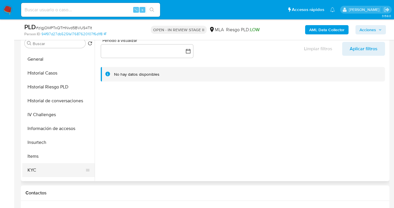
click at [65, 166] on button "KYC" at bounding box center [56, 171] width 68 height 14
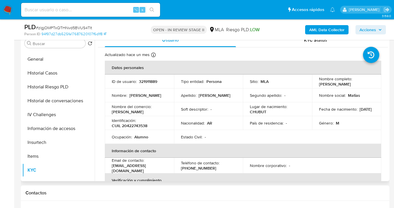
drag, startPoint x: 317, startPoint y: 83, endPoint x: 352, endPoint y: 85, distance: 34.5
click at [352, 85] on div "Nombre completo : Matias David Kühn" at bounding box center [346, 81] width 55 height 10
copy p "[PERSON_NAME]"
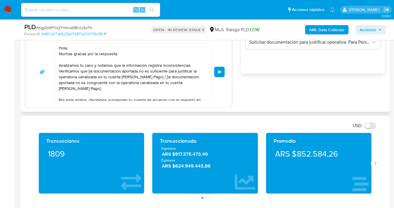
scroll to position [388, 0]
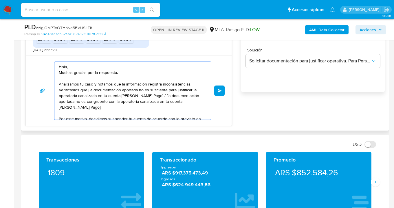
click at [67, 69] on textarea "Hola, Muchas gracias por la respuesta. Analizamos tu caso y notamos que la info…" at bounding box center [131, 91] width 145 height 58
paste textarea "[PERSON_NAME]"
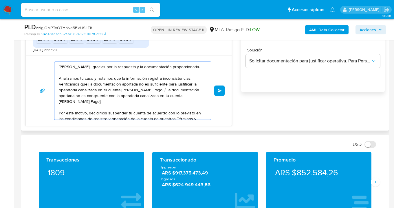
drag, startPoint x: 89, startPoint y: 89, endPoint x: 91, endPoint y: 93, distance: 4.0
click at [89, 90] on textarea "Hola Matias David Kühn, gracias por la respuesta y la documentación proporciona…" at bounding box center [131, 91] width 145 height 58
click at [155, 96] on textarea "Hola Matias David Kühn, gracias por la respuesta y la documentación proporciona…" at bounding box center [131, 91] width 145 height 58
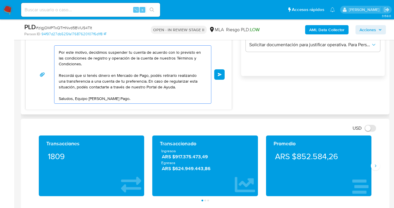
scroll to position [401, 0]
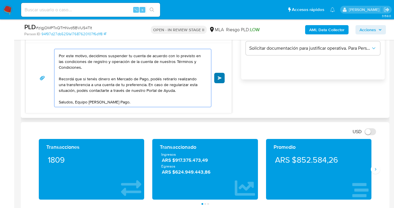
type textarea "[PERSON_NAME], gracias por la respuesta y la documentación proporcionada. Anali…"
click at [219, 78] on span "Enviar" at bounding box center [220, 77] width 4 height 3
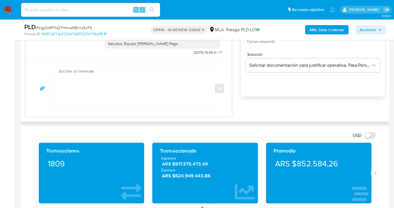
scroll to position [349, 0]
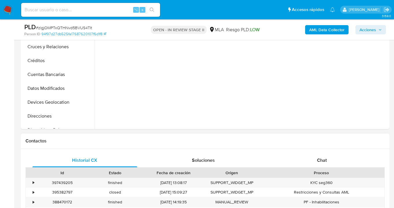
scroll to position [251, 0]
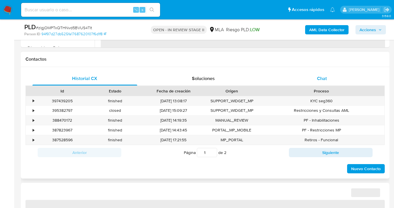
select select "10"
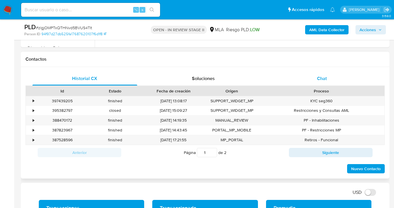
click at [325, 78] on span "Chat" at bounding box center [322, 78] width 10 height 7
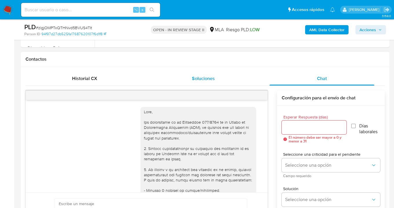
scroll to position [636, 0]
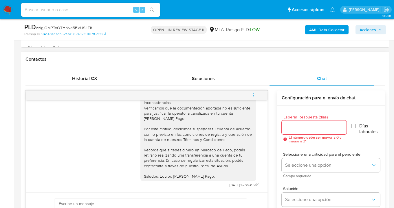
click at [253, 96] on icon "menu-action" at bounding box center [253, 95] width 5 height 5
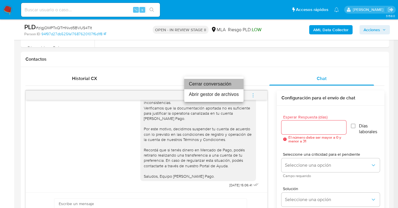
click at [216, 85] on li "Cerrar conversación" at bounding box center [213, 84] width 59 height 10
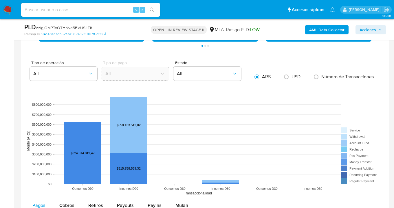
scroll to position [473, 0]
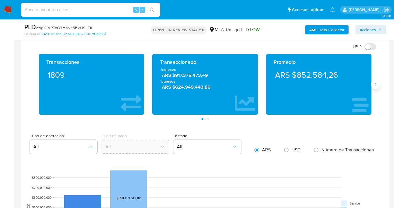
click at [375, 86] on icon "Siguiente" at bounding box center [375, 84] width 5 height 5
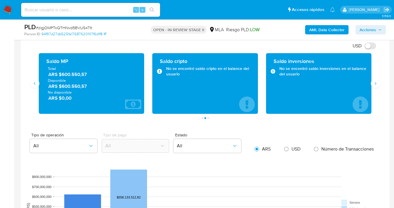
scroll to position [441, 0]
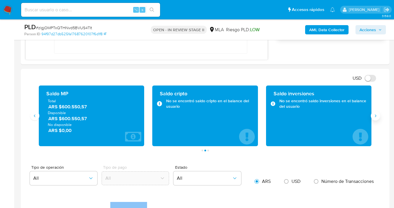
click at [375, 119] on button "Siguiente" at bounding box center [375, 115] width 9 height 9
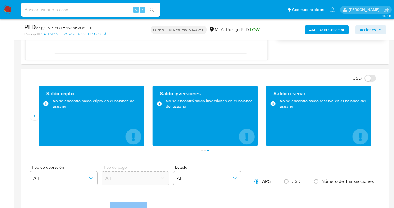
click at [37, 120] on div "Saldo cripto No se encontró saldo cripto en el balance del usuario" at bounding box center [91, 116] width 113 height 61
click at [38, 118] on button "Anterior" at bounding box center [34, 115] width 9 height 9
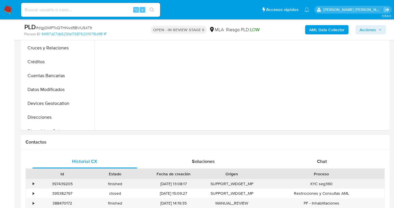
scroll to position [204, 0]
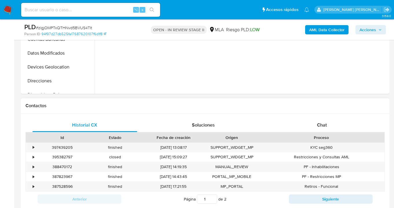
select select "10"
click at [340, 127] on div "Chat" at bounding box center [322, 125] width 105 height 14
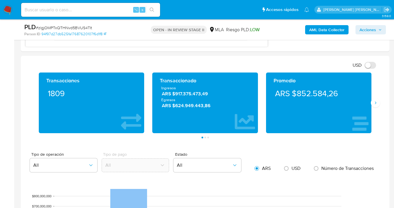
scroll to position [437, 0]
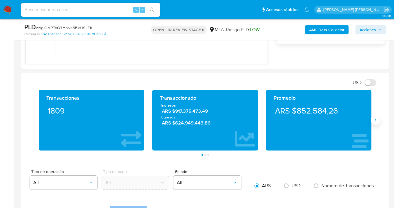
click at [374, 120] on icon "Siguiente" at bounding box center [375, 120] width 5 height 5
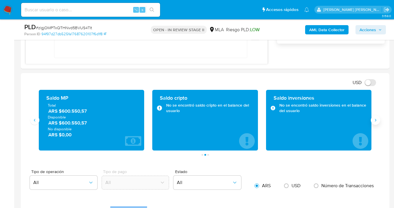
click at [374, 120] on icon "Siguiente" at bounding box center [375, 120] width 5 height 5
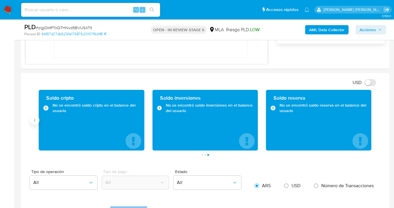
click at [36, 121] on icon "Anterior" at bounding box center [34, 120] width 5 height 5
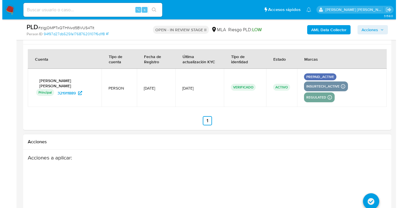
scroll to position [1040, 0]
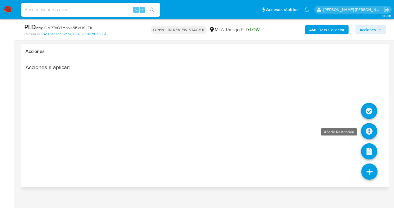
click at [370, 125] on icon at bounding box center [369, 131] width 16 height 16
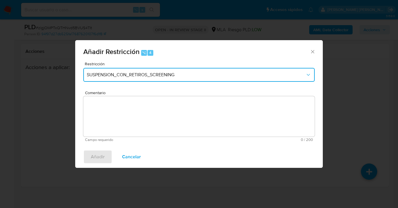
click at [97, 76] on span "SUSPENSION_CON_RETIROS_SCREENING" at bounding box center [196, 75] width 219 height 6
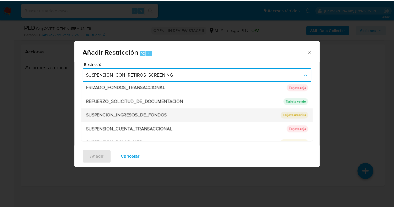
scroll to position [123, 0]
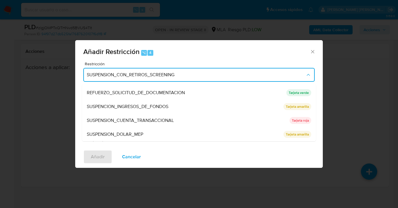
click at [125, 122] on span "SUSPENSION_CUENTA_TRANSACCIONAL" at bounding box center [130, 121] width 87 height 6
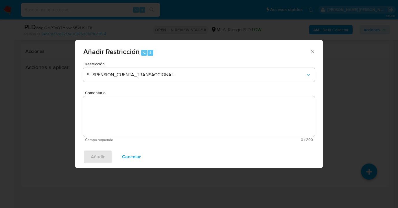
click at [127, 123] on textarea "Comentario" at bounding box center [199, 116] width 232 height 41
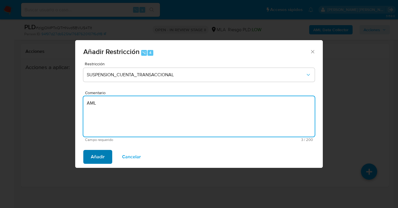
type textarea "AML"
click at [97, 160] on span "Añadir" at bounding box center [98, 157] width 14 height 13
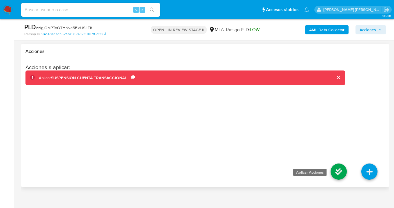
click at [342, 164] on icon at bounding box center [339, 172] width 16 height 16
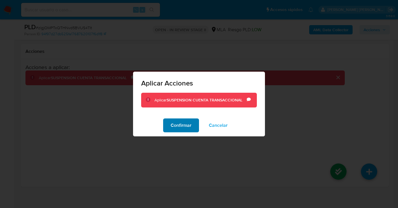
click at [179, 121] on span "Confirmar" at bounding box center [181, 125] width 21 height 13
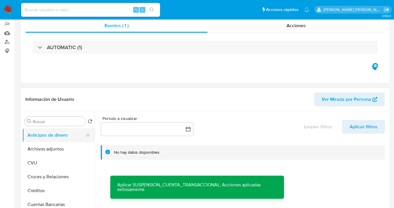
scroll to position [60, 0]
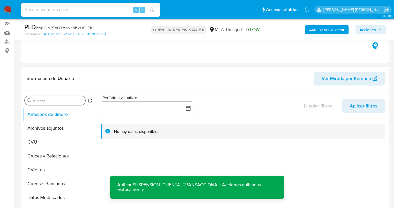
drag, startPoint x: 54, startPoint y: 125, endPoint x: 69, endPoint y: 99, distance: 30.6
click at [54, 125] on button "Archivos adjuntos" at bounding box center [58, 129] width 72 height 14
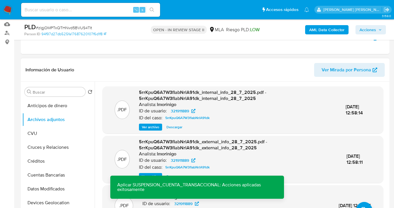
scroll to position [75, 0]
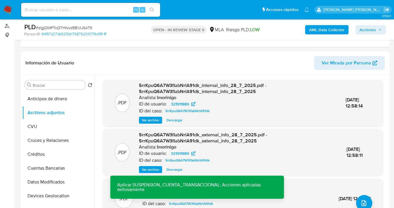
click at [318, 28] on b "AML Data Collector" at bounding box center [326, 29] width 35 height 9
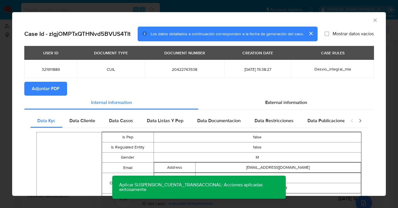
click at [43, 88] on span "Adjuntar PDF" at bounding box center [46, 89] width 28 height 13
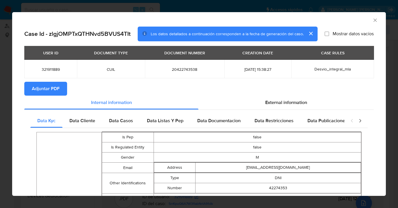
click at [373, 19] on icon "Cerrar ventana" at bounding box center [376, 20] width 6 height 6
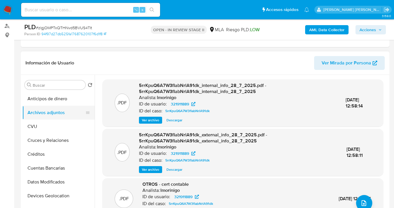
drag, startPoint x: 53, startPoint y: 125, endPoint x: 61, endPoint y: 114, distance: 13.1
click at [53, 125] on button "CVU" at bounding box center [58, 127] width 72 height 14
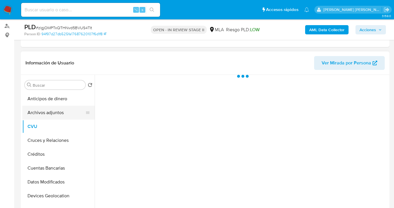
click at [61, 114] on button "Archivos adjuntos" at bounding box center [56, 113] width 68 height 14
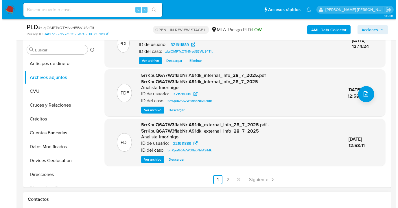
scroll to position [133, 0]
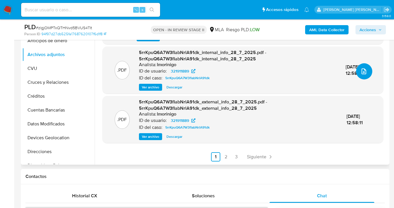
click at [362, 73] on icon "upload-file" at bounding box center [363, 71] width 7 height 7
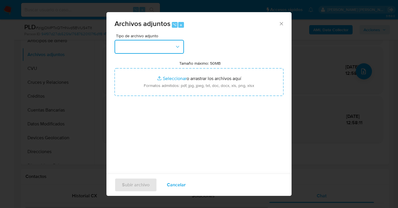
drag, startPoint x: 182, startPoint y: 47, endPoint x: 176, endPoint y: 52, distance: 8.0
click at [180, 47] on button "button" at bounding box center [149, 47] width 69 height 14
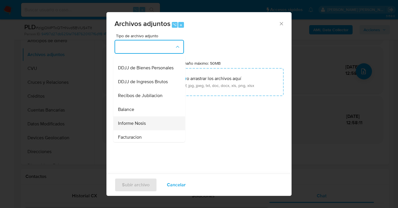
scroll to position [186, 0]
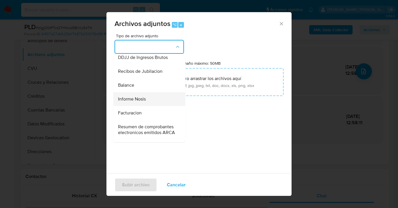
drag, startPoint x: 151, startPoint y: 113, endPoint x: 157, endPoint y: 108, distance: 7.5
click at [151, 106] on div "Informe Nosis" at bounding box center [147, 99] width 59 height 14
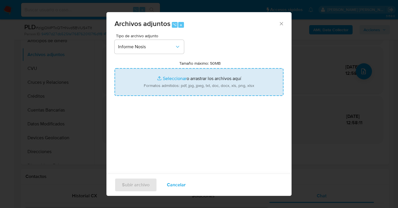
click at [213, 80] on input "Tamaño máximo: 50MB Seleccionar archivos" at bounding box center [199, 82] width 169 height 28
type input "C:\fakepath\321911889 -NOSIS_Manager_InformeIndividual_20422743538_620658_20250…"
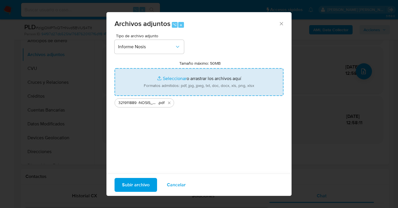
click at [131, 188] on span "Subir archivo" at bounding box center [136, 185] width 28 height 13
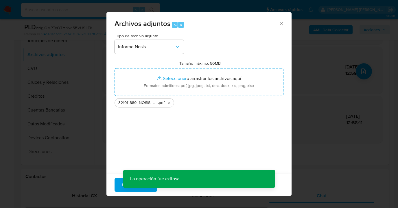
scroll to position [67, 0]
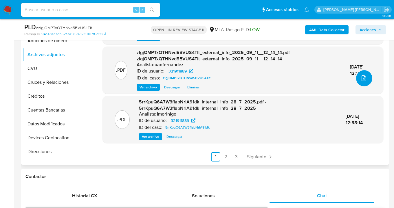
click at [360, 76] on icon "upload-file" at bounding box center [363, 78] width 7 height 7
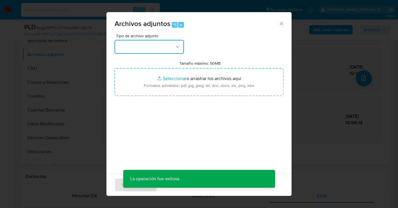
drag, startPoint x: 183, startPoint y: 48, endPoint x: 180, endPoint y: 52, distance: 5.4
click at [183, 48] on button "button" at bounding box center [149, 47] width 69 height 14
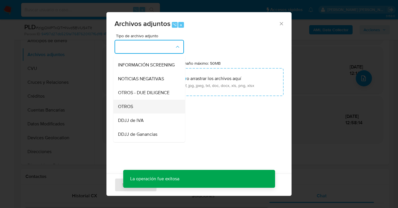
click at [146, 113] on div "OTROS" at bounding box center [147, 107] width 59 height 14
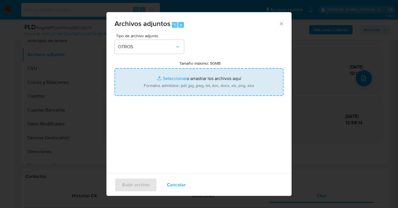
click at [179, 87] on input "Tamaño máximo: 50MB Seleccionar archivos" at bounding box center [199, 82] width 169 height 28
type input "C:\fakepath\321911889 - Movimientos a Julio 2025.xlsx"
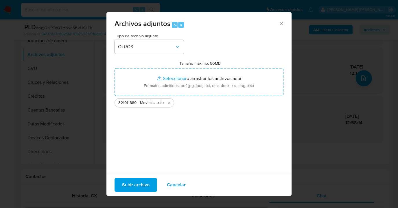
drag, startPoint x: 179, startPoint y: 87, endPoint x: 129, endPoint y: 184, distance: 109.2
click at [129, 184] on span "Subir archivo" at bounding box center [136, 185] width 28 height 13
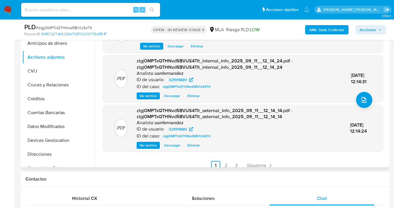
scroll to position [54, 0]
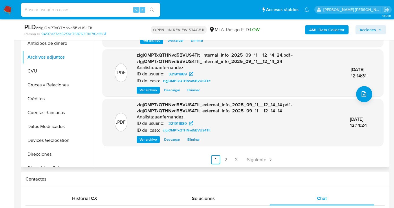
click at [224, 160] on link "2" at bounding box center [225, 159] width 9 height 9
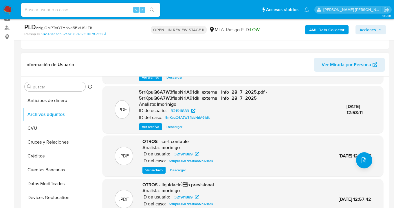
scroll to position [57, 0]
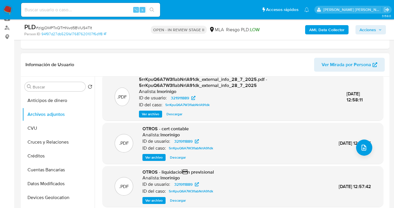
click at [155, 157] on span "Ver archivo" at bounding box center [153, 158] width 17 height 6
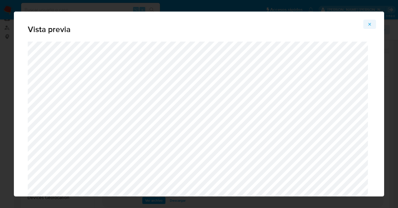
click at [371, 24] on icon "Attachment preview" at bounding box center [370, 24] width 5 height 5
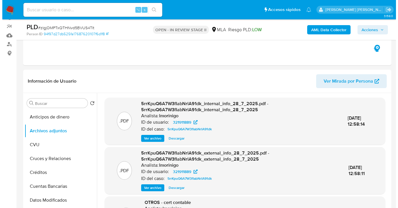
scroll to position [146, 0]
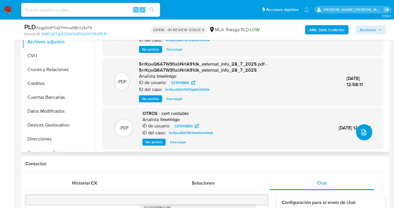
click at [362, 131] on icon "upload-file" at bounding box center [363, 132] width 7 height 7
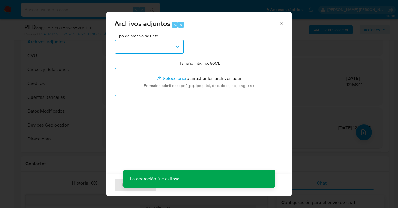
click at [181, 46] on button "button" at bounding box center [149, 47] width 69 height 14
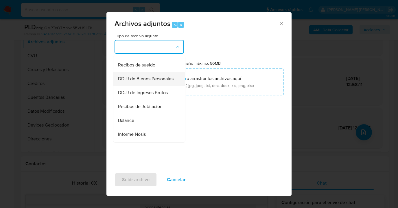
scroll to position [140, 0]
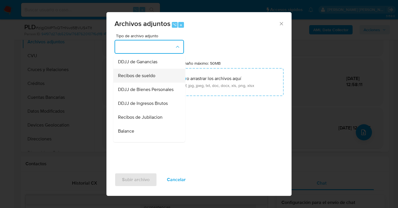
click at [148, 79] on span "Recibos de sueldo" at bounding box center [136, 76] width 37 height 6
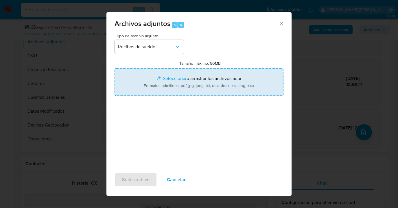
click at [178, 81] on input "Tamaño máximo: 50MB Seleccionar archivos" at bounding box center [199, 82] width 169 height 28
type input "C:\fakepath\liquidacion previsional.pdf"
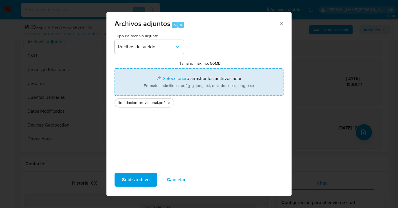
click at [130, 181] on span "Subir archivo" at bounding box center [136, 180] width 28 height 13
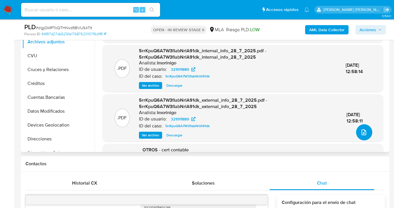
click at [358, 129] on button "upload-file" at bounding box center [364, 132] width 16 height 16
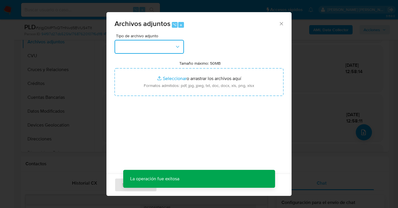
click at [179, 47] on icon "button" at bounding box center [178, 47] width 6 height 6
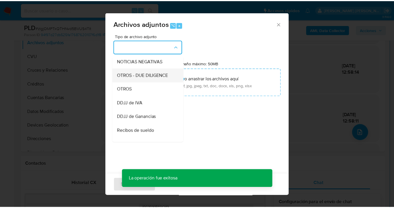
scroll to position [84, 0]
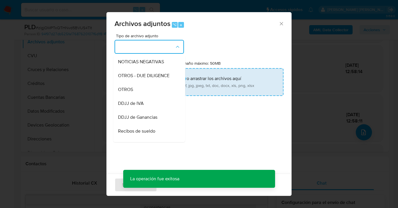
click at [148, 92] on div "OTROS" at bounding box center [147, 90] width 59 height 14
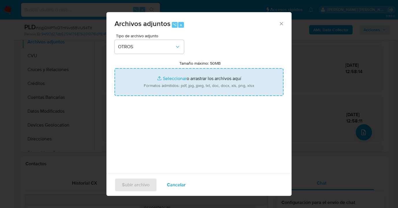
click at [190, 85] on input "Tamaño máximo: 50MB Seleccionar archivos" at bounding box center [199, 82] width 169 height 28
type input "C:\fakepath\Cert de ingresos.pdf"
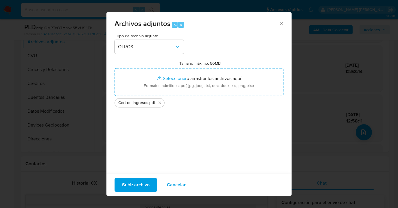
drag, startPoint x: 190, startPoint y: 85, endPoint x: 142, endPoint y: 184, distance: 110.6
click at [142, 184] on span "Subir archivo" at bounding box center [136, 185] width 28 height 13
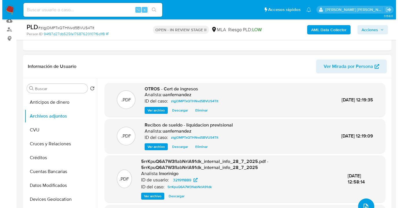
scroll to position [85, 0]
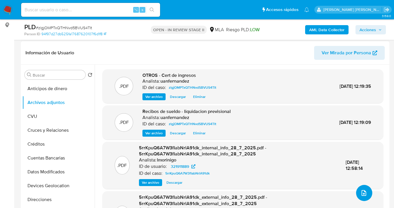
click at [362, 192] on icon "upload-file" at bounding box center [364, 194] width 5 height 6
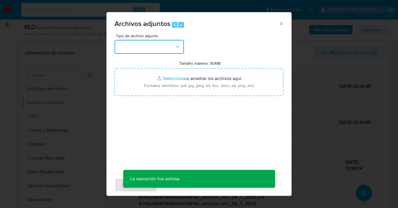
click at [175, 46] on icon "button" at bounding box center [178, 47] width 6 height 6
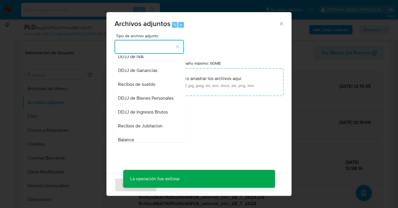
scroll to position [101, 0]
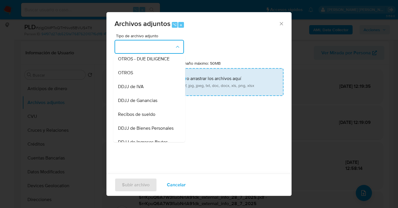
drag, startPoint x: 148, startPoint y: 81, endPoint x: 180, endPoint y: 80, distance: 31.8
click at [149, 80] on div "OTROS" at bounding box center [147, 73] width 59 height 14
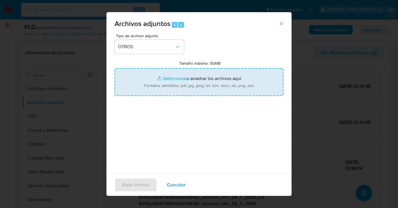
click at [198, 83] on input "Tamaño máximo: 50MB Seleccionar archivos" at bounding box center [199, 82] width 169 height 28
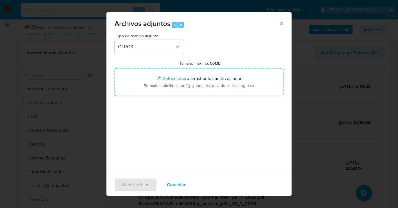
click at [182, 184] on span "Cancelar" at bounding box center [176, 185] width 19 height 13
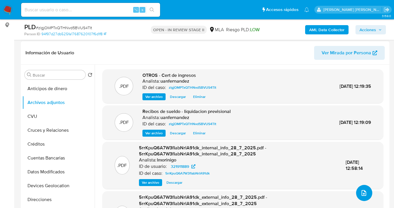
click at [362, 190] on button "upload-file" at bounding box center [364, 193] width 16 height 16
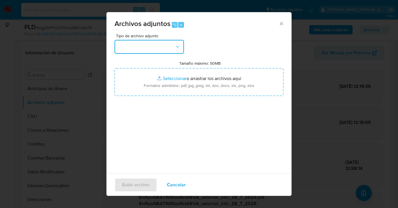
click at [180, 47] on icon "button" at bounding box center [178, 47] width 6 height 6
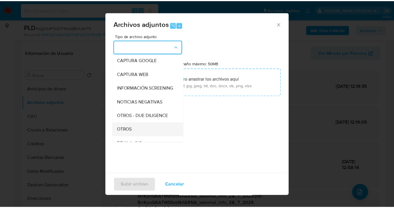
scroll to position [59, 0]
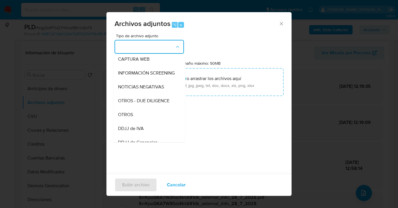
click at [147, 115] on div "OTROS" at bounding box center [147, 115] width 59 height 14
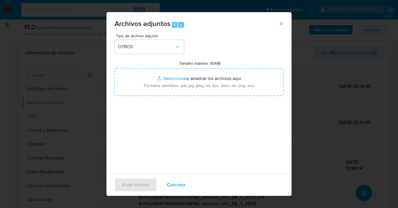
click at [164, 97] on div "Tipo de archivo adjunto OTROS Tamaño máximo: 50MB Seleccionar archivos Seleccio…" at bounding box center [199, 102] width 169 height 137
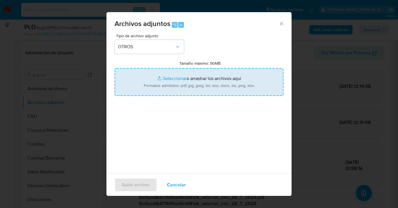
click at [180, 75] on input "Tamaño máximo: 50MB Seleccionar archivos" at bounding box center [199, 82] width 169 height 28
type input "C:\fakepath\Caselog zlgjOMPTxQTHNvd5BVUS4TIt_2025_08_28_10_38_46.docx"
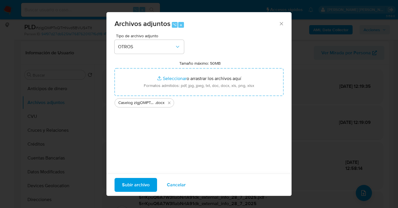
click at [138, 187] on span "Subir archivo" at bounding box center [136, 185] width 28 height 13
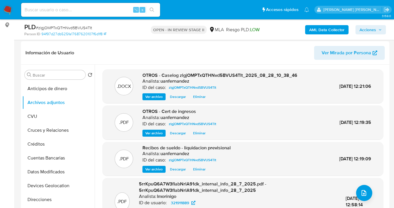
click at [367, 29] on span "Acciones" at bounding box center [368, 29] width 17 height 9
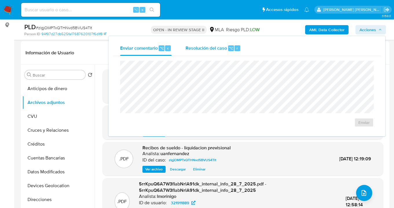
click at [213, 48] on span "Resolución del caso" at bounding box center [206, 48] width 41 height 7
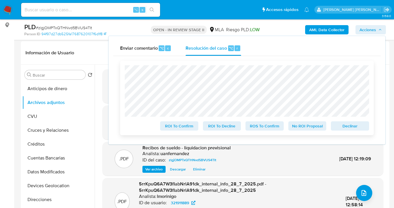
drag, startPoint x: 341, startPoint y: 128, endPoint x: 319, endPoint y: 122, distance: 23.0
click at [341, 128] on span "Declinar" at bounding box center [350, 126] width 30 height 8
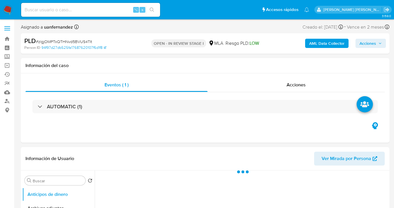
drag, startPoint x: 365, startPoint y: 45, endPoint x: 360, endPoint y: 48, distance: 5.2
click at [365, 46] on span "Acciones" at bounding box center [368, 43] width 17 height 9
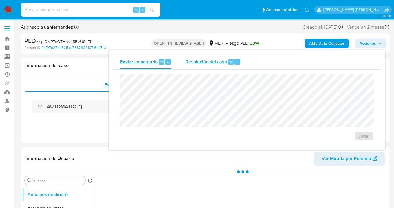
click at [207, 62] on span "Resolución del caso" at bounding box center [206, 61] width 41 height 7
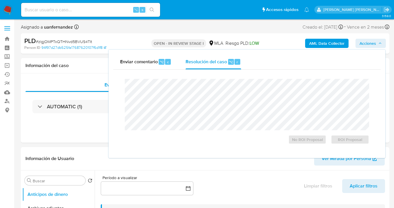
select select "10"
click at [354, 142] on span "ROI Proposal" at bounding box center [350, 140] width 30 height 8
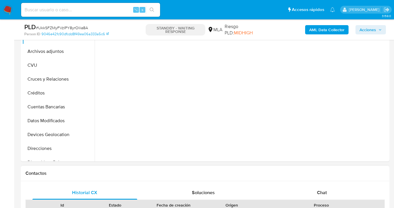
scroll to position [202, 0]
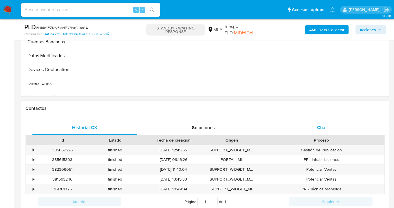
click at [330, 127] on div "Chat" at bounding box center [322, 128] width 105 height 14
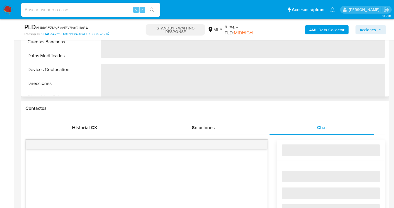
select select "10"
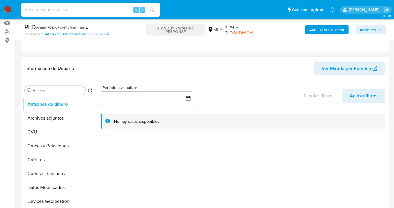
scroll to position [20, 0]
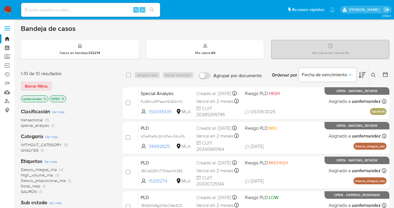
drag, startPoint x: 39, startPoint y: 87, endPoint x: 78, endPoint y: 78, distance: 40.0
click at [39, 87] on span "Borrar filtros" at bounding box center [36, 86] width 23 height 8
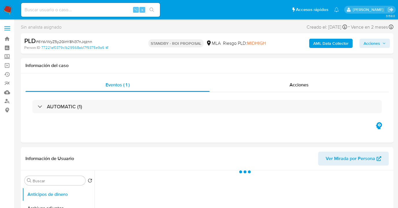
select select "10"
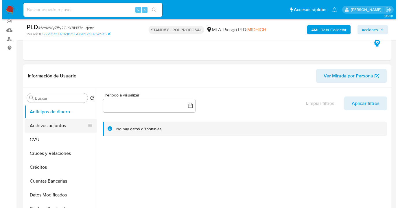
scroll to position [69, 0]
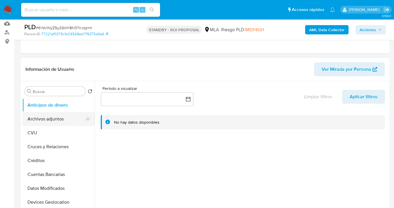
click at [67, 114] on button "Archivos adjuntos" at bounding box center [56, 119] width 68 height 14
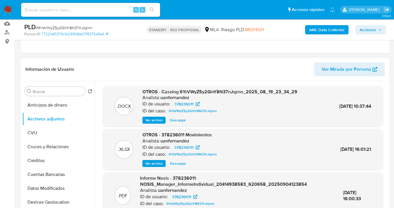
click at [157, 121] on span "Ver archivo" at bounding box center [153, 121] width 17 height 6
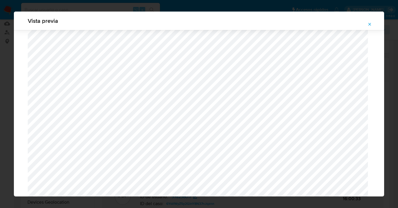
scroll to position [737, 0]
click at [370, 25] on icon "Attachment preview" at bounding box center [370, 24] width 3 height 3
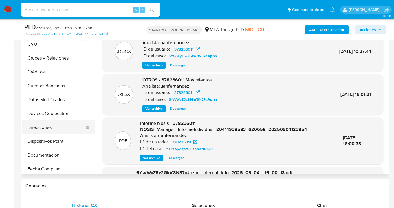
scroll to position [50, 0]
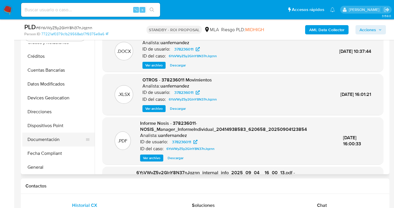
click at [56, 140] on button "Documentación" at bounding box center [56, 140] width 68 height 14
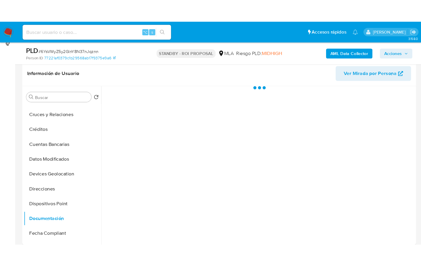
scroll to position [68, 0]
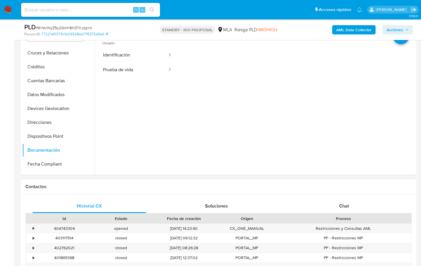
drag, startPoint x: 348, startPoint y: 203, endPoint x: 348, endPoint y: 197, distance: 6.1
click at [348, 203] on span "Chat" at bounding box center [344, 206] width 10 height 7
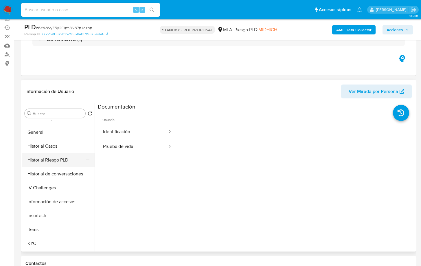
scroll to position [108, 0]
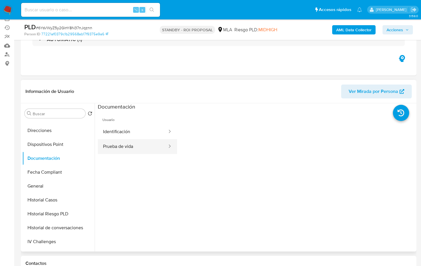
click at [128, 144] on button "Prueba de vida" at bounding box center [133, 146] width 70 height 15
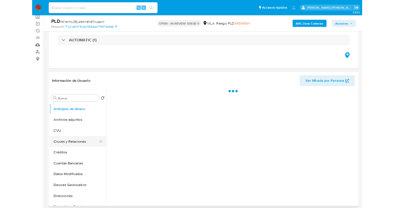
scroll to position [50, 0]
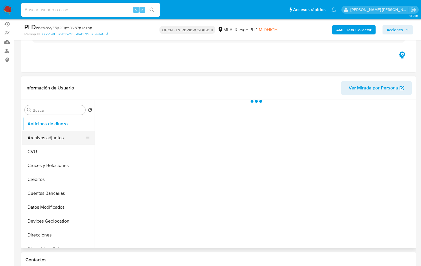
click at [58, 136] on button "Archivos adjuntos" at bounding box center [56, 138] width 68 height 14
select select "10"
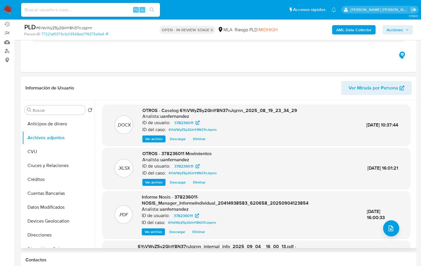
click at [181, 140] on span "Descargar" at bounding box center [178, 139] width 16 height 6
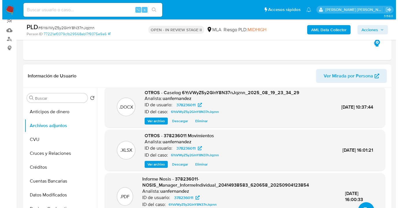
scroll to position [13, 0]
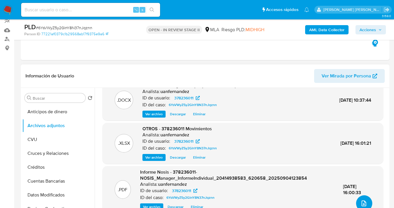
click at [364, 201] on span "upload-file" at bounding box center [363, 203] width 7 height 7
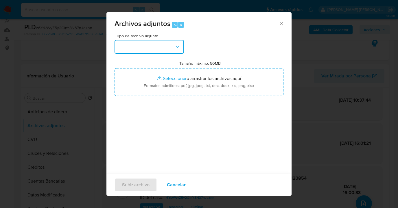
click at [179, 49] on icon "button" at bounding box center [178, 47] width 6 height 6
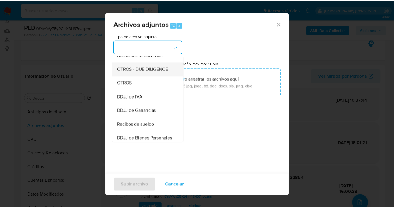
scroll to position [77, 0]
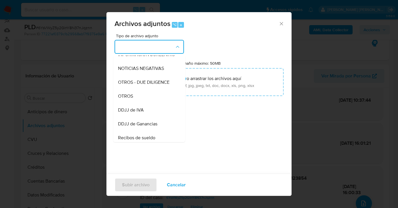
click at [150, 101] on div "OTROS" at bounding box center [147, 96] width 59 height 14
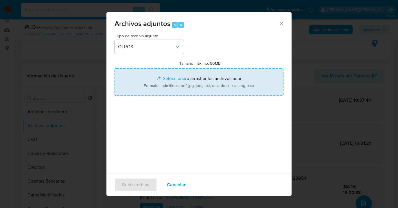
click at [225, 88] on input "Tamaño máximo: 50MB Seleccionar archivos" at bounding box center [199, 82] width 169 height 28
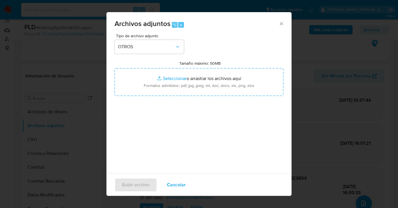
click at [176, 188] on span "Cancelar" at bounding box center [176, 185] width 19 height 13
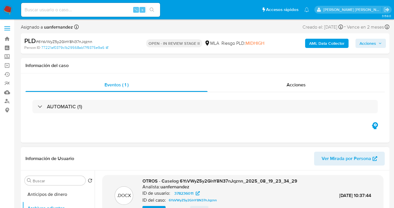
scroll to position [52, 0]
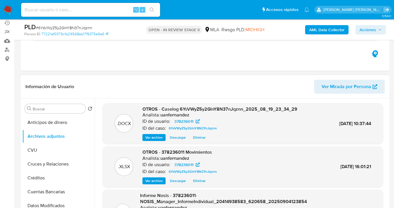
click at [198, 136] on span "Eliminar" at bounding box center [199, 138] width 12 height 6
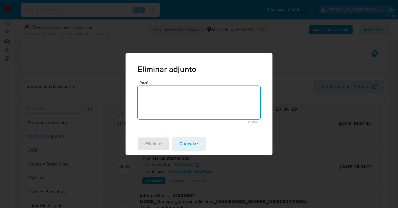
click at [178, 117] on textarea "Razón" at bounding box center [199, 102] width 123 height 33
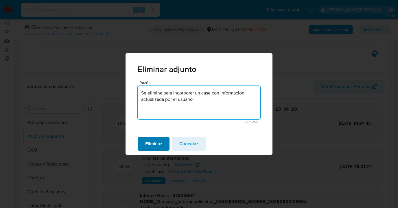
type textarea "Se elimina para incorporar un case con información actualizada por el usuario"
click at [155, 145] on span "Eliminar" at bounding box center [153, 144] width 17 height 13
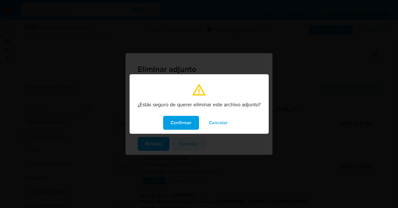
click at [184, 122] on span "Confirmar" at bounding box center [181, 123] width 21 height 13
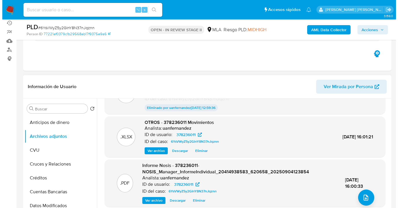
scroll to position [61, 0]
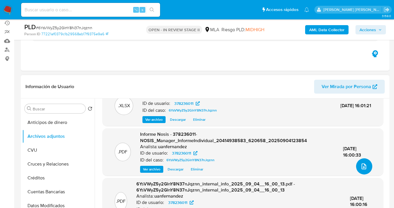
click at [362, 164] on icon "upload-file" at bounding box center [363, 166] width 7 height 7
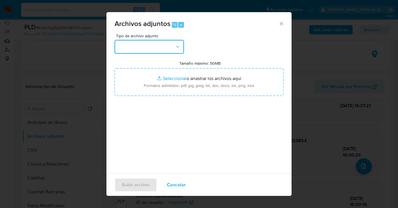
click at [182, 47] on button "button" at bounding box center [149, 47] width 69 height 14
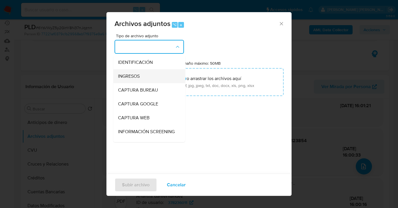
scroll to position [52, 0]
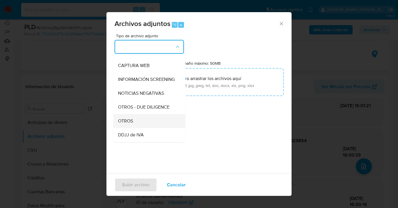
click at [155, 128] on div "OTROS" at bounding box center [147, 121] width 59 height 14
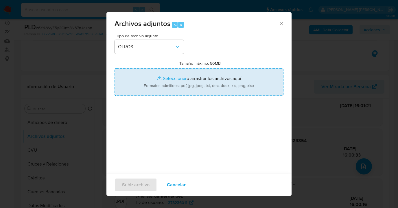
click at [198, 91] on input "Tamaño máximo: 50MB Seleccionar archivos" at bounding box center [199, 82] width 169 height 28
type input "C:\fakepath\Caselog 6YsVWyZ5y2GlnY8N37nJqznn V2.docx"
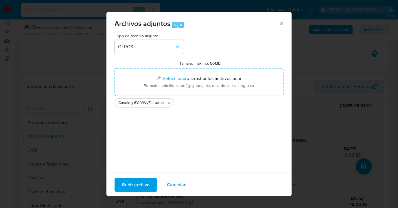
click at [133, 185] on span "Subir archivo" at bounding box center [136, 185] width 28 height 13
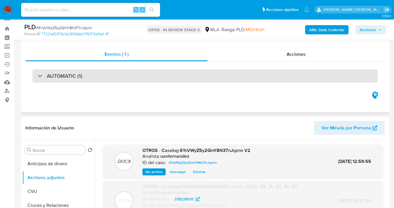
scroll to position [0, 0]
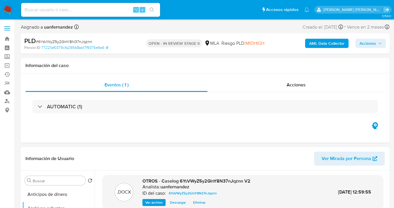
click at [370, 41] on span "Acciones" at bounding box center [368, 43] width 17 height 9
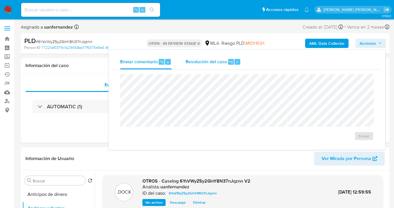
click at [207, 64] on span "Resolución del caso" at bounding box center [206, 61] width 41 height 7
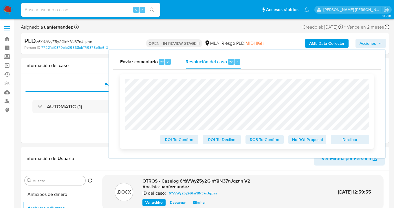
click at [349, 139] on span "Declinar" at bounding box center [350, 140] width 30 height 8
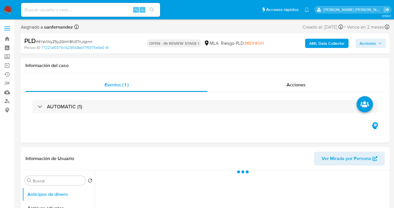
click at [369, 46] on span "Acciones" at bounding box center [368, 43] width 17 height 9
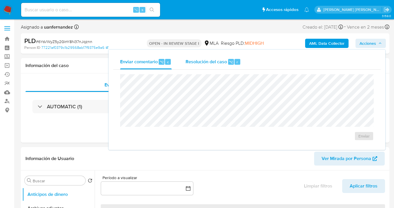
select select "10"
drag, startPoint x: 208, startPoint y: 63, endPoint x: 205, endPoint y: 69, distance: 6.7
click at [208, 63] on span "Resolución del caso" at bounding box center [206, 61] width 41 height 7
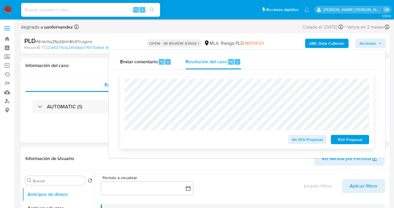
click at [349, 142] on span "ROI Proposal" at bounding box center [350, 140] width 30 height 8
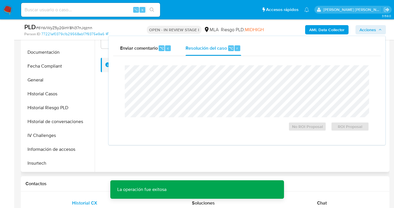
scroll to position [272, 0]
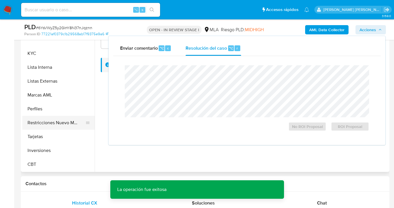
click at [56, 124] on button "Restricciones Nuevo Mundo" at bounding box center [56, 123] width 68 height 14
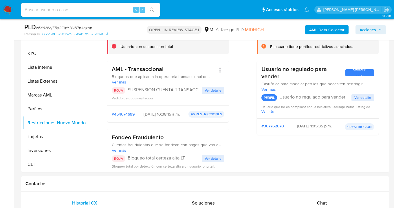
scroll to position [0, 0]
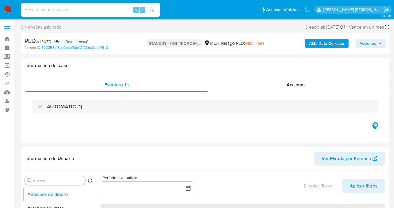
select select "10"
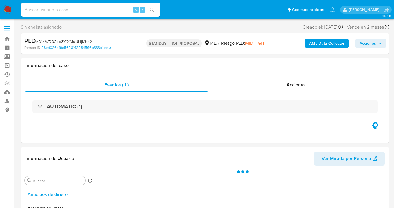
select select "10"
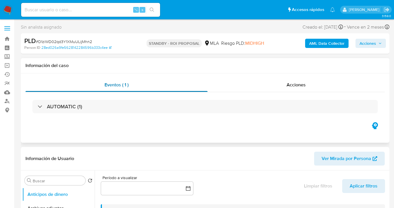
scroll to position [107, 0]
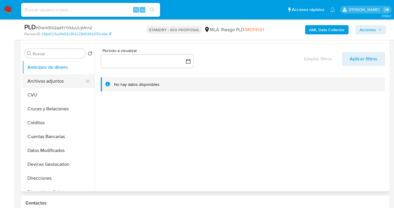
click at [62, 85] on button "Archivos adjuntos" at bounding box center [56, 81] width 68 height 14
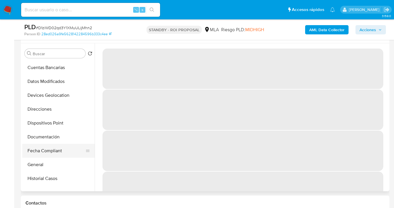
scroll to position [98, 0]
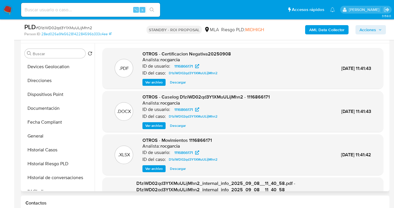
drag, startPoint x: 72, startPoint y: 104, endPoint x: 139, endPoint y: 107, distance: 66.6
click at [72, 104] on button "Documentación" at bounding box center [58, 109] width 72 height 14
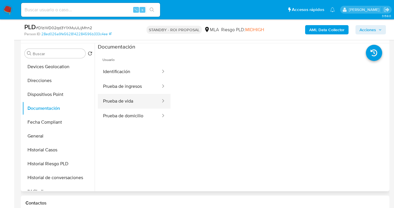
click at [136, 101] on button "Prueba de vida" at bounding box center [129, 101] width 63 height 15
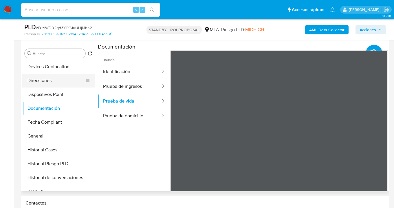
click at [62, 84] on button "Direcciones" at bounding box center [56, 81] width 68 height 14
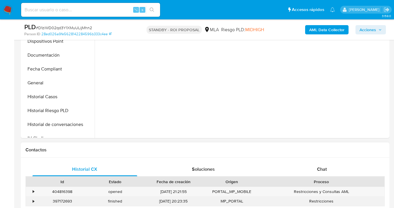
scroll to position [209, 0]
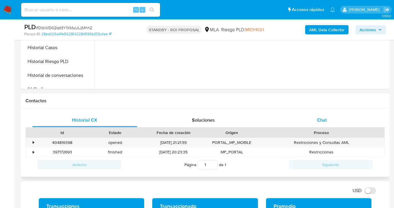
click at [325, 124] on div "Chat" at bounding box center [322, 120] width 105 height 14
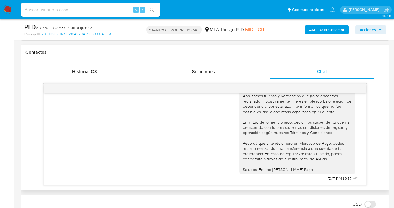
scroll to position [486, 0]
click at [83, 70] on span "Historial CX" at bounding box center [84, 71] width 25 height 7
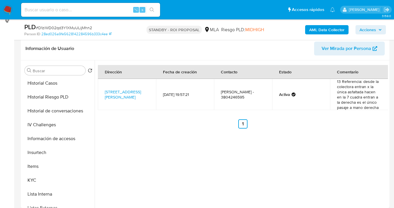
scroll to position [182, 0]
click at [55, 176] on button "KYC" at bounding box center [56, 180] width 68 height 14
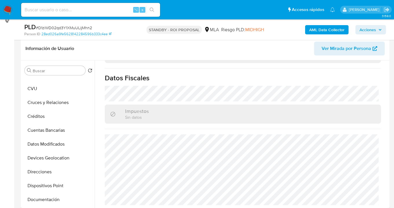
scroll to position [0, 0]
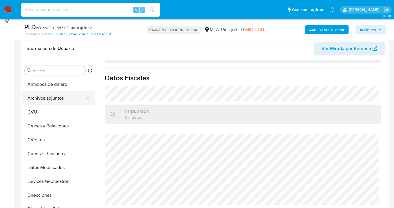
click at [71, 96] on button "Archivos adjuntos" at bounding box center [56, 98] width 68 height 14
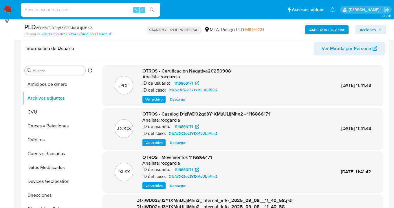
click at [160, 144] on span "Ver archivo" at bounding box center [153, 143] width 17 height 6
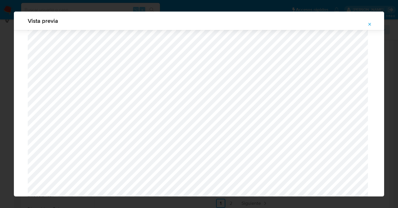
scroll to position [519, 0]
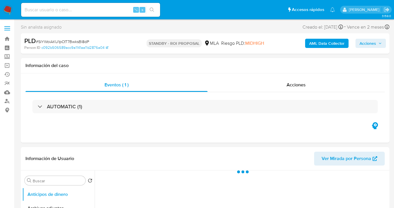
select select "10"
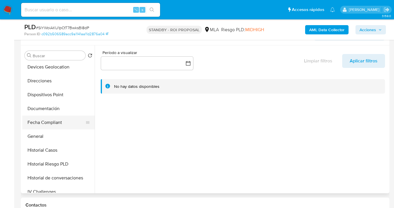
scroll to position [100, 0]
click at [65, 109] on button "Documentación" at bounding box center [56, 108] width 68 height 14
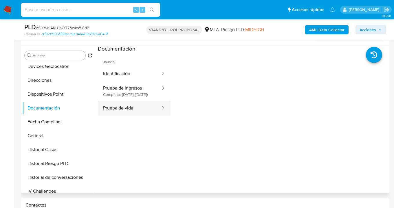
click at [130, 113] on button "Prueba de vida" at bounding box center [129, 108] width 63 height 15
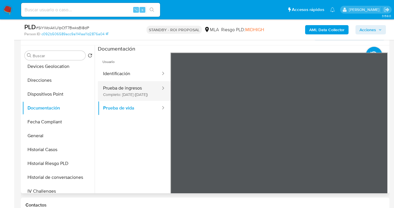
click at [127, 87] on button "Prueba de ingresos Completo: [DATE] ([DATE])" at bounding box center [129, 91] width 63 height 20
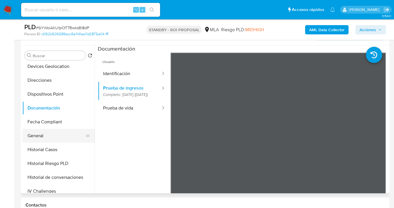
drag, startPoint x: 95, startPoint y: 112, endPoint x: 91, endPoint y: 139, distance: 27.1
click at [91, 139] on div "Buscar Volver al orden por defecto Anticipos de dinero Archivos adjuntos CVU Cr…" at bounding box center [205, 119] width 366 height 148
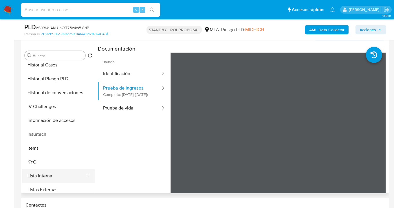
scroll to position [208, 0]
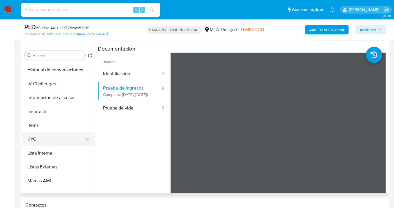
click at [53, 135] on button "KYC" at bounding box center [56, 140] width 68 height 14
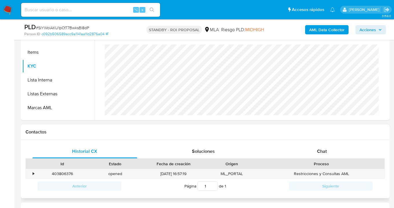
scroll to position [206, 0]
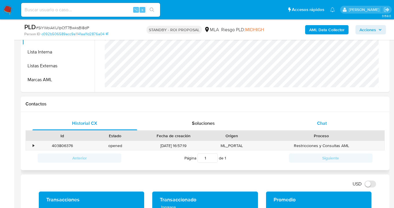
click at [326, 124] on div "Chat" at bounding box center [322, 124] width 105 height 14
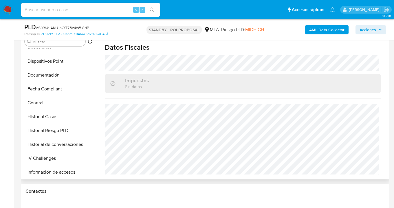
scroll to position [0, 0]
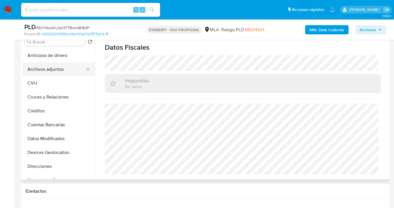
click at [64, 72] on button "Archivos adjuntos" at bounding box center [56, 70] width 68 height 14
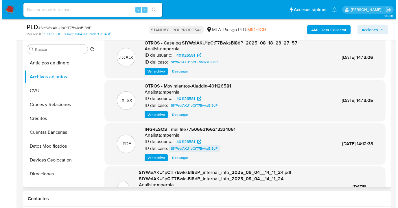
scroll to position [10, 0]
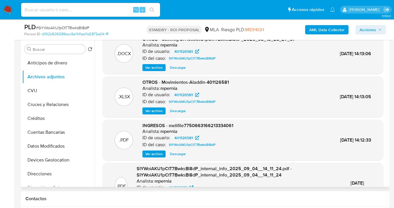
click at [159, 155] on span "Ver archivo" at bounding box center [153, 154] width 17 height 6
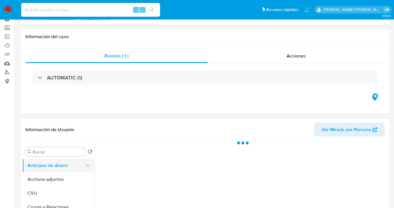
scroll to position [63, 0]
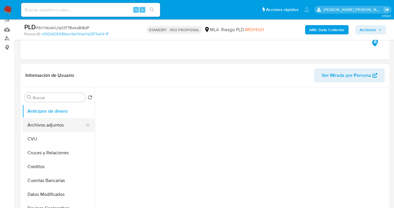
click at [69, 126] on button "Archivos adjuntos" at bounding box center [56, 125] width 68 height 14
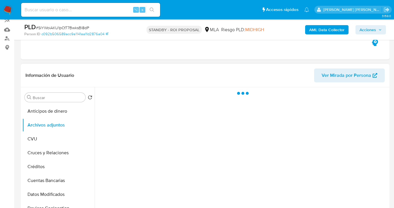
select select "10"
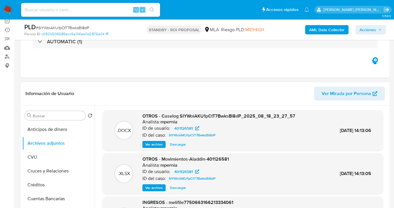
scroll to position [50, 0]
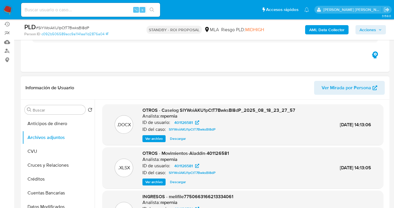
click at [154, 140] on span "Ver archivo" at bounding box center [153, 139] width 17 height 6
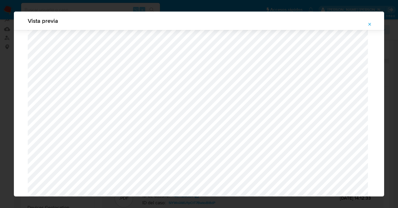
scroll to position [654, 0]
click at [370, 25] on icon "Attachment preview" at bounding box center [370, 24] width 5 height 5
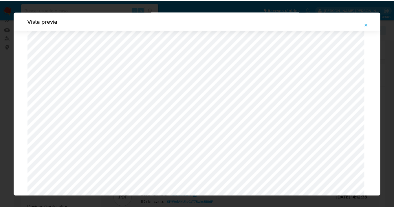
scroll to position [19, 0]
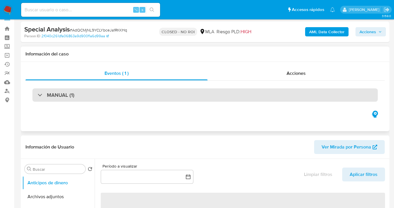
select select "10"
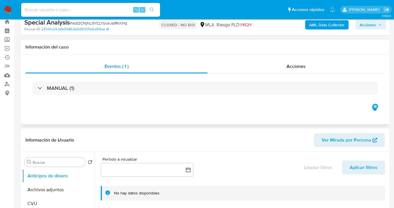
scroll to position [21, 0]
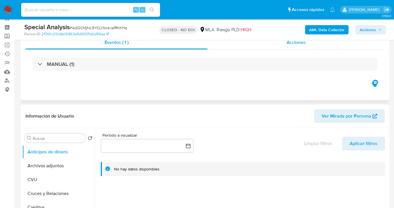
click at [294, 45] on span "Acciones" at bounding box center [296, 42] width 19 height 7
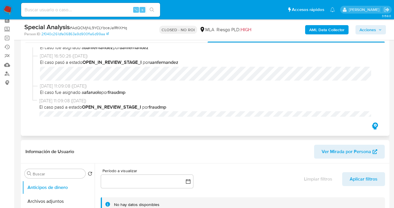
scroll to position [168, 0]
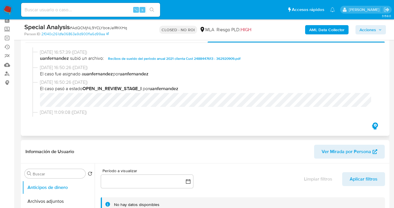
drag, startPoint x: 215, startPoint y: 59, endPoint x: 224, endPoint y: 66, distance: 10.5
click at [231, 64] on div "[DATE] 16:57:39 ([DATE]) uanfernandez subió un archivo: Recibos [PERSON_NAME] d…" at bounding box center [204, 57] width 345 height 16
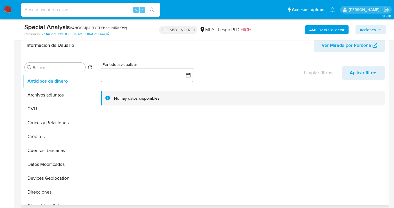
scroll to position [116, 0]
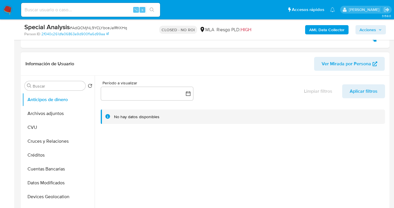
click at [347, 66] on span "Ver Mirada por Persona" at bounding box center [347, 64] width 50 height 14
click at [68, 114] on button "Archivos adjuntos" at bounding box center [56, 114] width 68 height 14
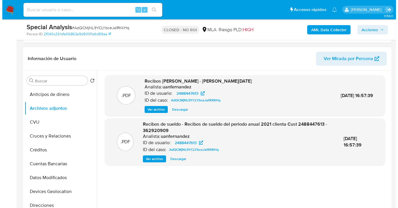
scroll to position [127, 0]
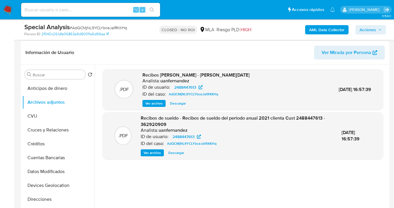
click at [157, 155] on span "Ver archivo" at bounding box center [152, 153] width 17 height 6
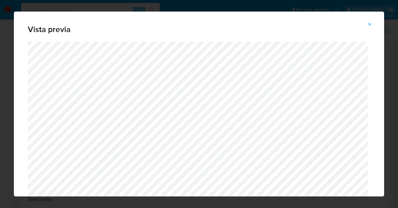
drag, startPoint x: 370, startPoint y: 26, endPoint x: 358, endPoint y: 30, distance: 12.6
click at [370, 26] on icon "Attachment preview" at bounding box center [370, 24] width 5 height 5
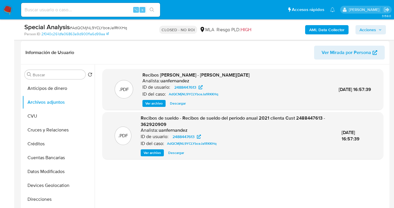
click at [156, 105] on span "Ver archivo" at bounding box center [153, 104] width 17 height 6
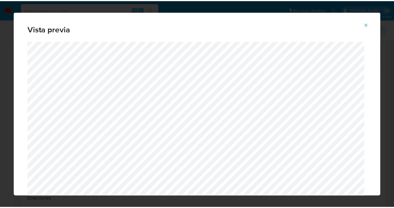
scroll to position [0, 0]
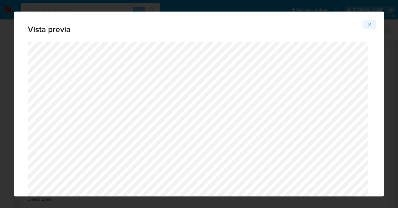
click at [370, 24] on icon "Attachment preview" at bounding box center [370, 24] width 3 height 3
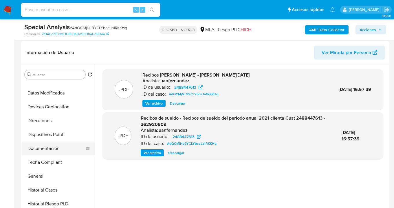
scroll to position [79, 0]
drag, startPoint x: 60, startPoint y: 148, endPoint x: 76, endPoint y: 145, distance: 17.1
click at [60, 149] on button "Documentación" at bounding box center [56, 149] width 68 height 14
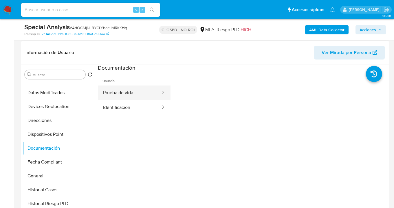
click at [136, 94] on button "Prueba de vida" at bounding box center [129, 93] width 63 height 15
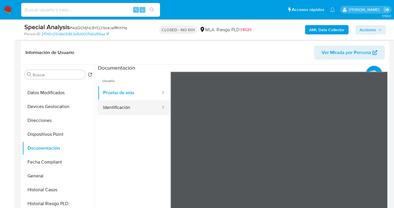
click at [131, 109] on button "Identificación" at bounding box center [129, 107] width 63 height 15
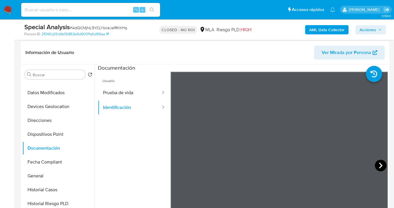
click at [378, 163] on icon at bounding box center [381, 166] width 12 height 12
click at [126, 94] on button "Prueba de vida" at bounding box center [129, 93] width 63 height 15
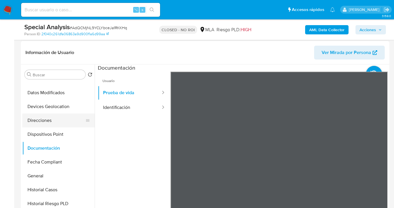
click at [47, 121] on button "Direcciones" at bounding box center [56, 121] width 68 height 14
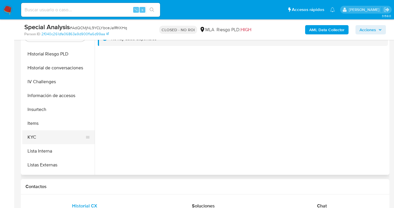
scroll to position [192, 0]
click at [53, 141] on button "KYC" at bounding box center [56, 137] width 68 height 14
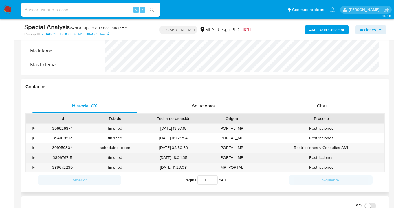
scroll to position [289, 0]
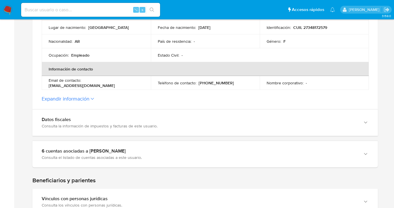
scroll to position [199, 0]
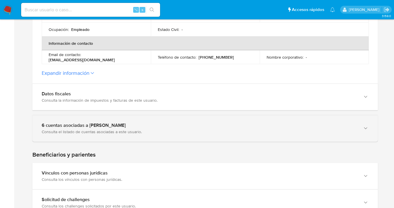
click at [365, 127] on icon "button" at bounding box center [366, 129] width 6 height 6
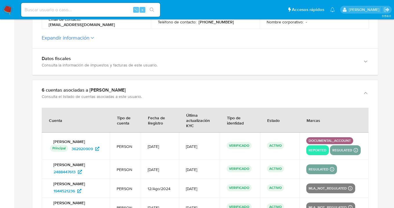
scroll to position [247, 0]
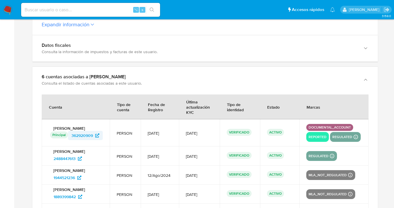
click at [80, 135] on span "362920909" at bounding box center [82, 135] width 21 height 9
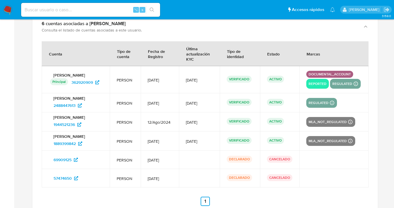
scroll to position [107, 0]
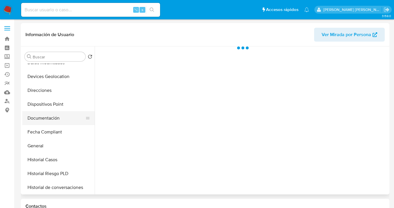
scroll to position [93, 0]
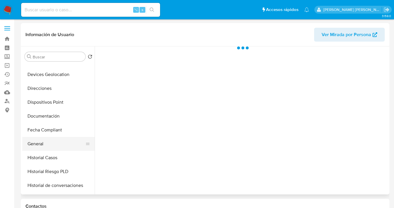
select select "10"
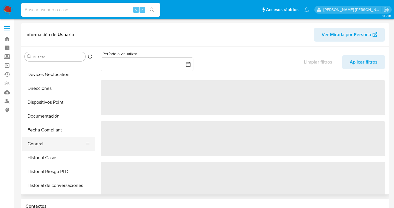
click at [54, 148] on button "General" at bounding box center [56, 144] width 68 height 14
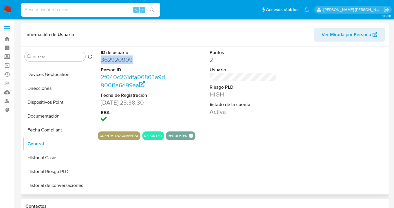
drag, startPoint x: 133, startPoint y: 62, endPoint x: 101, endPoint y: 61, distance: 31.9
click at [101, 61] on dd "362920909" at bounding box center [134, 60] width 67 height 8
copy dd "362920909"
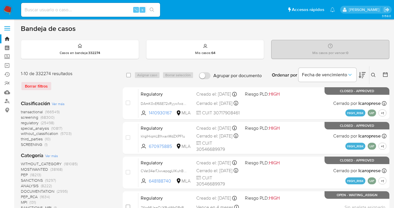
drag, startPoint x: 42, startPoint y: 88, endPoint x: 115, endPoint y: 75, distance: 73.8
click at [42, 88] on div "Borrar filtros" at bounding box center [67, 86] width 93 height 9
drag, startPoint x: 372, startPoint y: 74, endPoint x: 367, endPoint y: 76, distance: 5.1
click at [372, 74] on icon at bounding box center [373, 75] width 5 height 5
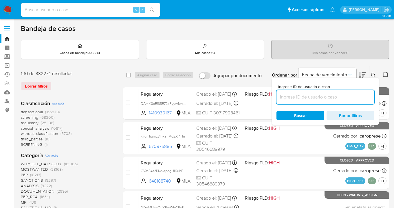
click at [300, 100] on input at bounding box center [325, 98] width 98 height 8
type input "362920909"
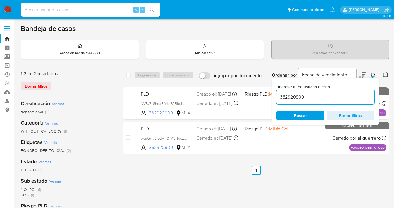
click at [375, 74] on icon at bounding box center [373, 75] width 5 height 5
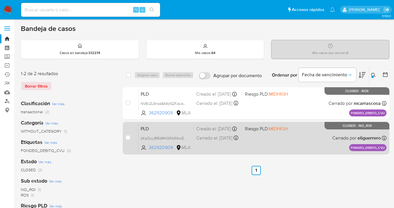
click at [310, 131] on div "PLD bKpQcjyBf5dMhQflA3NocE53 362920909 MLA Riesgo PLD: MIDHIGH Creado el: 12/07…" at bounding box center [262, 138] width 248 height 29
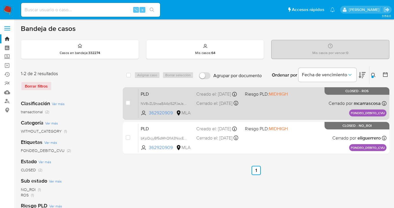
click at [303, 98] on div "PLD NV8vZLShoaBA4zIS2FJeJsKm 362920909 MLA Riesgo PLD: MIDHIGH Creado el: 05/08…" at bounding box center [262, 103] width 248 height 29
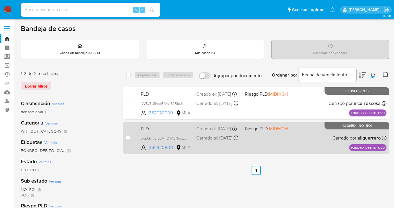
click at [302, 127] on div "PLD bKpQcjyBf5dMhQflA3NocE53 362920909 MLA Riesgo PLD: MIDHIGH Creado el: 12/07…" at bounding box center [262, 138] width 248 height 29
click at [308, 136] on div "PLD bKpQcjyBf5dMhQflA3NocE53 362920909 MLA Riesgo PLD: MIDHIGH Creado el: 12/07…" at bounding box center [262, 138] width 248 height 29
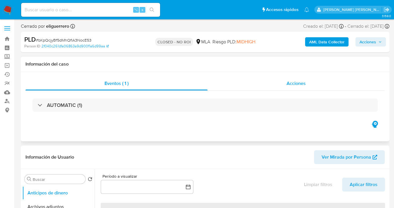
select select "10"
click at [301, 83] on span "Acciones" at bounding box center [296, 83] width 19 height 7
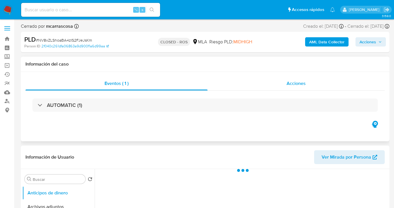
click at [306, 89] on div "Acciones" at bounding box center [296, 84] width 177 height 14
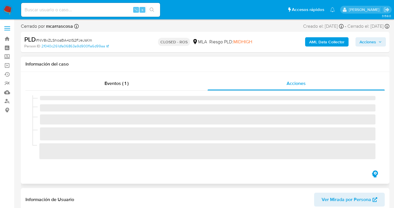
select select "10"
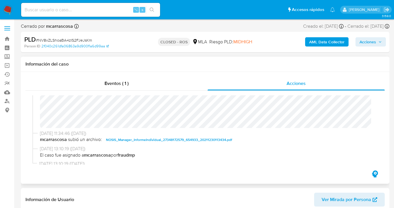
scroll to position [211, 0]
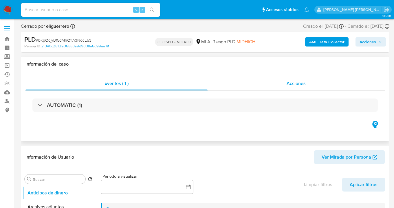
select select "10"
click at [308, 86] on div "Acciones" at bounding box center [296, 84] width 177 height 14
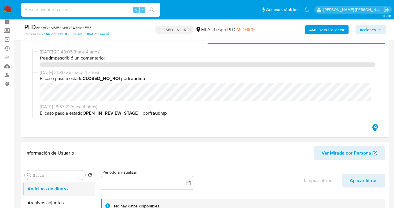
scroll to position [49, 0]
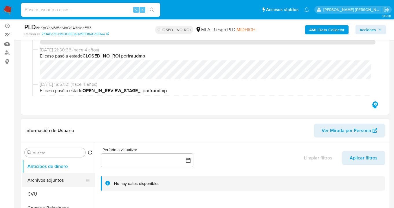
drag, startPoint x: 36, startPoint y: 179, endPoint x: 39, endPoint y: 177, distance: 3.8
click at [36, 179] on button "Archivos adjuntos" at bounding box center [56, 181] width 68 height 14
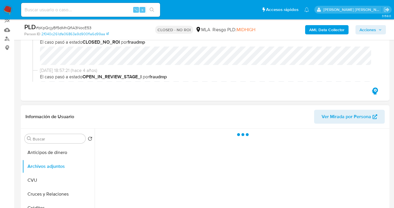
scroll to position [94, 0]
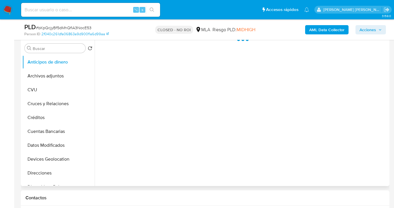
scroll to position [114, 0]
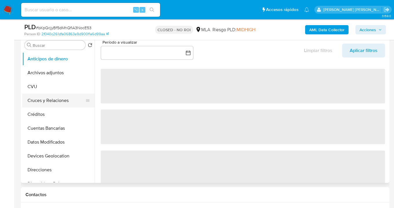
select select "10"
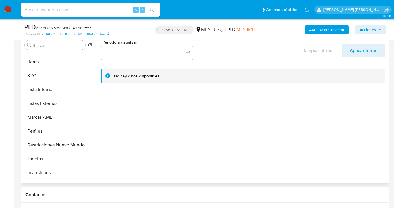
scroll to position [272, 0]
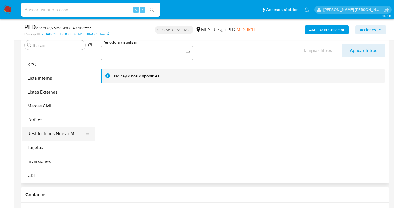
click at [60, 134] on button "Restricciones Nuevo Mundo" at bounding box center [56, 134] width 68 height 14
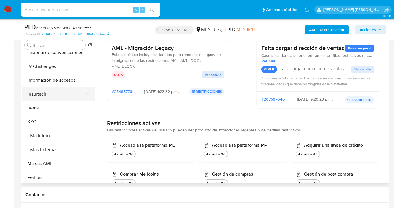
scroll to position [96, 0]
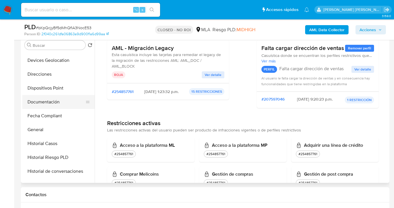
click at [55, 100] on button "Documentación" at bounding box center [56, 102] width 68 height 14
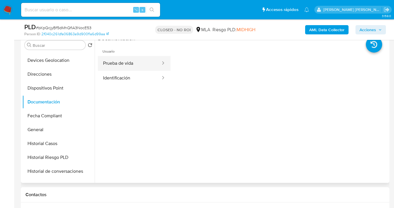
click at [128, 62] on button "Prueba de vida" at bounding box center [129, 63] width 63 height 15
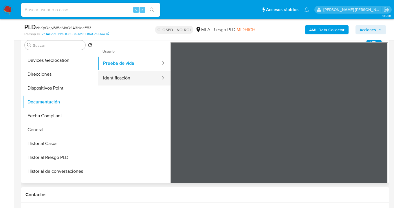
click at [129, 78] on button "Identificación" at bounding box center [129, 78] width 63 height 15
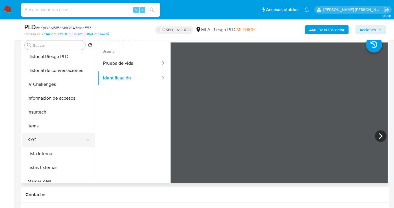
scroll to position [198, 0]
click at [64, 142] on button "KYC" at bounding box center [56, 139] width 68 height 14
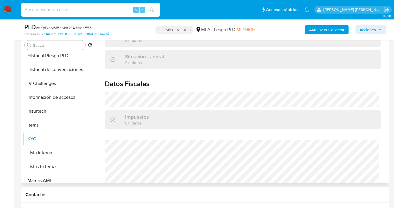
scroll to position [320, 0]
